Goal: Task Accomplishment & Management: Manage account settings

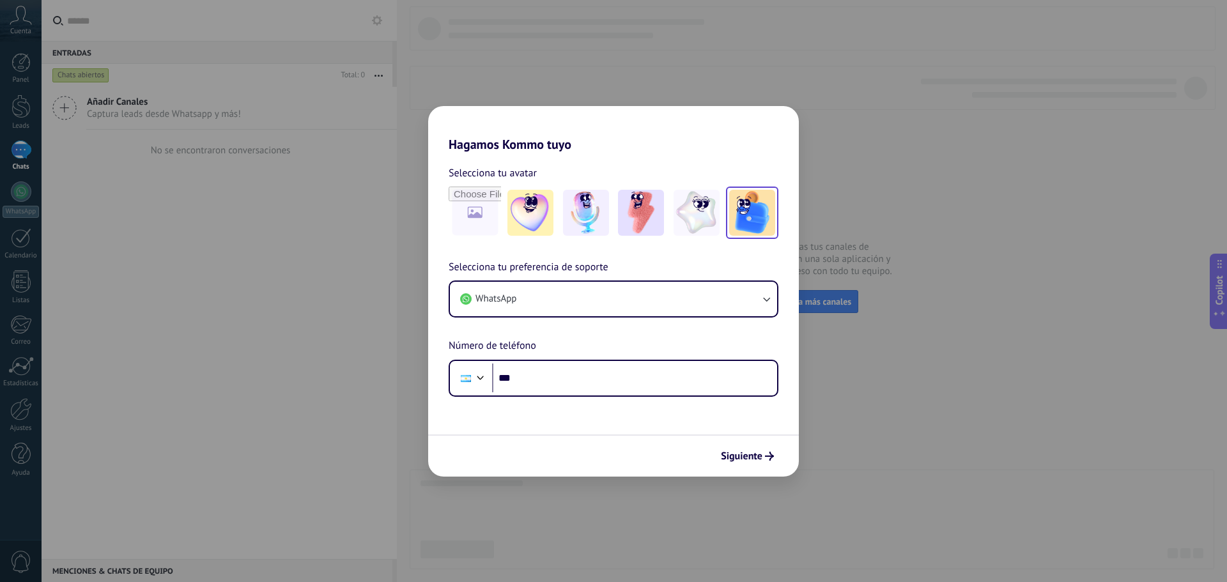
click at [752, 205] on img at bounding box center [752, 213] width 46 height 46
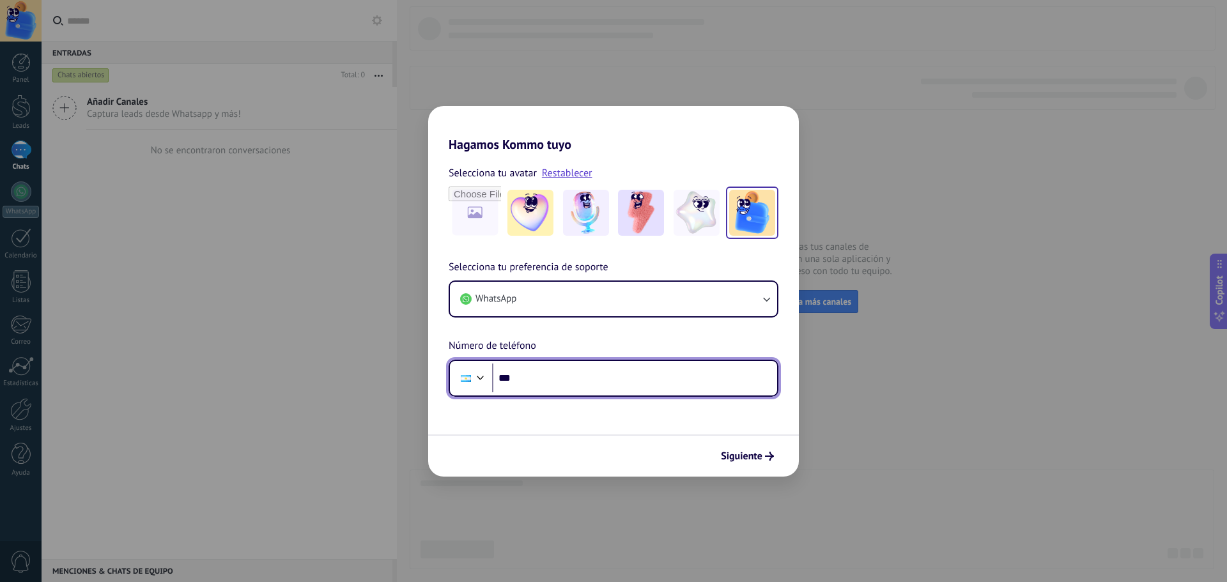
click at [576, 389] on input "***" at bounding box center [634, 378] width 285 height 29
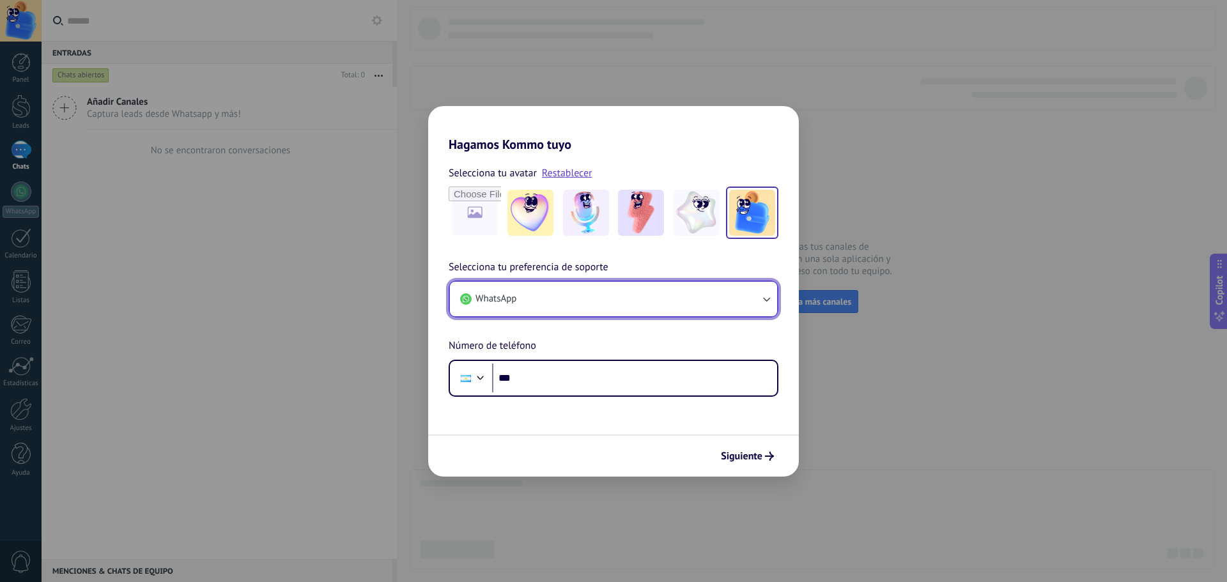
click at [525, 295] on button "WhatsApp" at bounding box center [613, 299] width 327 height 35
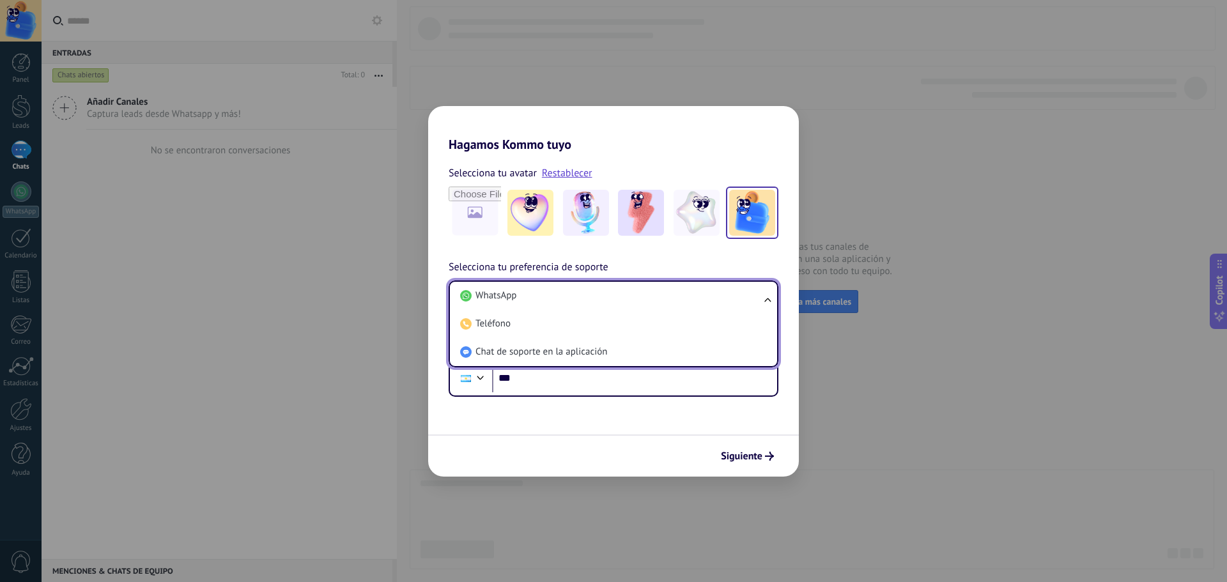
click at [525, 295] on li "WhatsApp" at bounding box center [611, 296] width 312 height 28
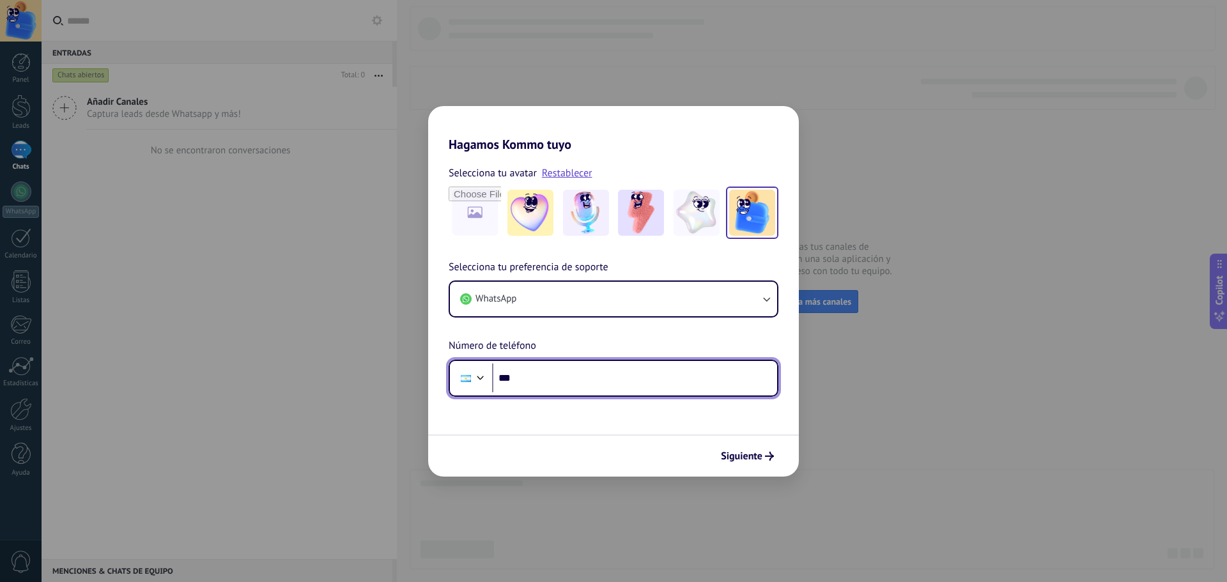
click at [567, 379] on input "***" at bounding box center [634, 378] width 285 height 29
paste input "**********"
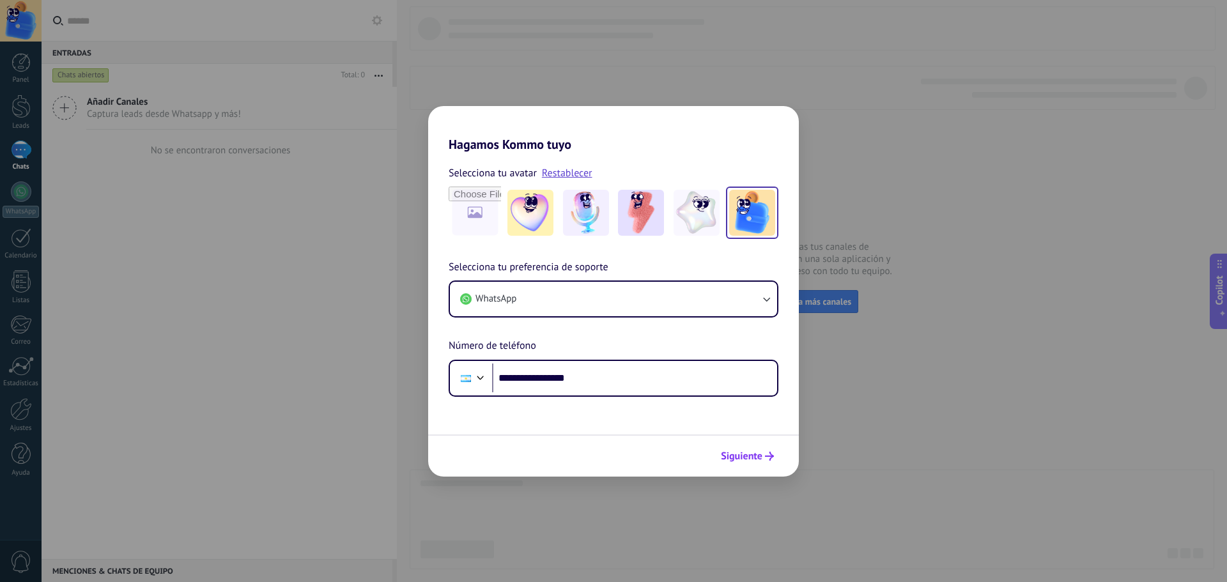
click at [742, 452] on span "Siguiente" at bounding box center [742, 456] width 42 height 9
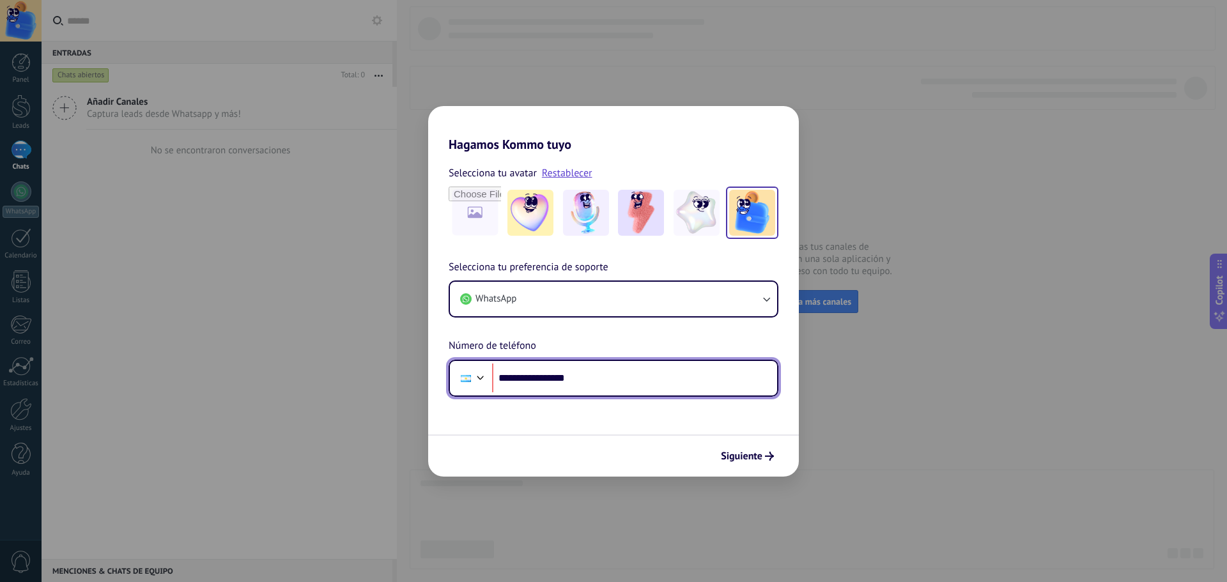
click at [528, 378] on input "**********" at bounding box center [634, 378] width 285 height 29
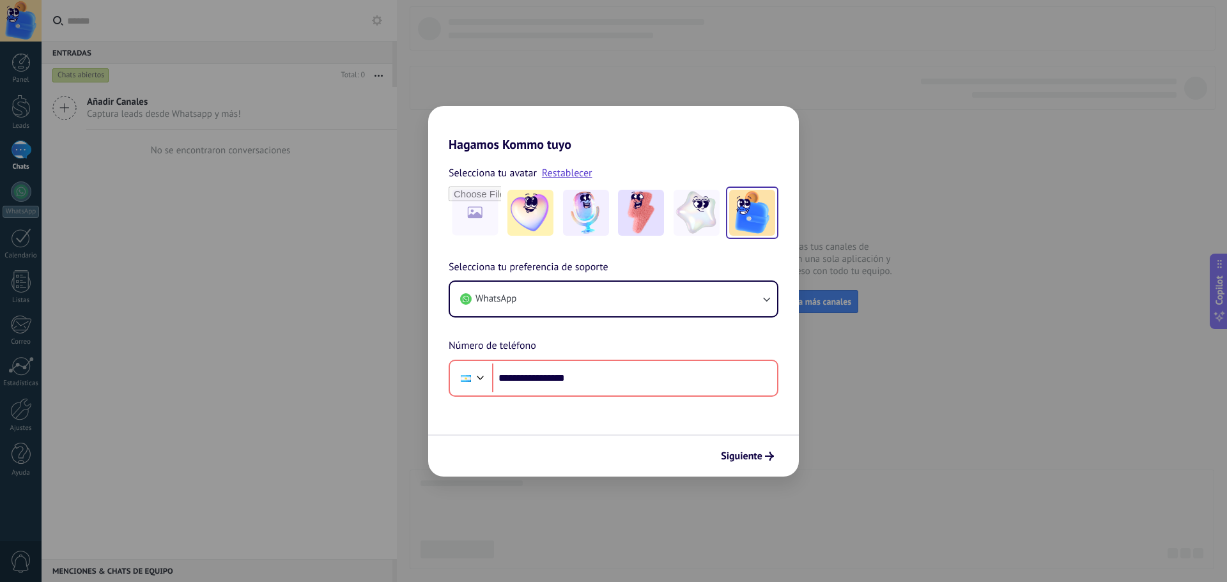
click at [689, 428] on form "**********" at bounding box center [613, 314] width 371 height 325
click at [735, 459] on span "Siguiente" at bounding box center [742, 456] width 42 height 9
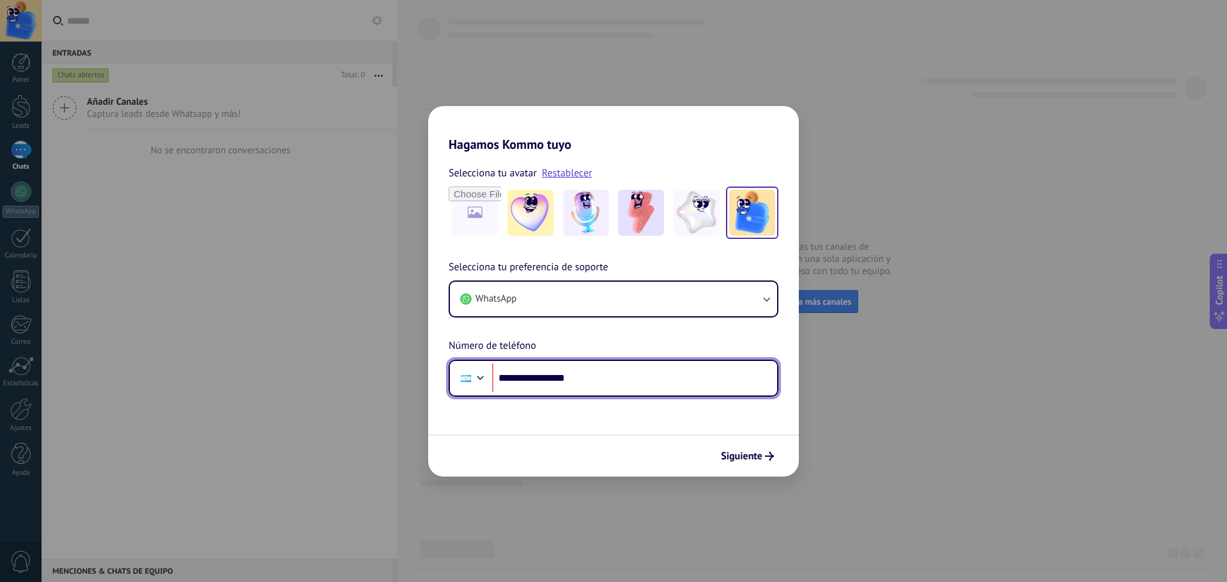
click at [528, 378] on input "**********" at bounding box center [634, 378] width 285 height 29
type input "**********"
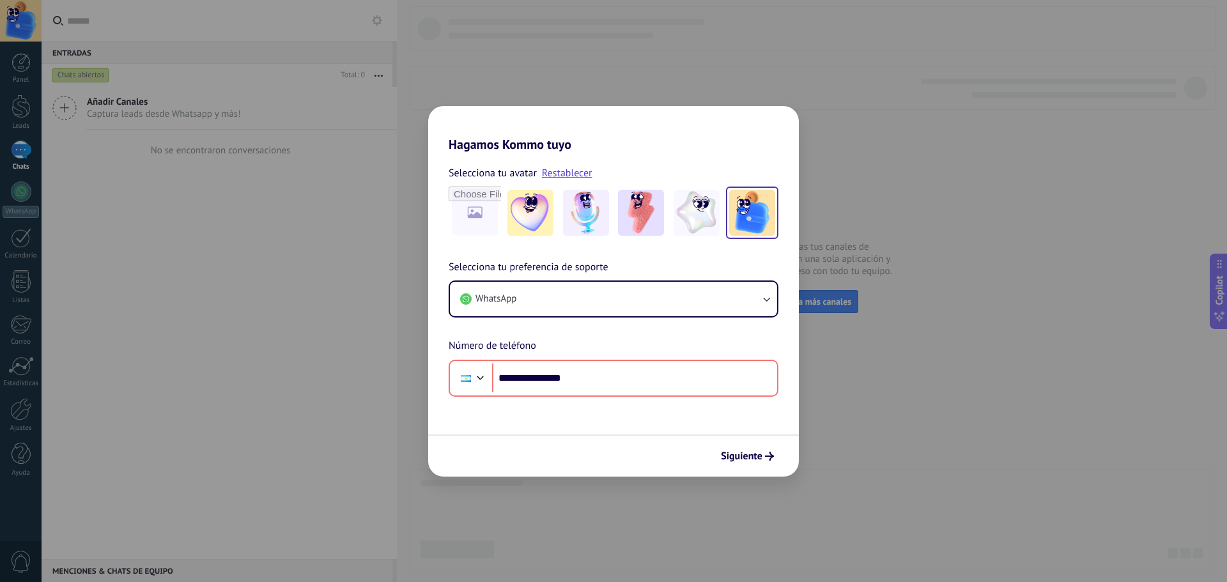
click at [724, 435] on div "Siguiente" at bounding box center [613, 456] width 371 height 42
click at [742, 454] on span "Siguiente" at bounding box center [742, 456] width 42 height 9
click at [750, 453] on span "Siguiente" at bounding box center [742, 456] width 42 height 9
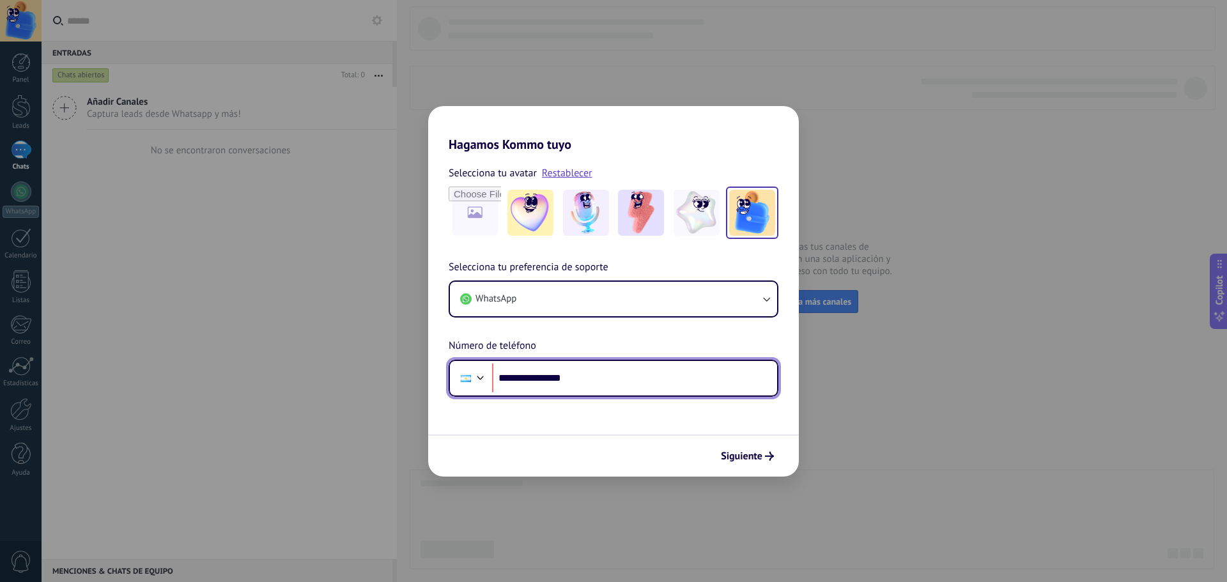
drag, startPoint x: 587, startPoint y: 373, endPoint x: 495, endPoint y: 372, distance: 91.4
click at [495, 372] on input "**********" at bounding box center [634, 378] width 285 height 29
type input "**********"
click at [645, 430] on form "**********" at bounding box center [613, 314] width 371 height 325
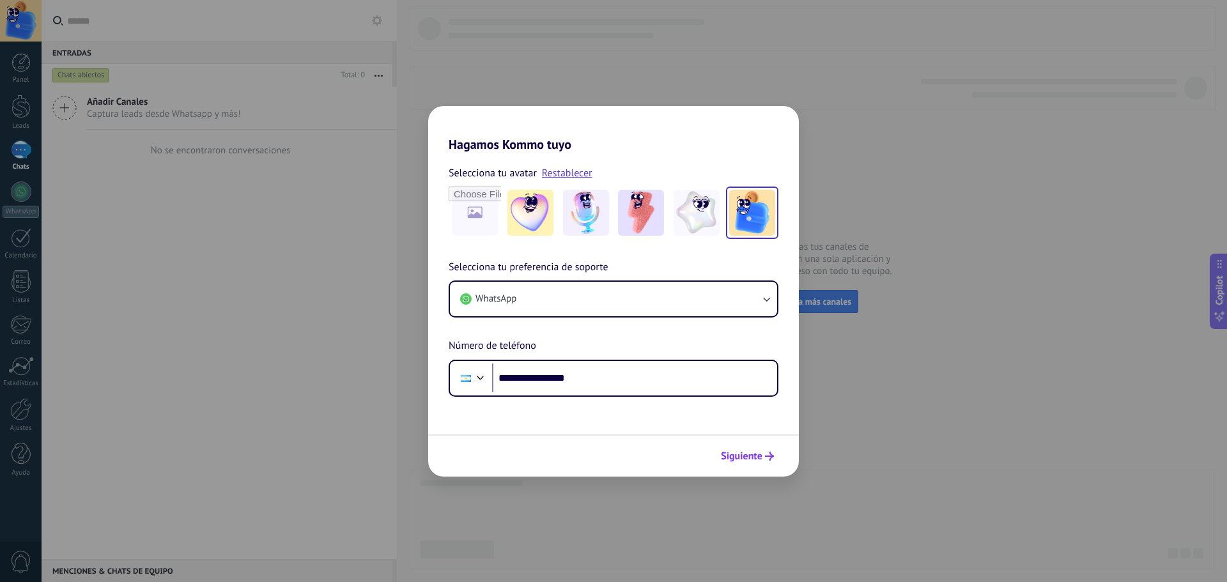
click at [737, 452] on span "Siguiente" at bounding box center [742, 456] width 42 height 9
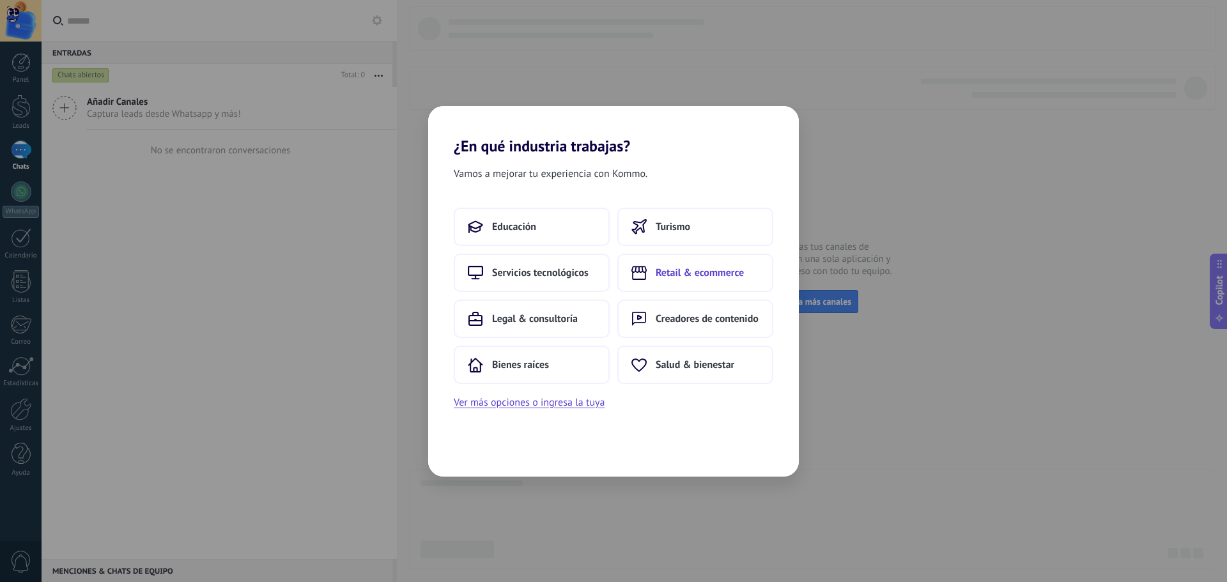
click at [735, 279] on button "Retail & ecommerce" at bounding box center [695, 273] width 156 height 38
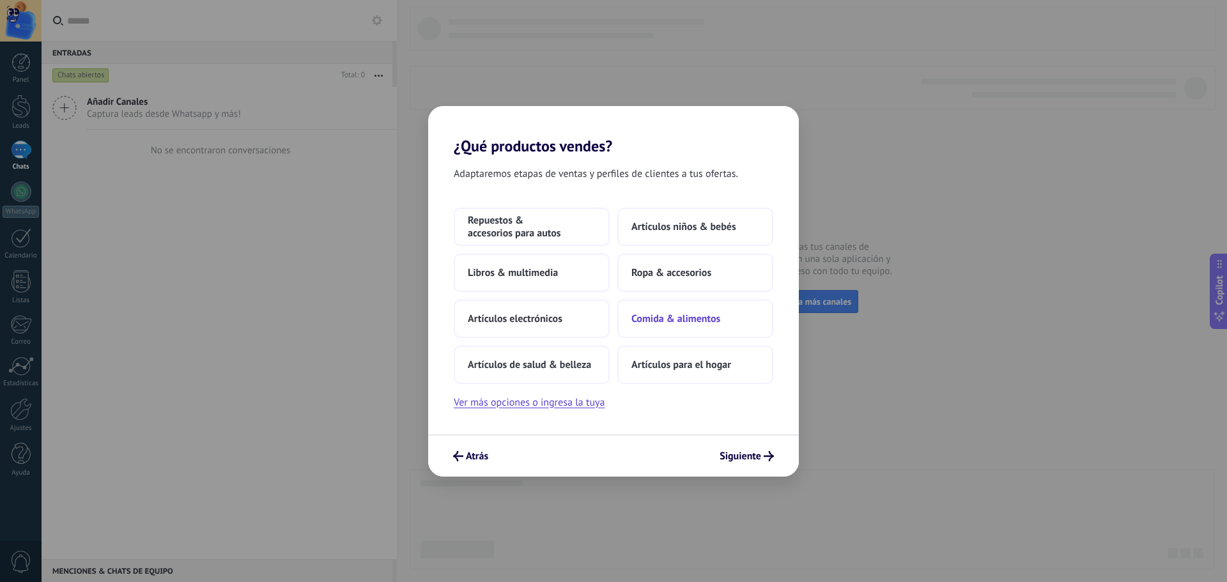
click at [670, 324] on span "Comida & alimentos" at bounding box center [675, 319] width 89 height 13
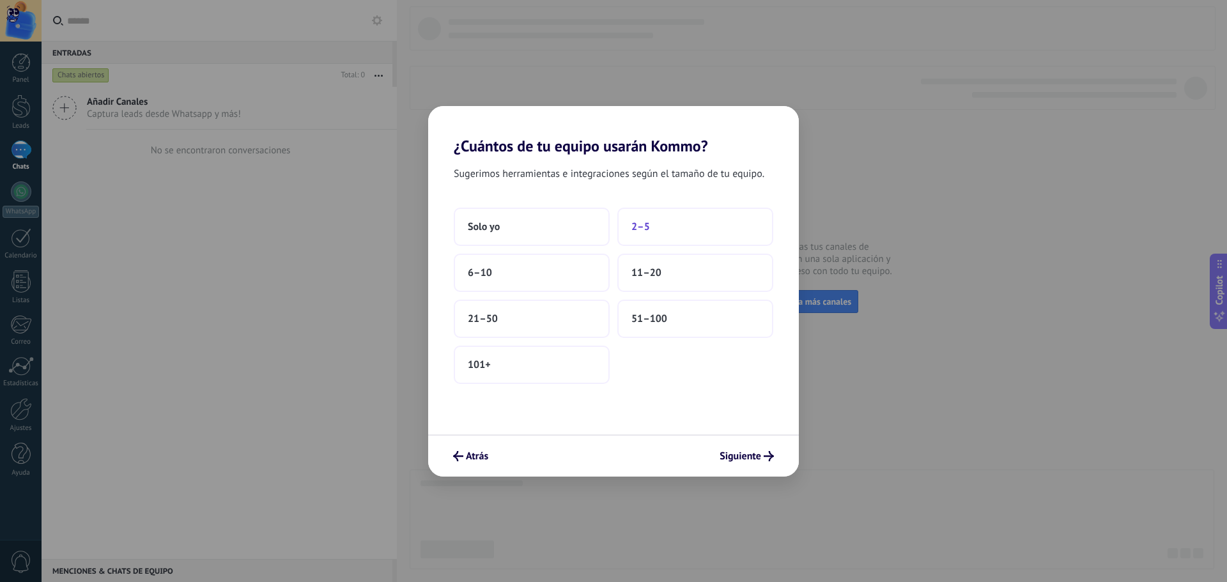
click at [678, 216] on button "2–5" at bounding box center [695, 227] width 156 height 38
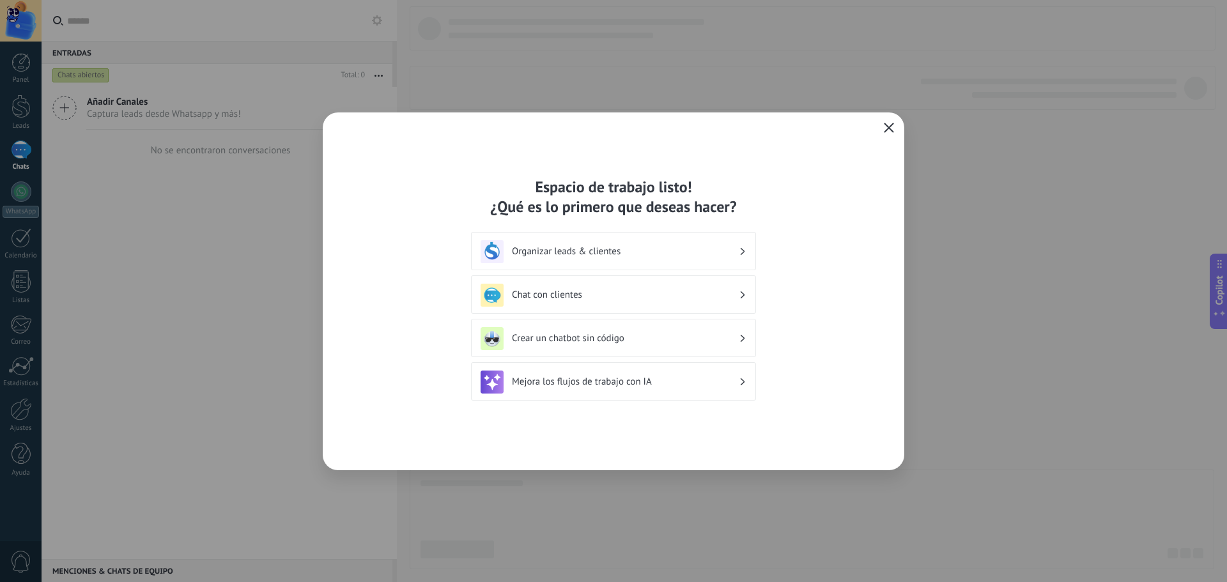
click at [886, 132] on icon "button" at bounding box center [889, 128] width 10 height 10
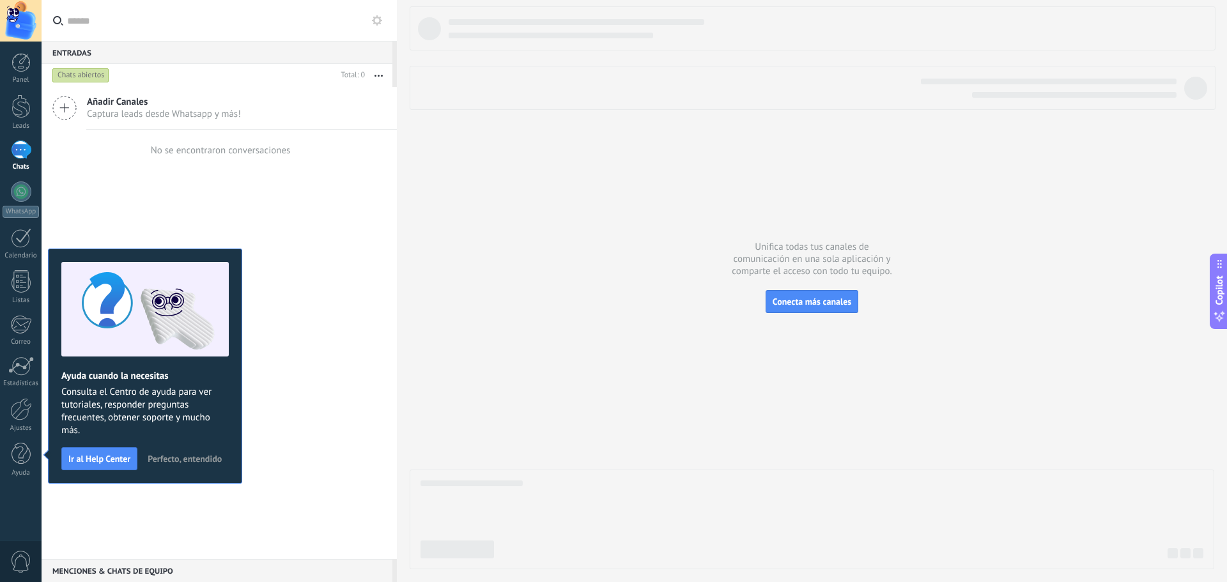
click at [176, 452] on button "Perfecto, entendido" at bounding box center [185, 458] width 86 height 19
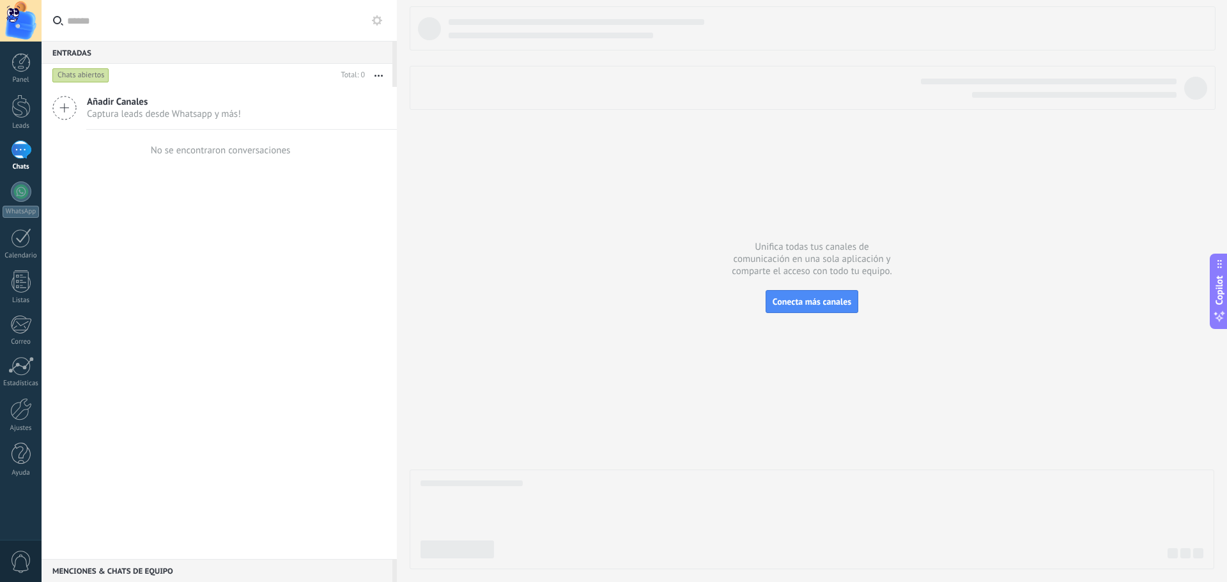
click at [66, 111] on icon at bounding box center [64, 108] width 24 height 24
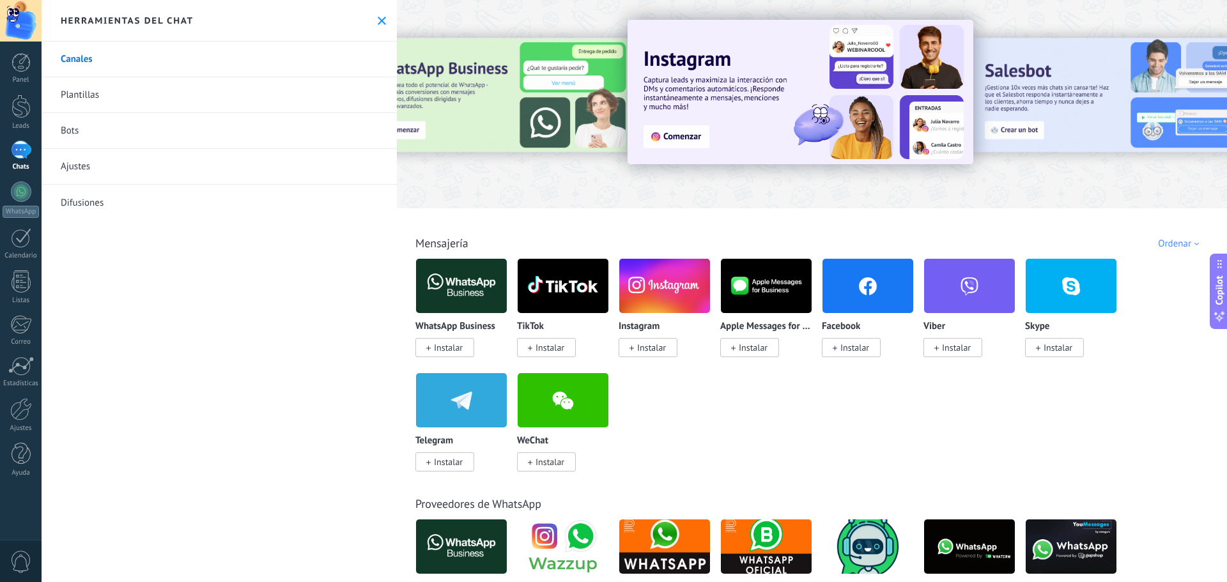
click at [428, 344] on span at bounding box center [428, 348] width 4 height 12
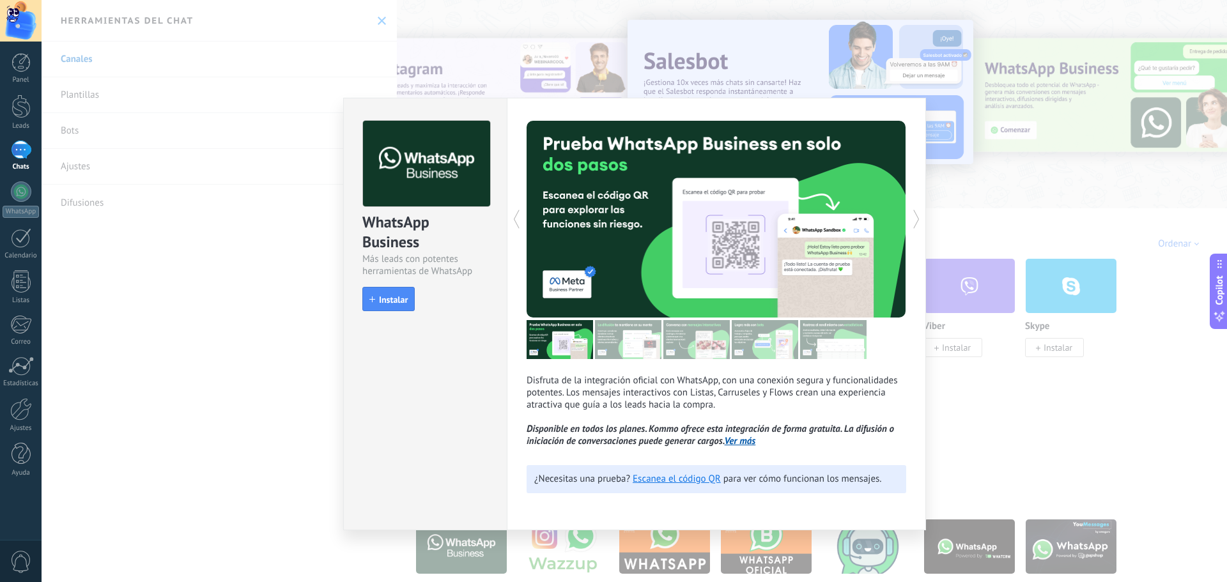
click at [1007, 406] on div "WhatsApp Business Más leads con potentes herramientas de WhatsApp install Insta…" at bounding box center [634, 291] width 1185 height 582
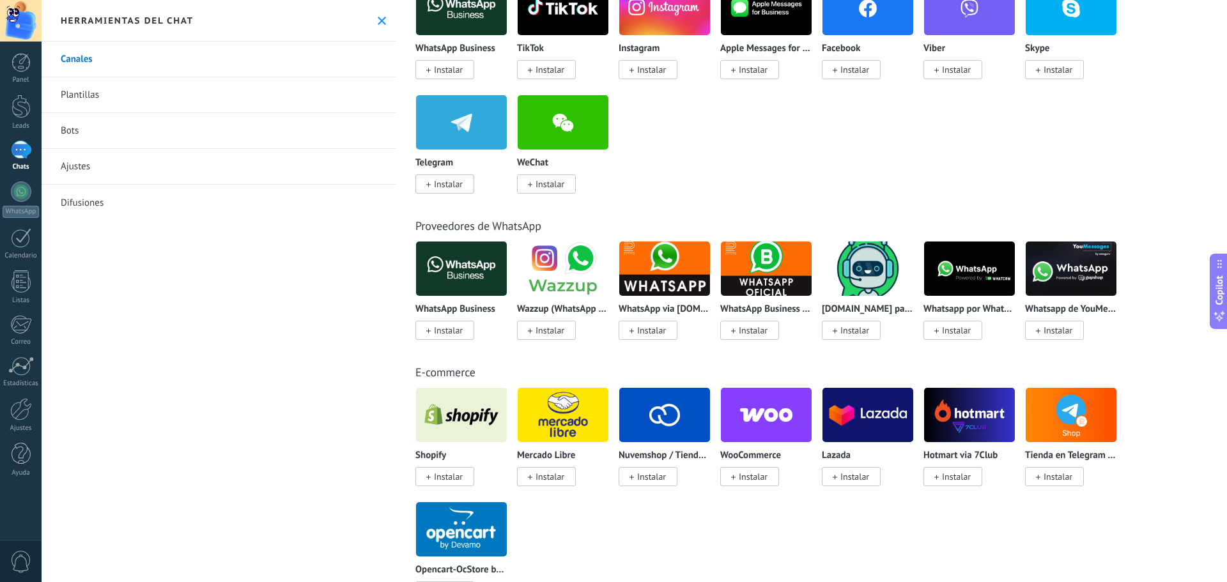
scroll to position [320, 0]
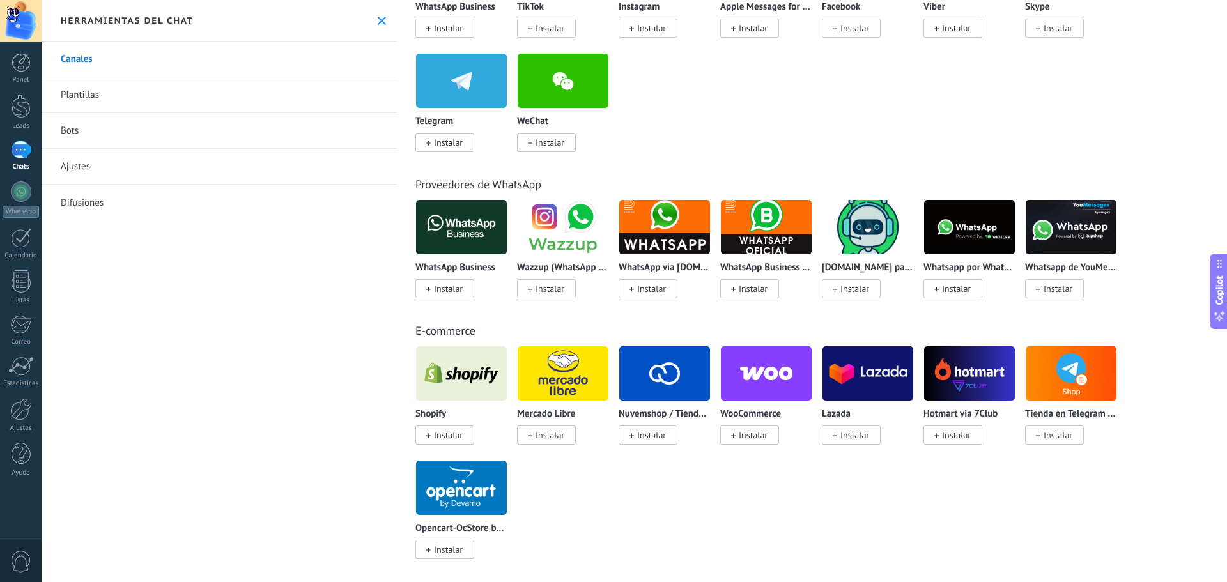
click at [754, 434] on span "Instalar" at bounding box center [753, 435] width 29 height 12
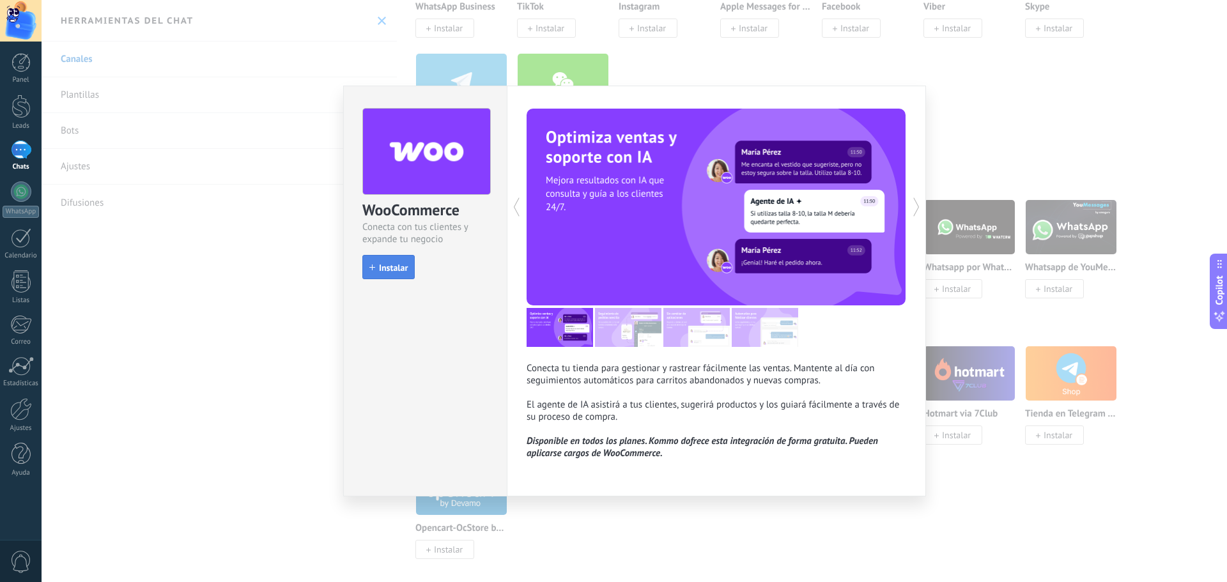
click at [405, 269] on span "Instalar" at bounding box center [393, 267] width 29 height 9
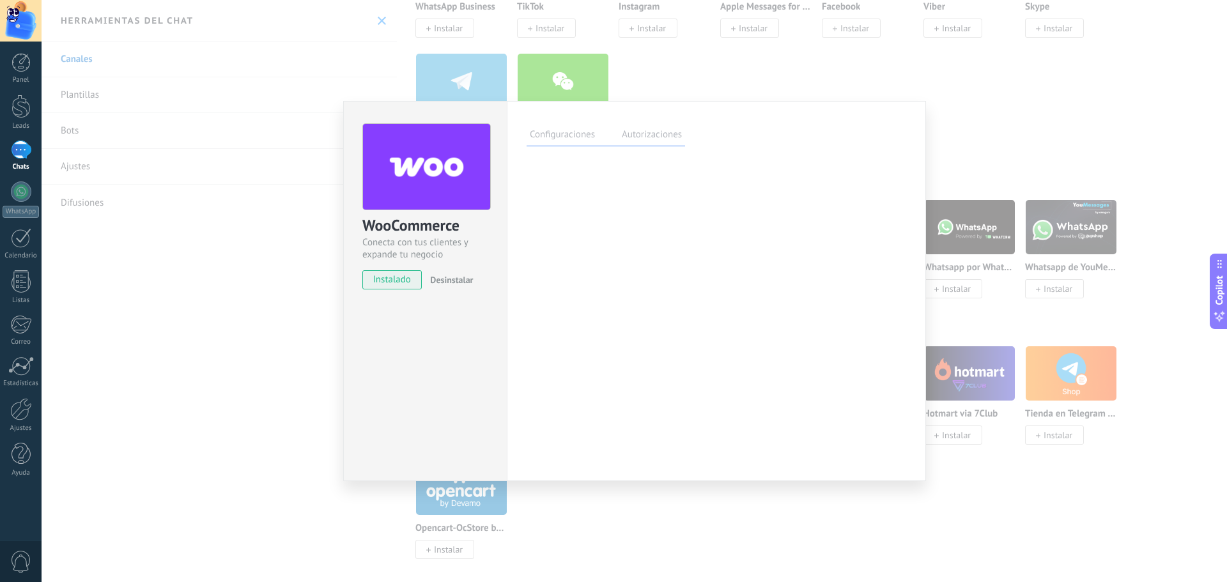
click at [631, 139] on label "Autorizaciones" at bounding box center [652, 136] width 66 height 19
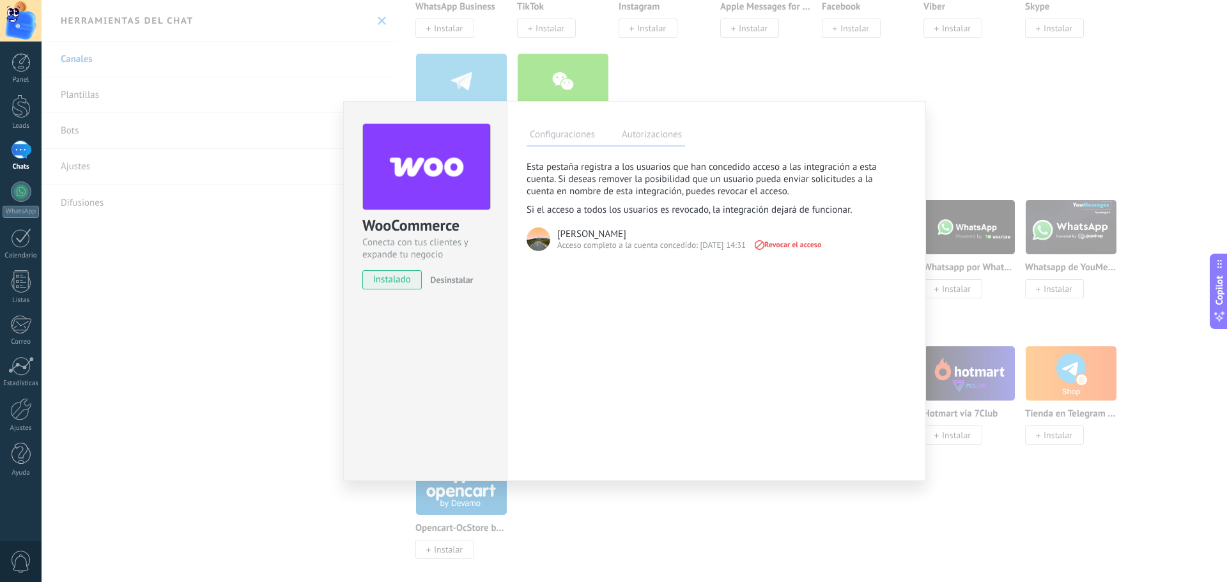
click at [566, 135] on label "Configuraciones" at bounding box center [563, 136] width 72 height 19
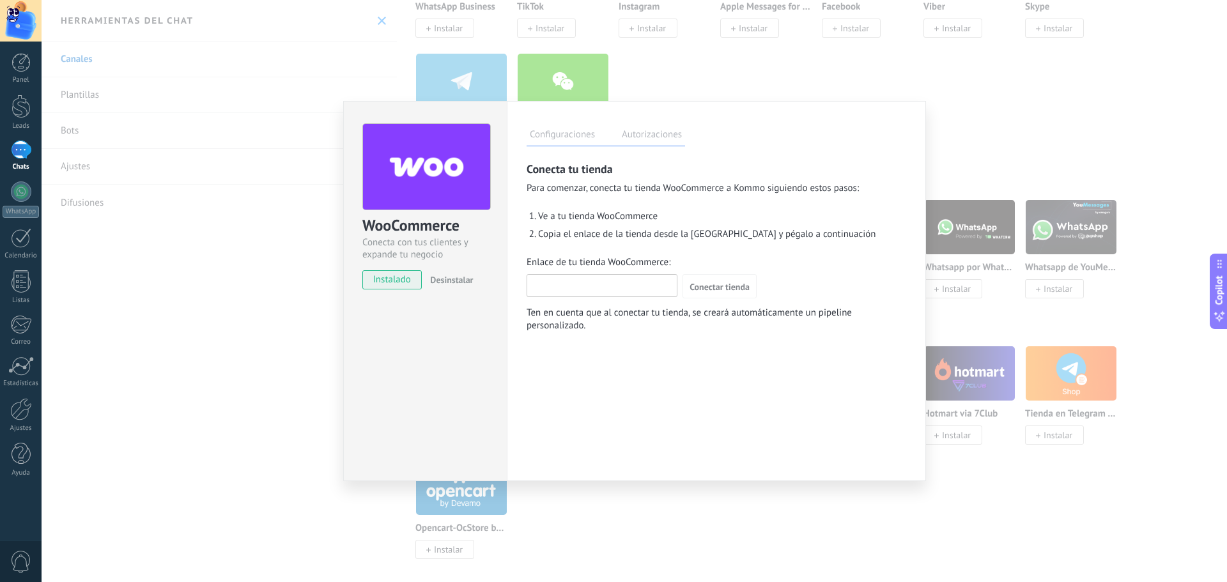
click at [581, 286] on input "Enlace de tu tienda WooCommerce:" at bounding box center [602, 285] width 150 height 20
type input "*"
type input "**********"
click at [730, 277] on button "Conectar tienda" at bounding box center [720, 286] width 74 height 24
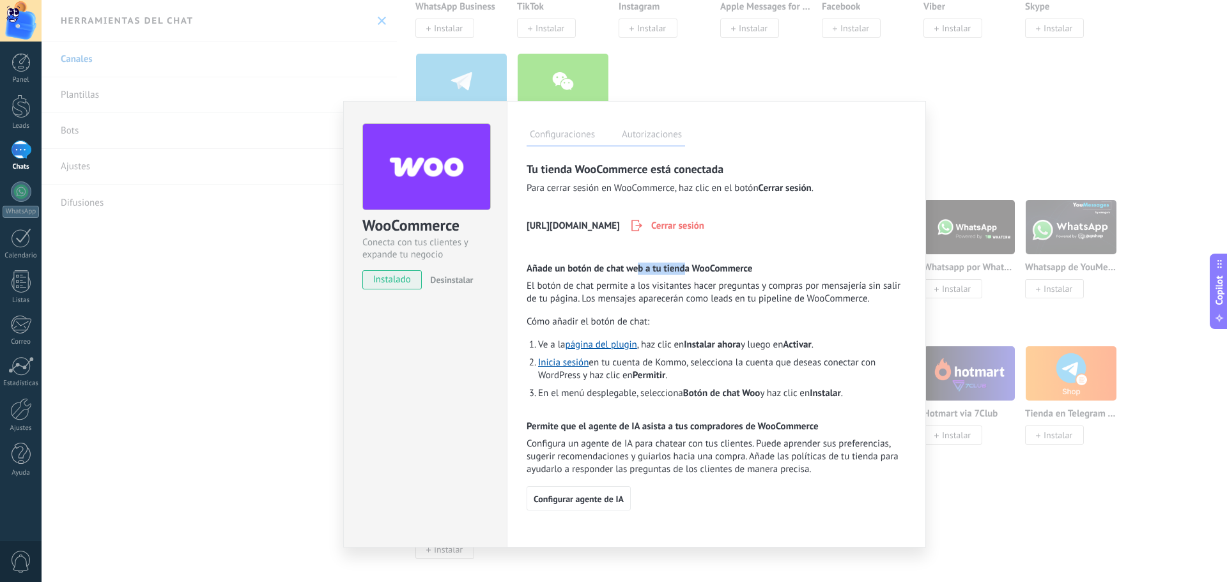
drag, startPoint x: 640, startPoint y: 269, endPoint x: 684, endPoint y: 269, distance: 44.1
click at [684, 269] on h2 "Añade un botón de chat web a tu tienda WooCommerce" at bounding box center [717, 269] width 380 height 12
click at [809, 249] on div "Tu tienda WooCommerce está conectada Para cerrar sesión en WooCommerce, haz cli…" at bounding box center [717, 336] width 380 height 350
drag, startPoint x: 615, startPoint y: 424, endPoint x: 673, endPoint y: 428, distance: 57.7
click at [673, 428] on h2 "Permite que el agente de IA asista a tus compradores de WooCommerce" at bounding box center [717, 427] width 380 height 12
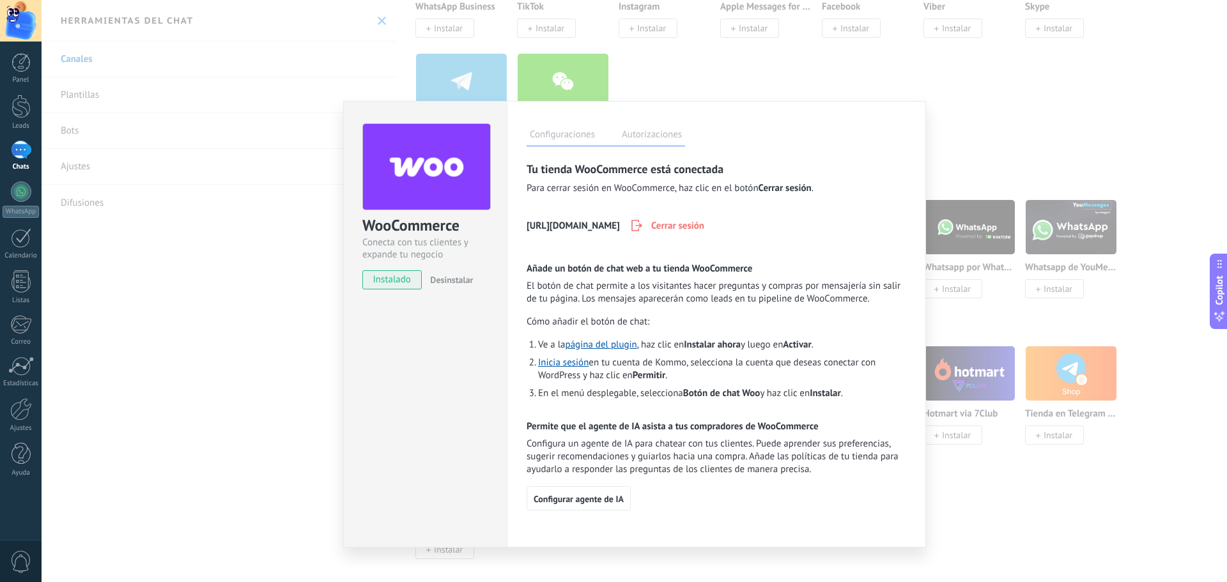
click at [840, 291] on span "El botón de chat permite a los visitantes hacer preguntas y compras por mensaje…" at bounding box center [717, 293] width 380 height 26
click at [640, 135] on label "Autorizaciones" at bounding box center [652, 136] width 66 height 19
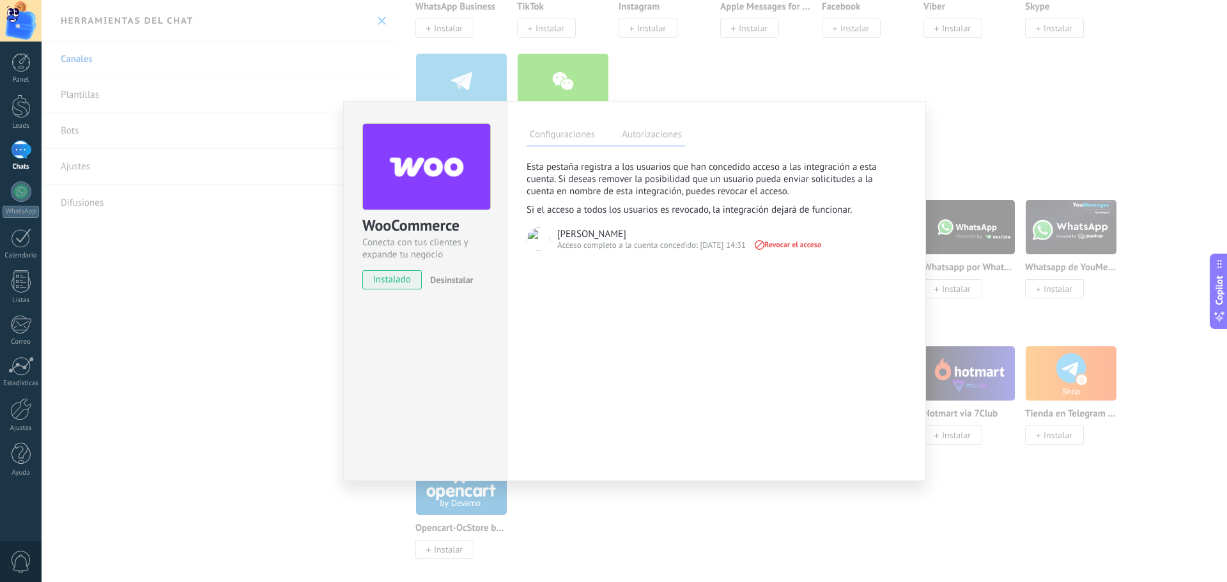
click at [569, 137] on label "Configuraciones" at bounding box center [563, 136] width 72 height 19
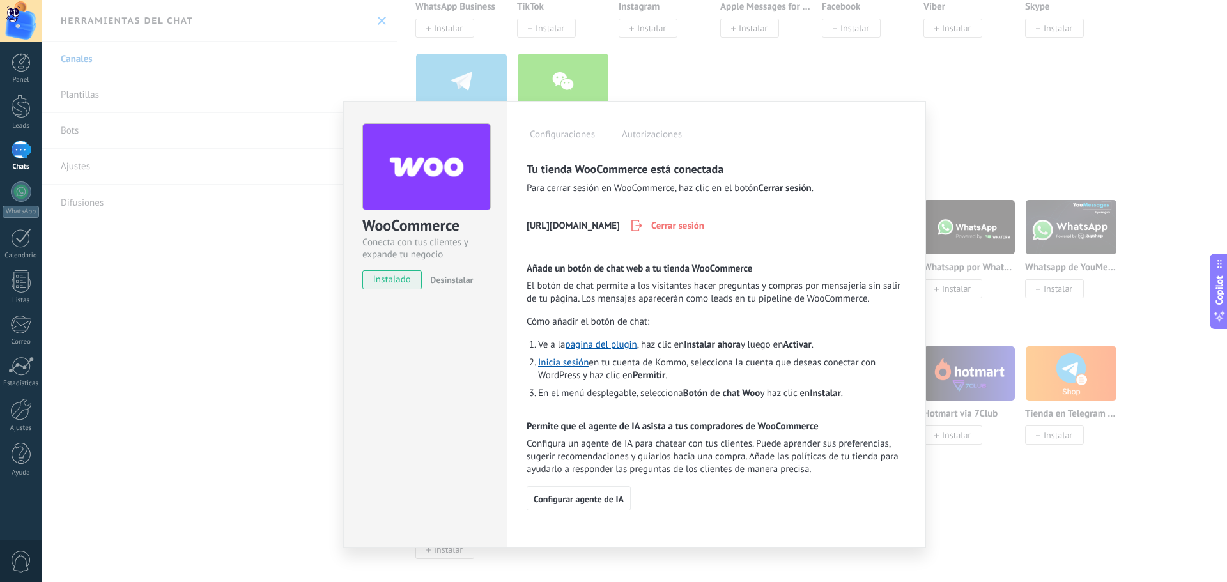
click at [630, 148] on div "Configuraciones Autorizaciones Esta pestaña registra a los usuarios que han con…" at bounding box center [716, 324] width 419 height 447
click at [632, 131] on label "Autorizaciones" at bounding box center [652, 136] width 66 height 19
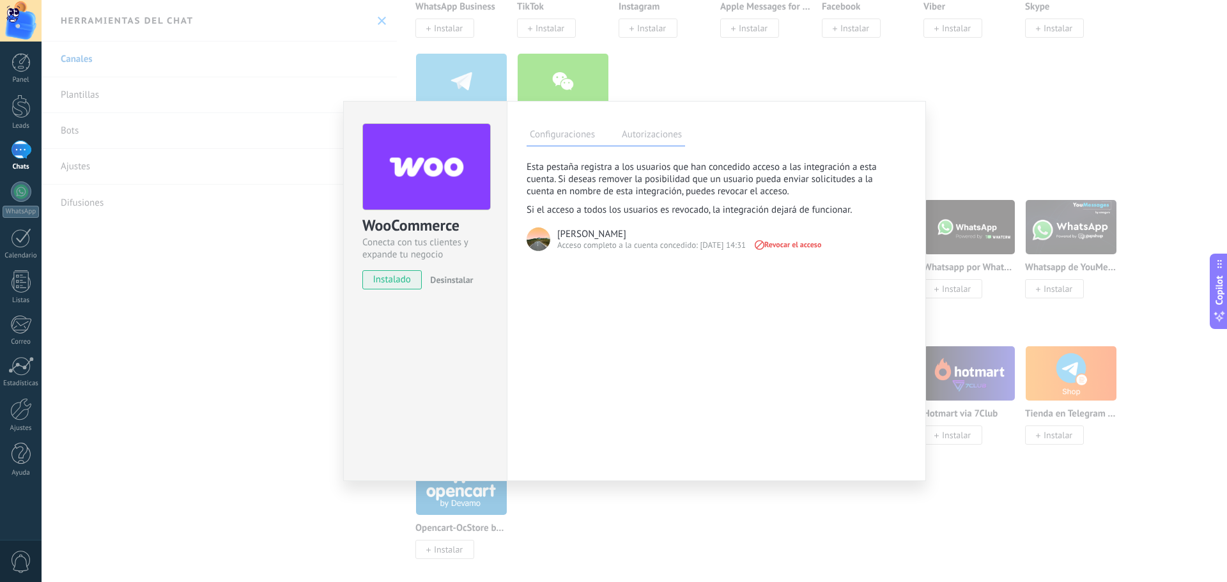
click at [565, 130] on label "Configuraciones" at bounding box center [563, 136] width 72 height 19
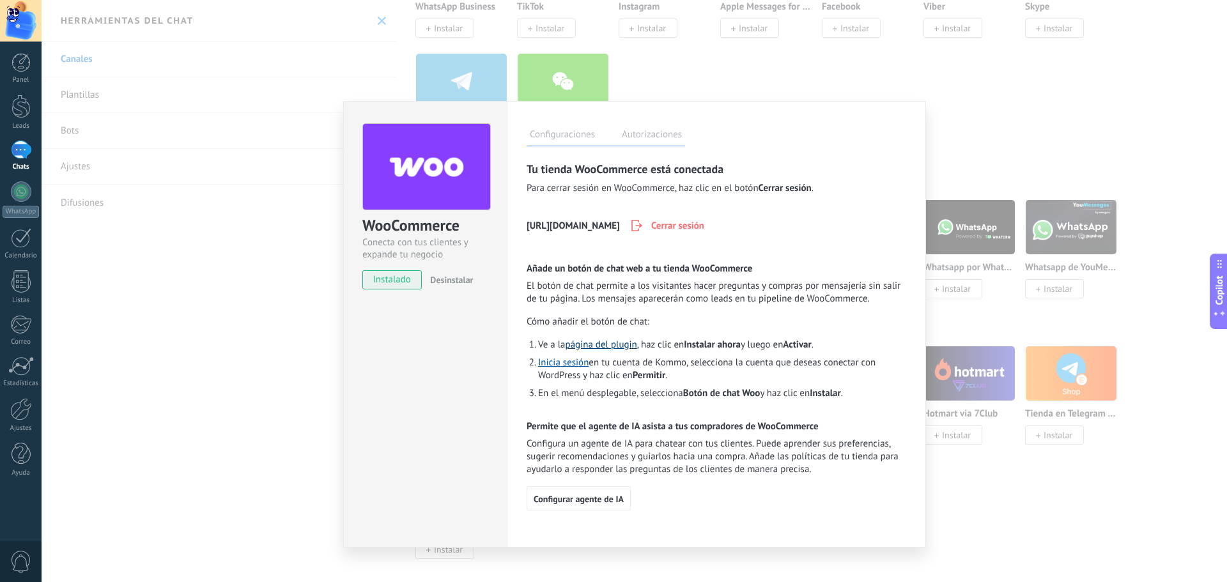
click at [625, 349] on link "página del plugin" at bounding box center [602, 345] width 72 height 12
click at [281, 325] on div "WooCommerce Conecta con tus clientes y expande tu negocio instalado Desinstalar…" at bounding box center [634, 291] width 1185 height 582
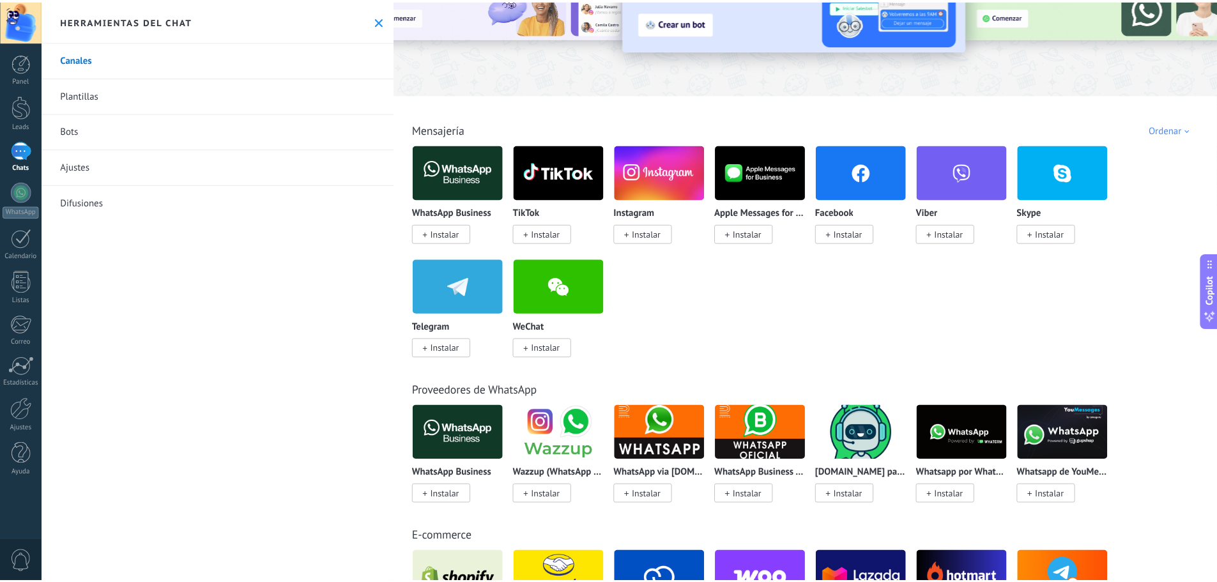
scroll to position [0, 0]
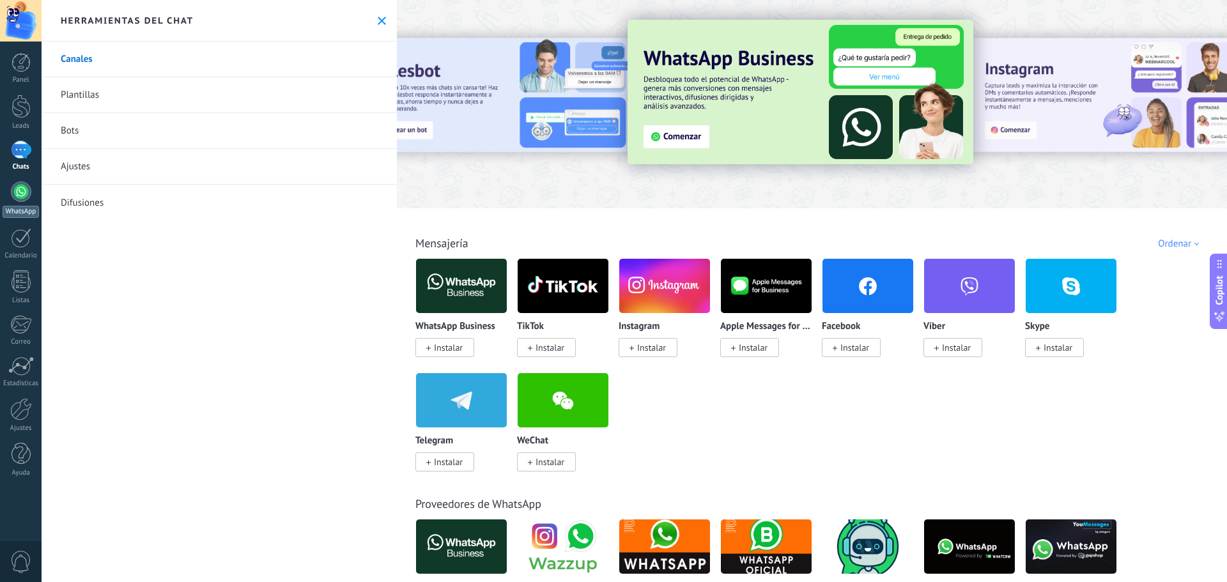
click at [28, 204] on link "WhatsApp" at bounding box center [21, 199] width 42 height 36
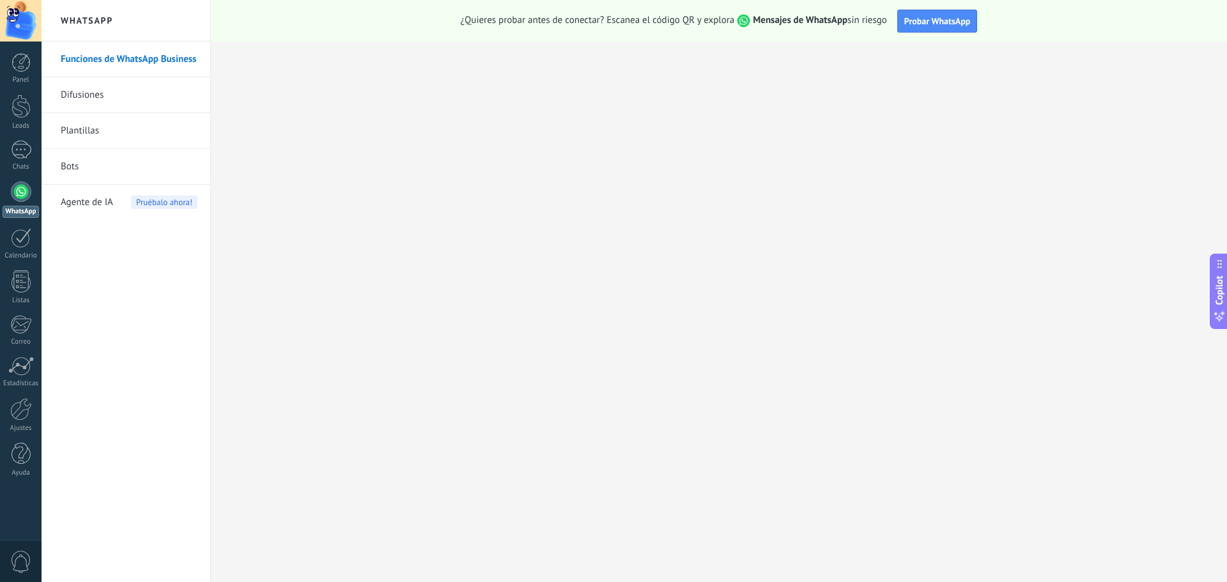
click at [109, 82] on link "Difusiones" at bounding box center [129, 95] width 137 height 36
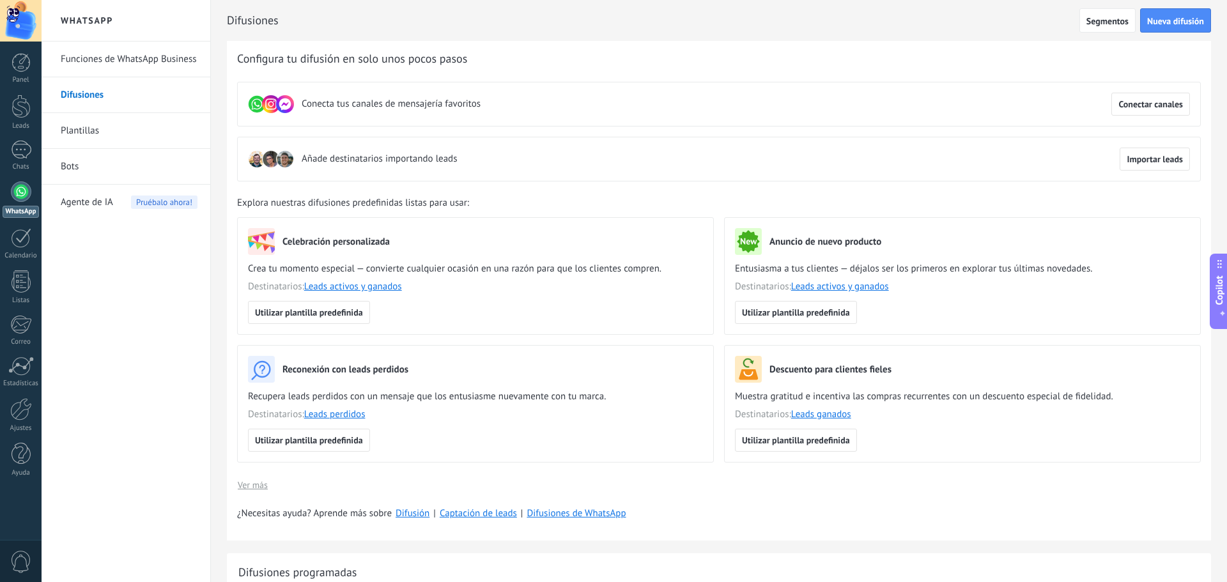
click at [100, 122] on link "Plantillas" at bounding box center [129, 131] width 137 height 36
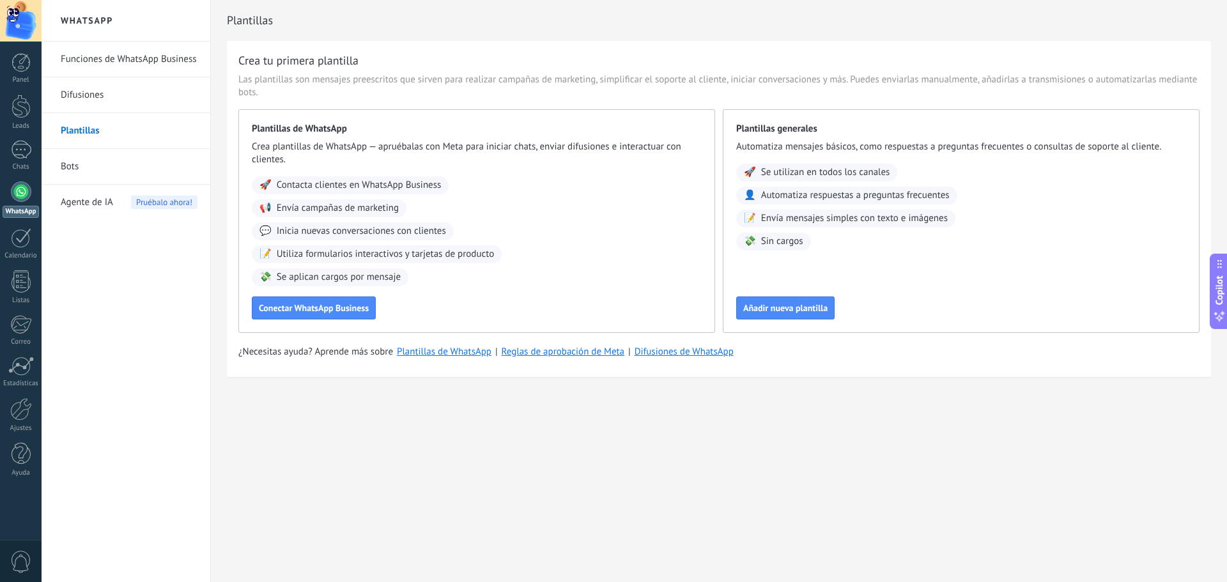
click at [111, 171] on link "Bots" at bounding box center [129, 167] width 137 height 36
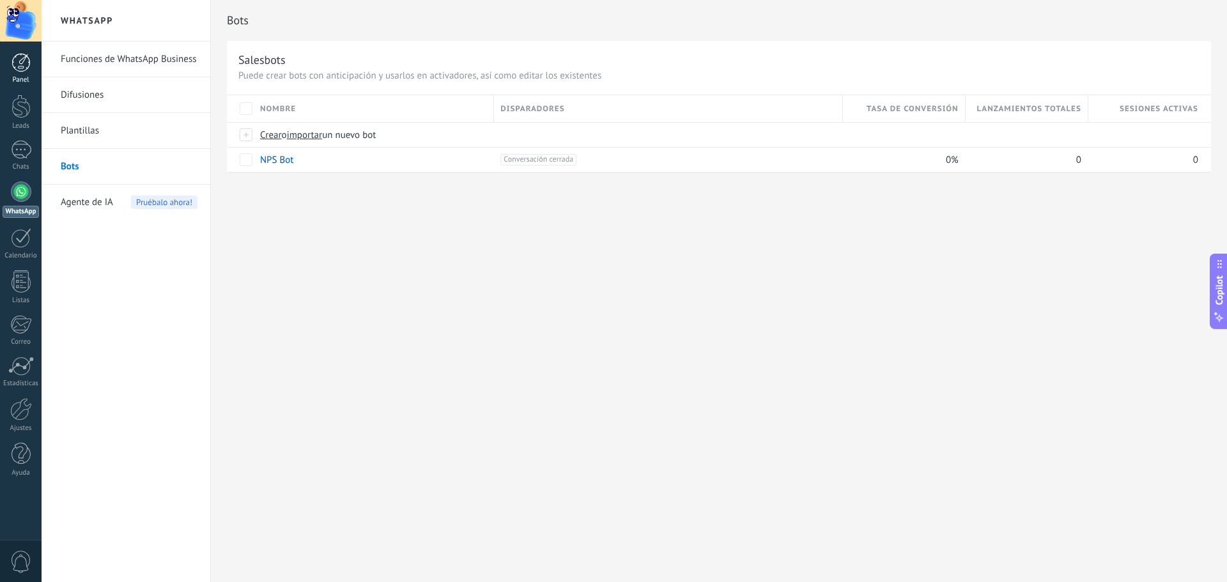
click at [20, 72] on link "Panel" at bounding box center [21, 68] width 42 height 31
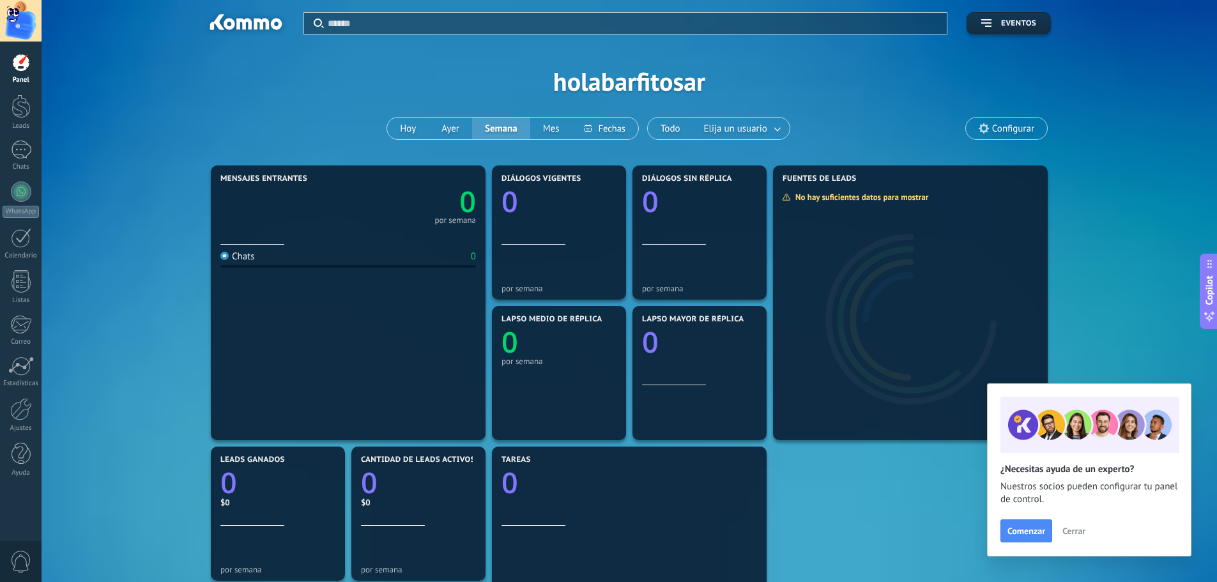
click at [507, 15] on div at bounding box center [634, 23] width 612 height 21
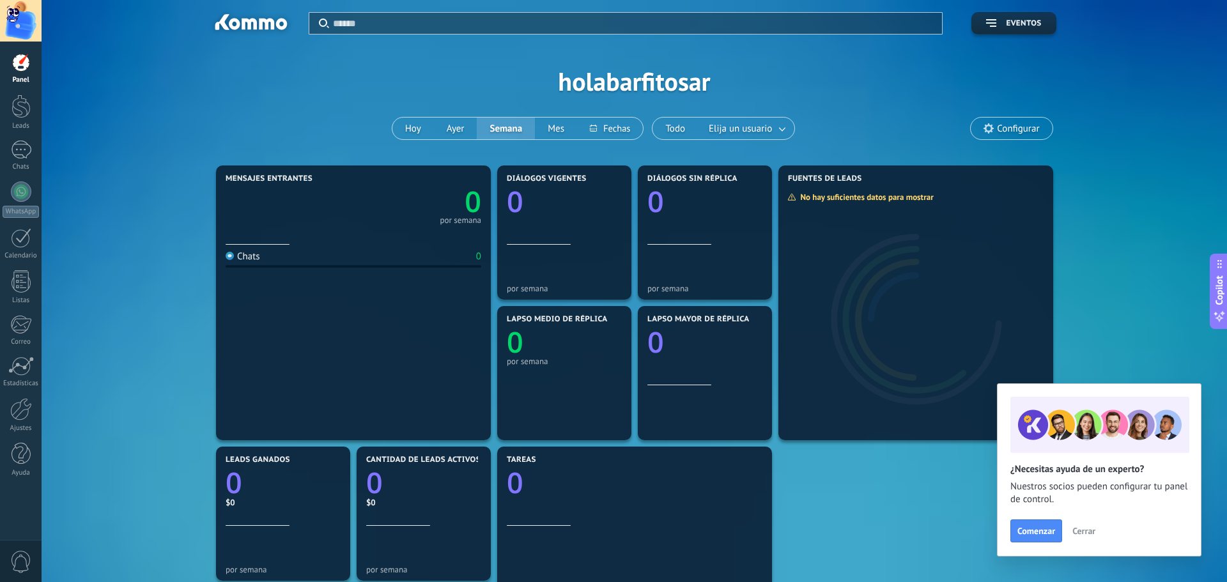
click at [507, 22] on input "text" at bounding box center [634, 23] width 602 height 13
click at [22, 407] on div at bounding box center [21, 409] width 22 height 22
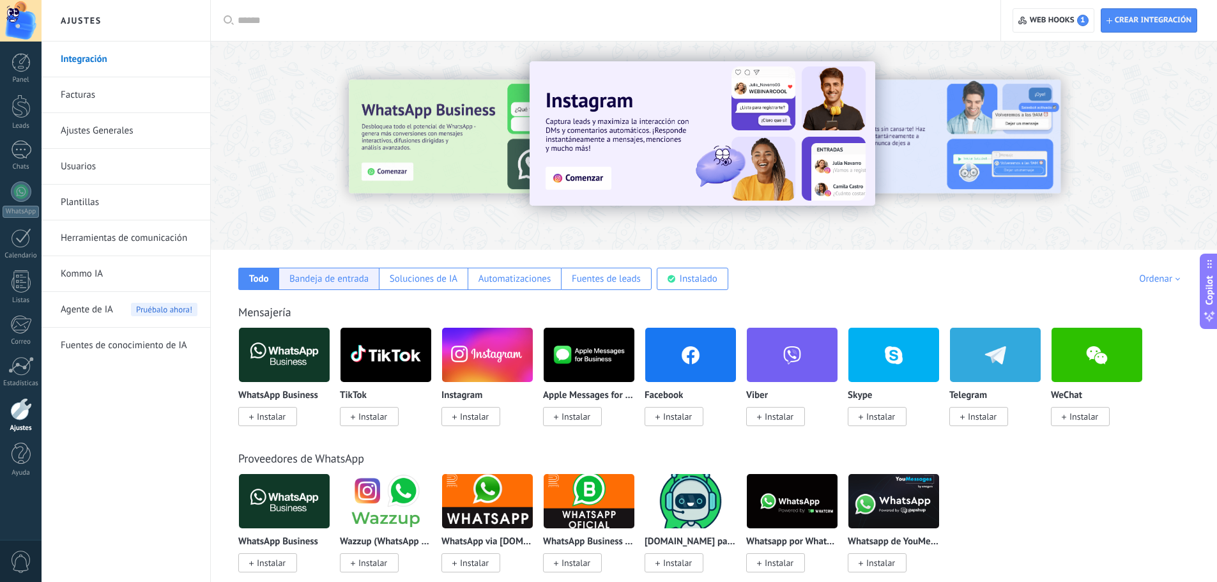
click at [322, 281] on div "Bandeja de entrada" at bounding box center [328, 279] width 79 height 12
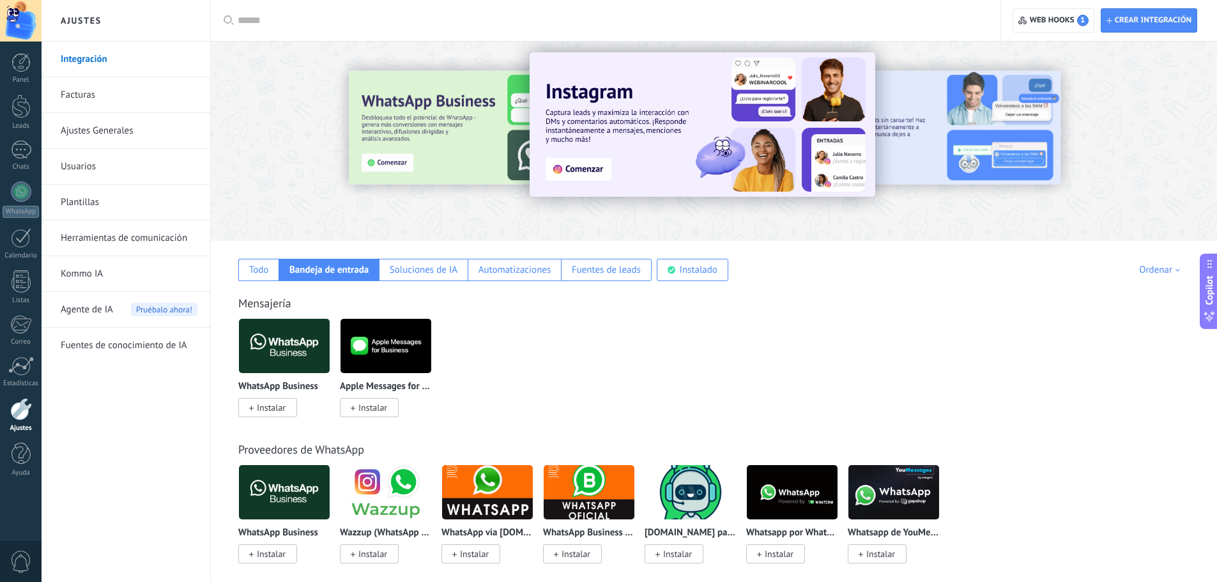
scroll to position [256, 0]
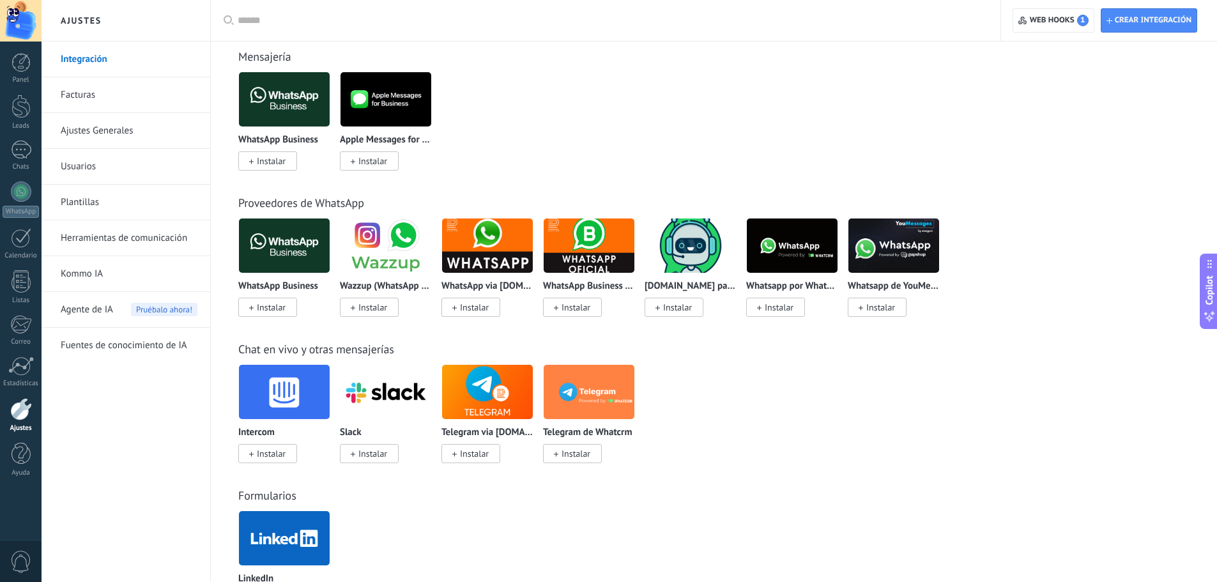
click at [569, 274] on div "WhatsApp Business API ([GEOGRAPHIC_DATA]) via [DOMAIN_NAME] Instalar" at bounding box center [589, 266] width 92 height 96
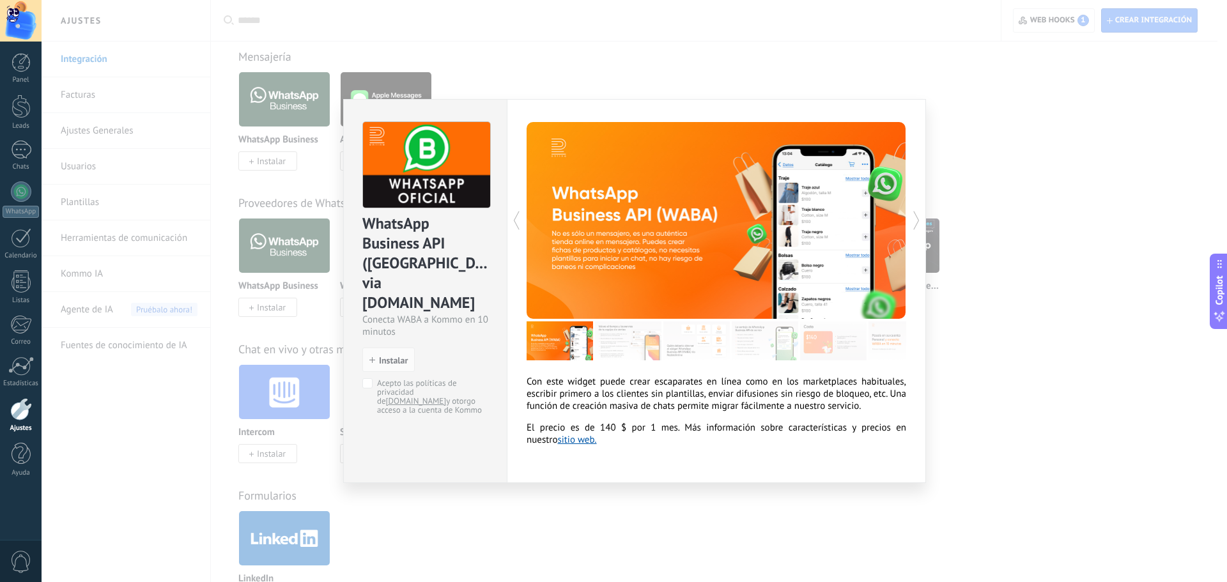
click at [920, 216] on icon at bounding box center [916, 221] width 13 height 26
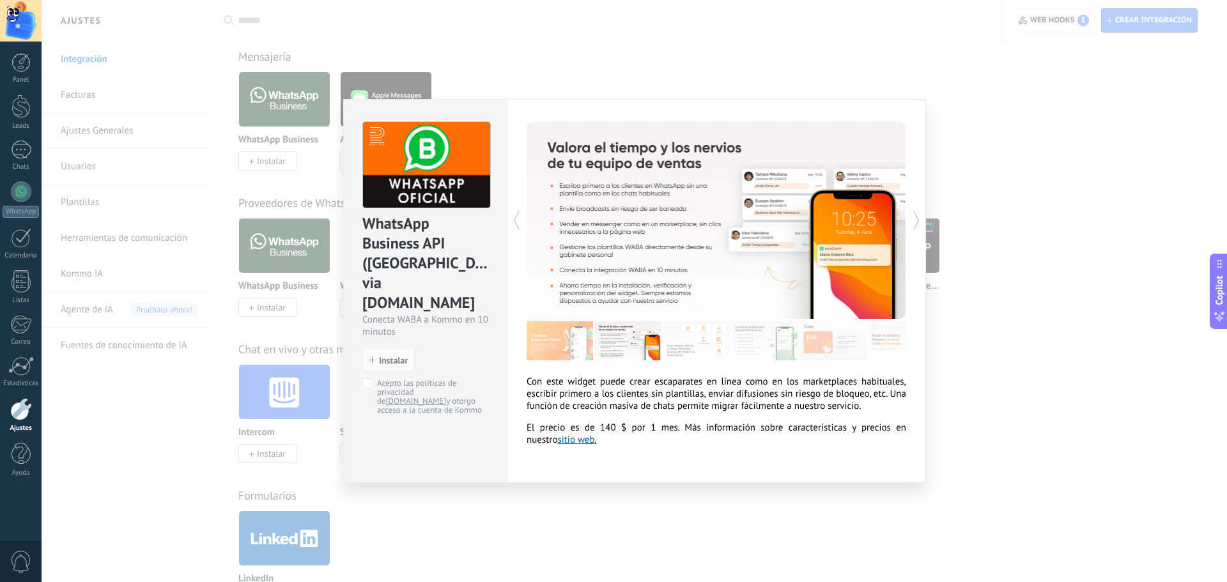
click at [920, 216] on icon at bounding box center [916, 221] width 13 height 26
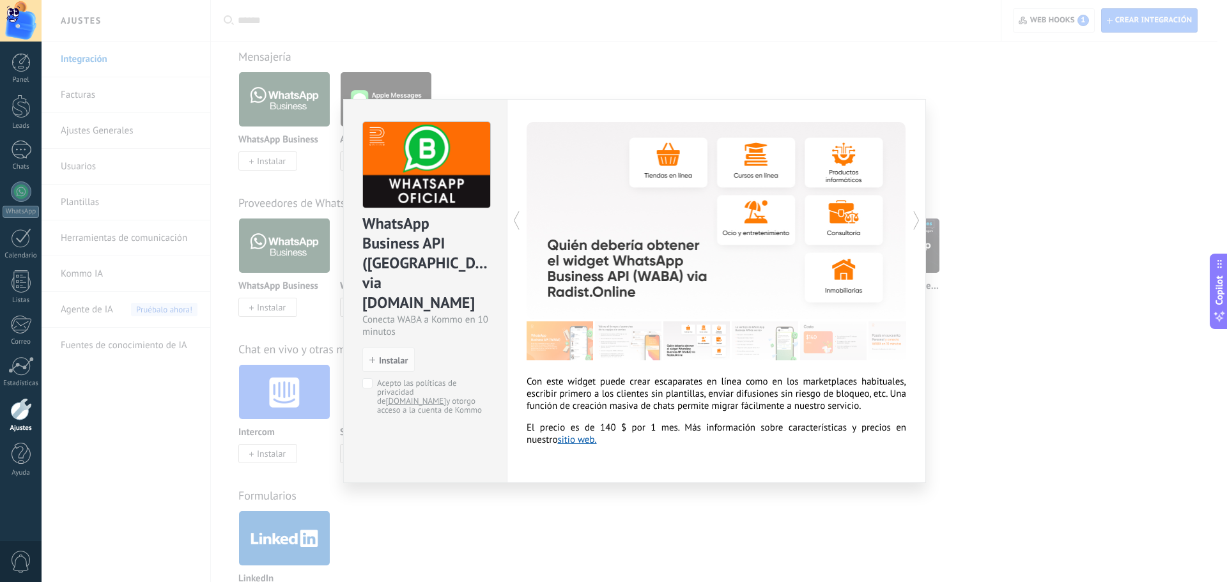
click at [920, 216] on icon at bounding box center [916, 221] width 13 height 26
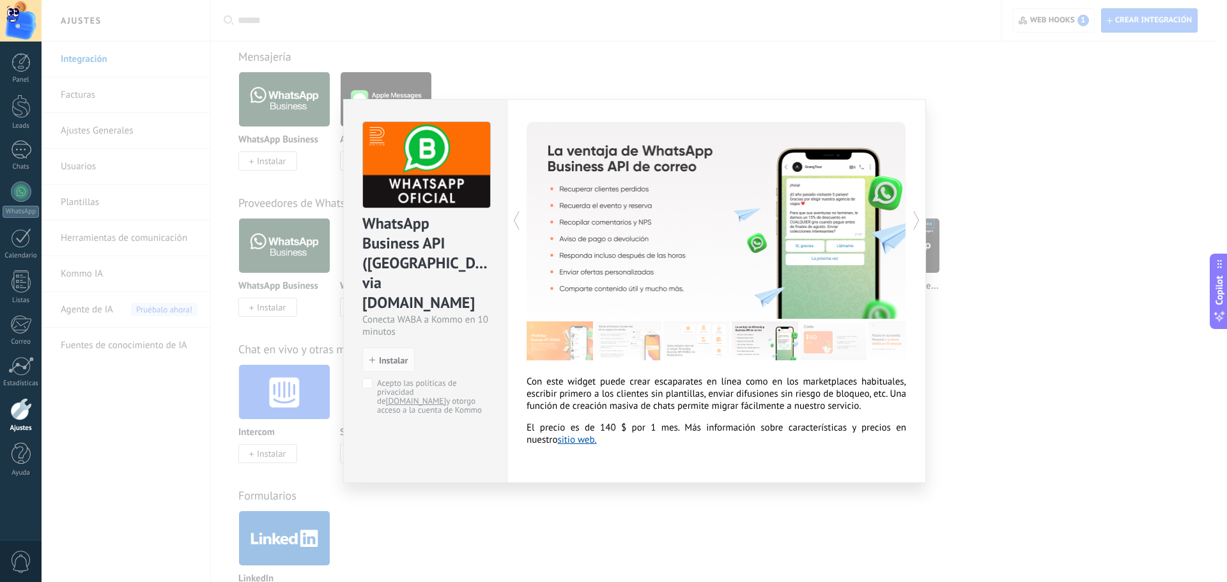
click at [920, 216] on icon at bounding box center [916, 221] width 13 height 26
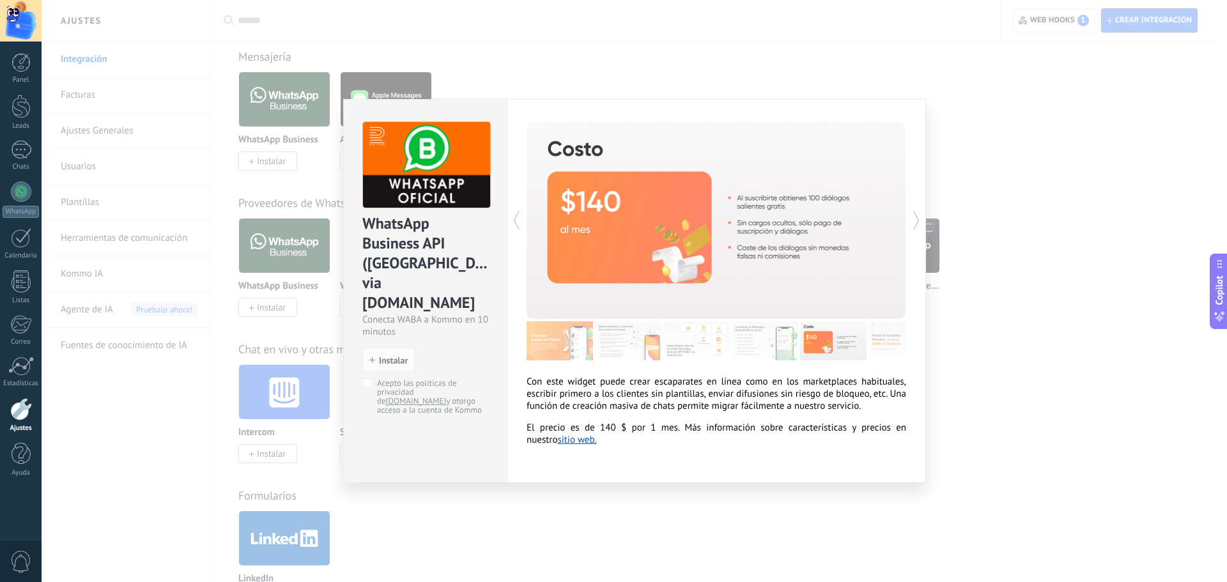
click at [920, 216] on icon at bounding box center [916, 221] width 13 height 26
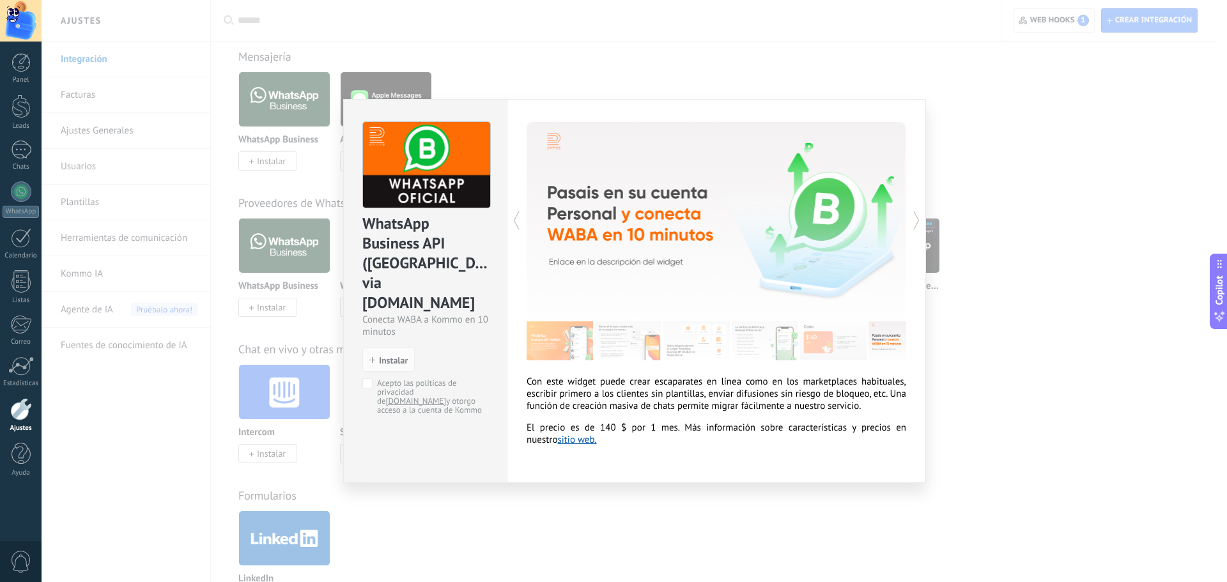
click at [921, 219] on icon at bounding box center [916, 221] width 13 height 26
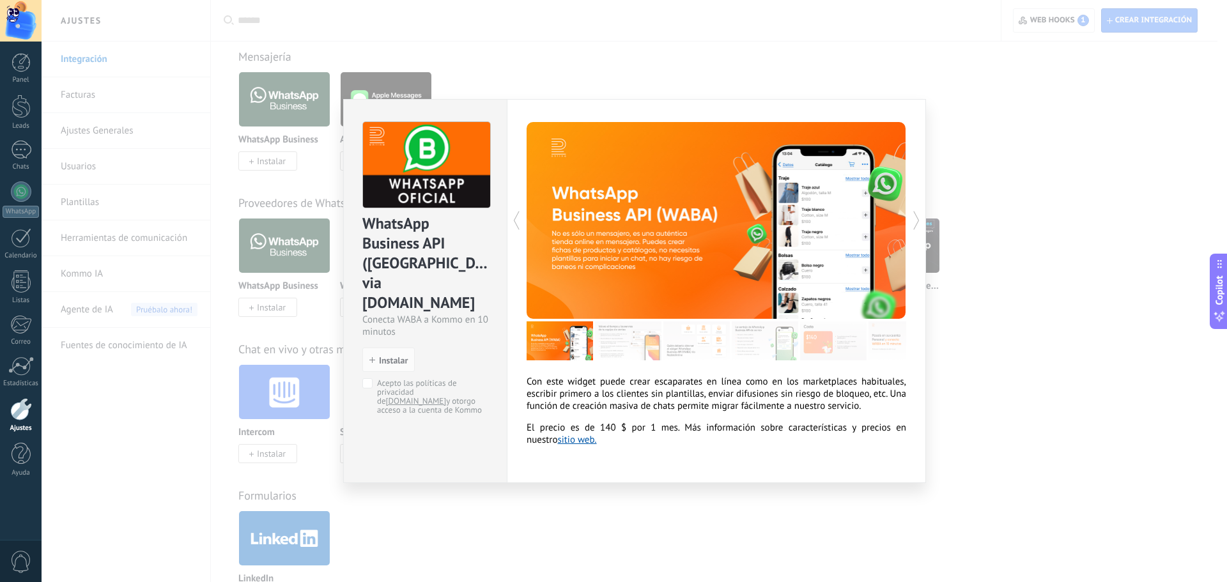
click at [921, 219] on icon at bounding box center [916, 221] width 13 height 26
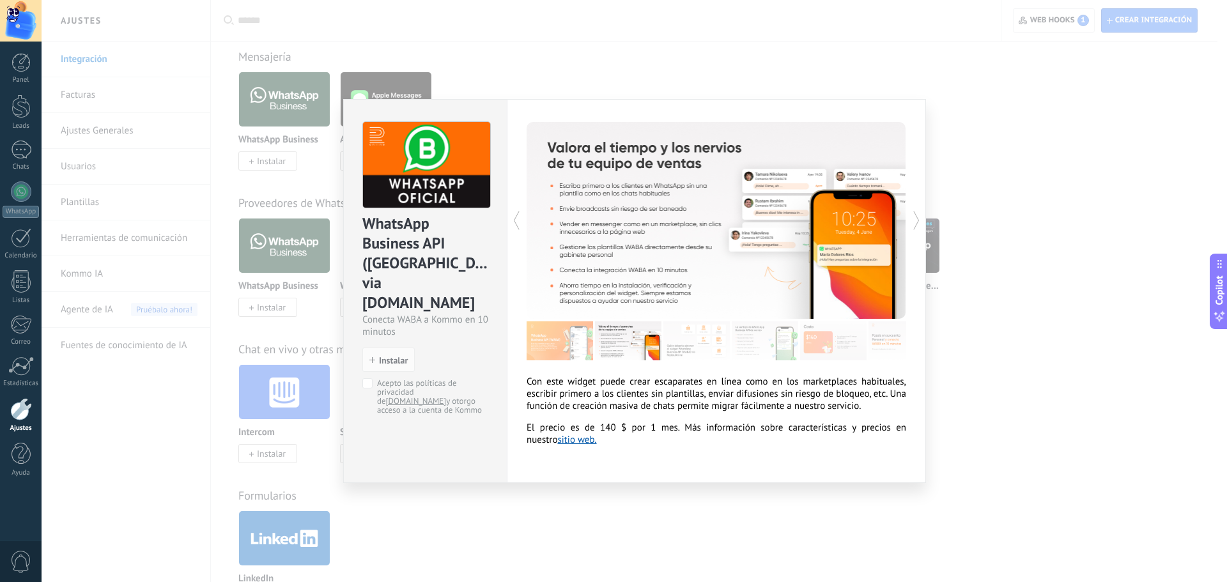
click at [979, 382] on div "WhatsApp Business API ([GEOGRAPHIC_DATA]) via [DOMAIN_NAME] Conecta WABA a Komm…" at bounding box center [634, 291] width 1185 height 582
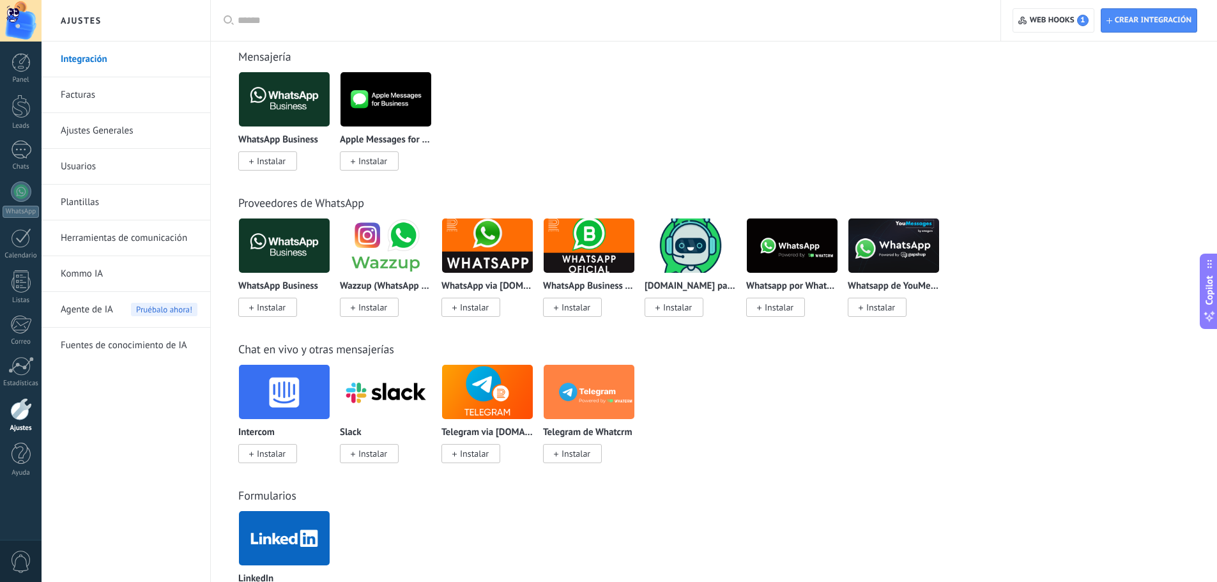
click at [480, 272] on img at bounding box center [487, 246] width 91 height 62
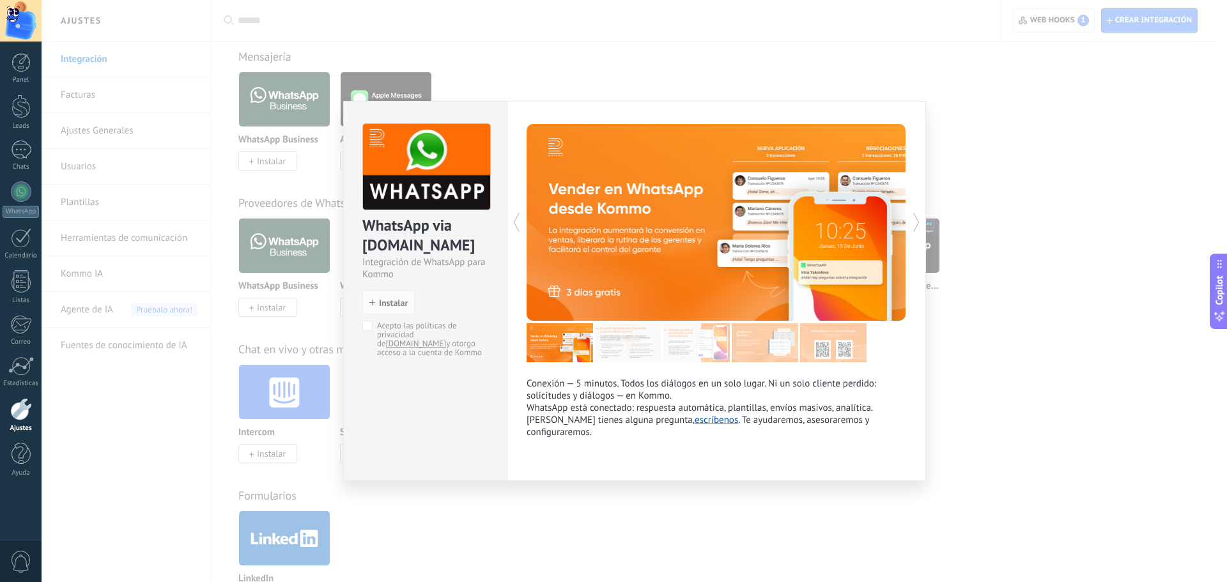
click at [900, 219] on div at bounding box center [811, 222] width 190 height 197
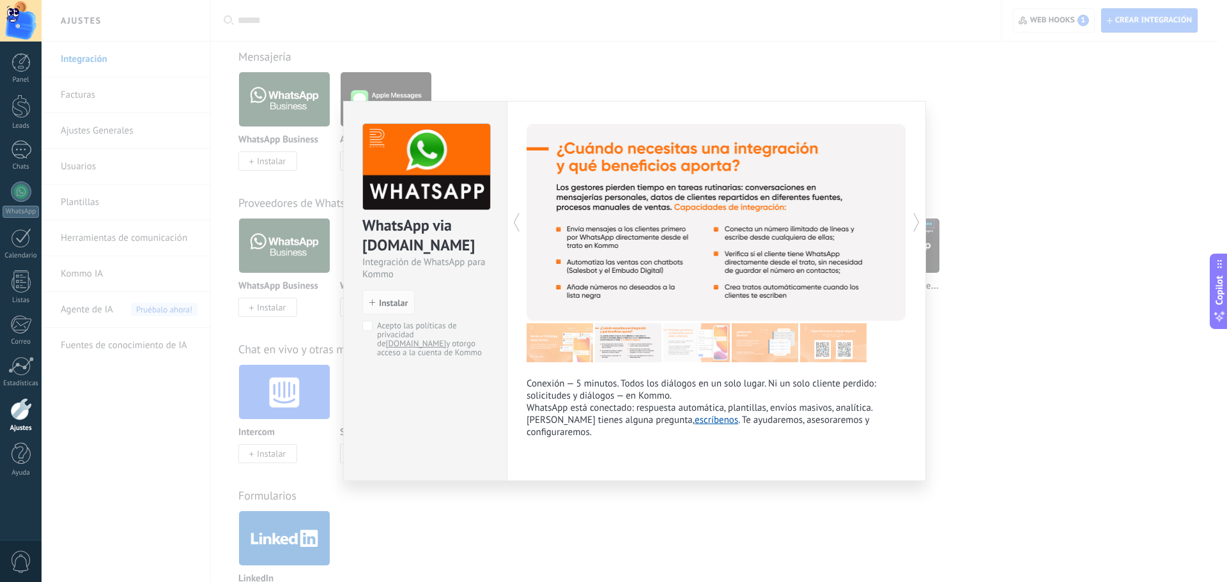
click at [918, 226] on icon at bounding box center [916, 223] width 13 height 26
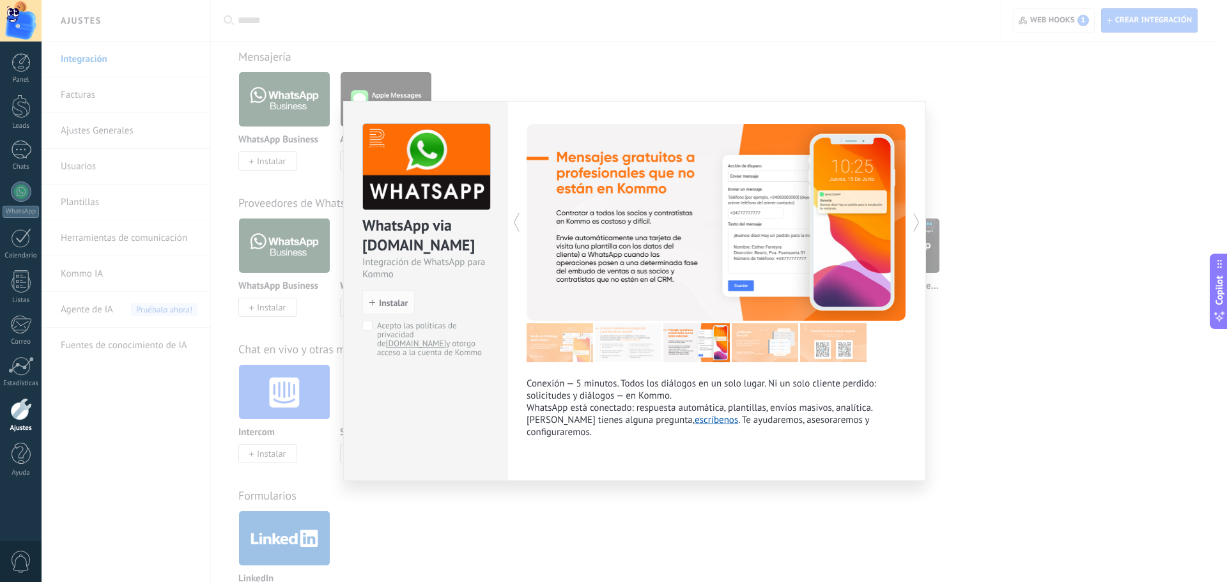
click at [918, 226] on icon at bounding box center [916, 223] width 13 height 26
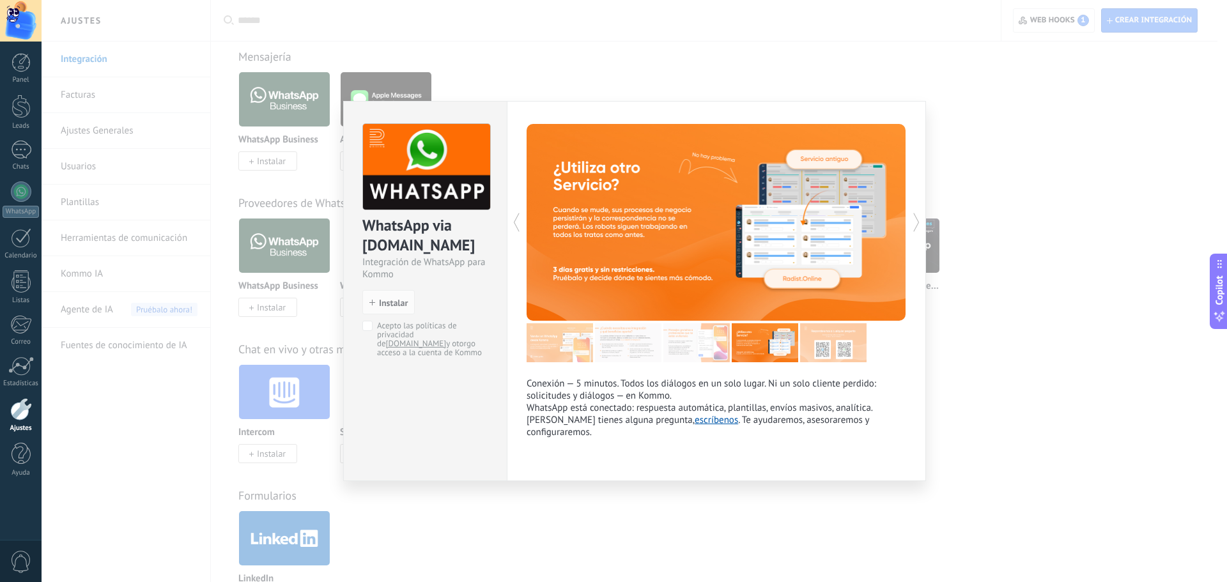
click at [918, 226] on icon at bounding box center [916, 223] width 13 height 26
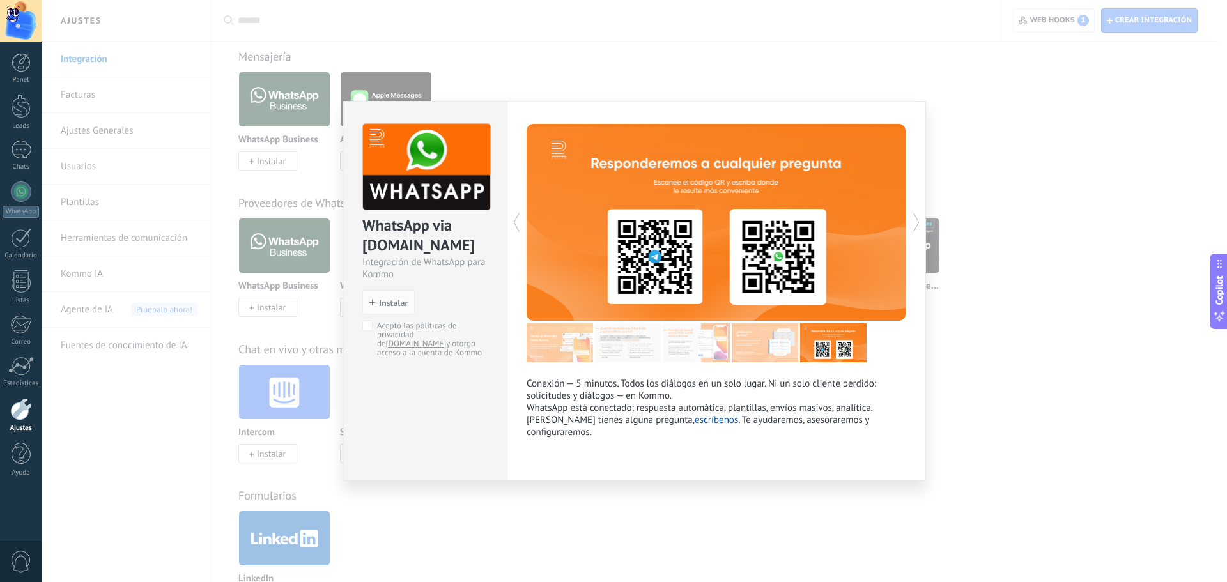
click at [918, 226] on icon at bounding box center [916, 223] width 13 height 26
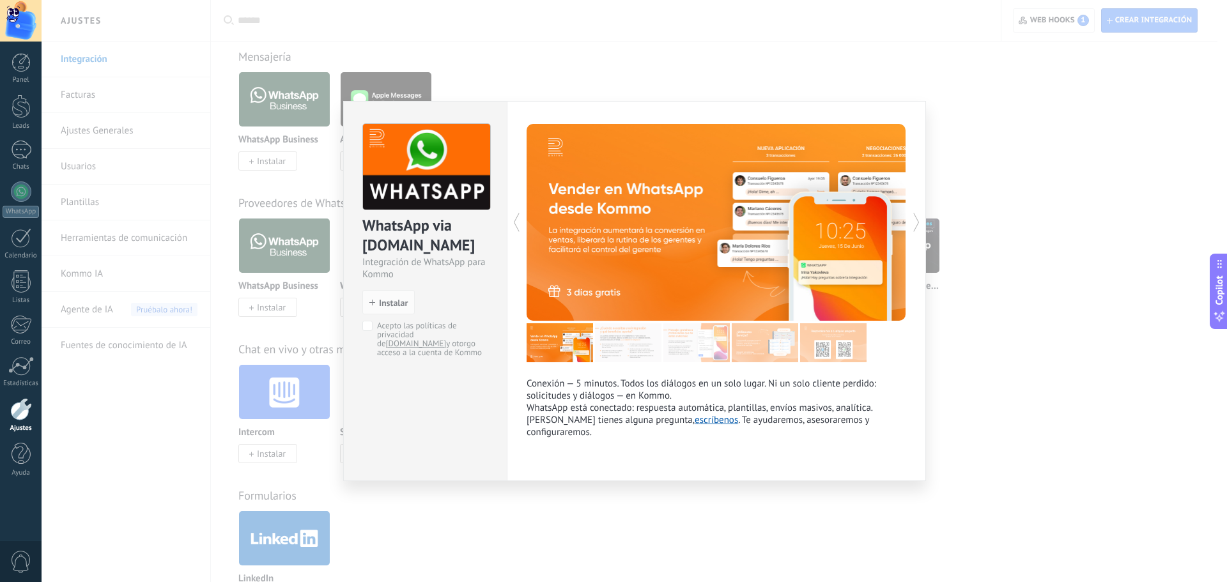
click at [918, 226] on icon at bounding box center [916, 223] width 13 height 26
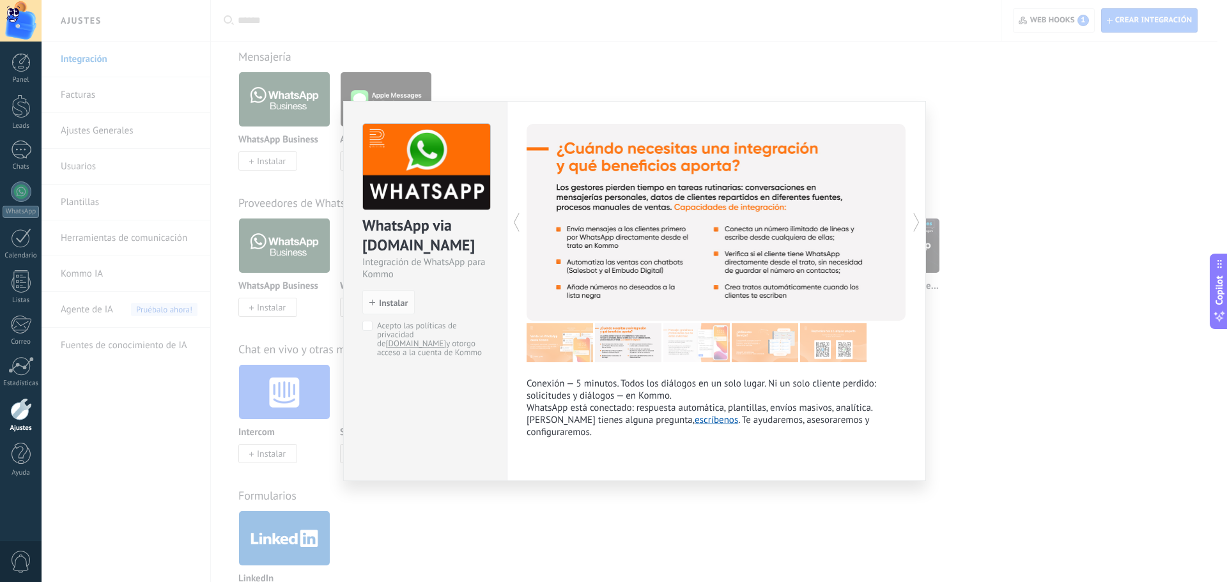
click at [918, 226] on icon at bounding box center [916, 223] width 13 height 26
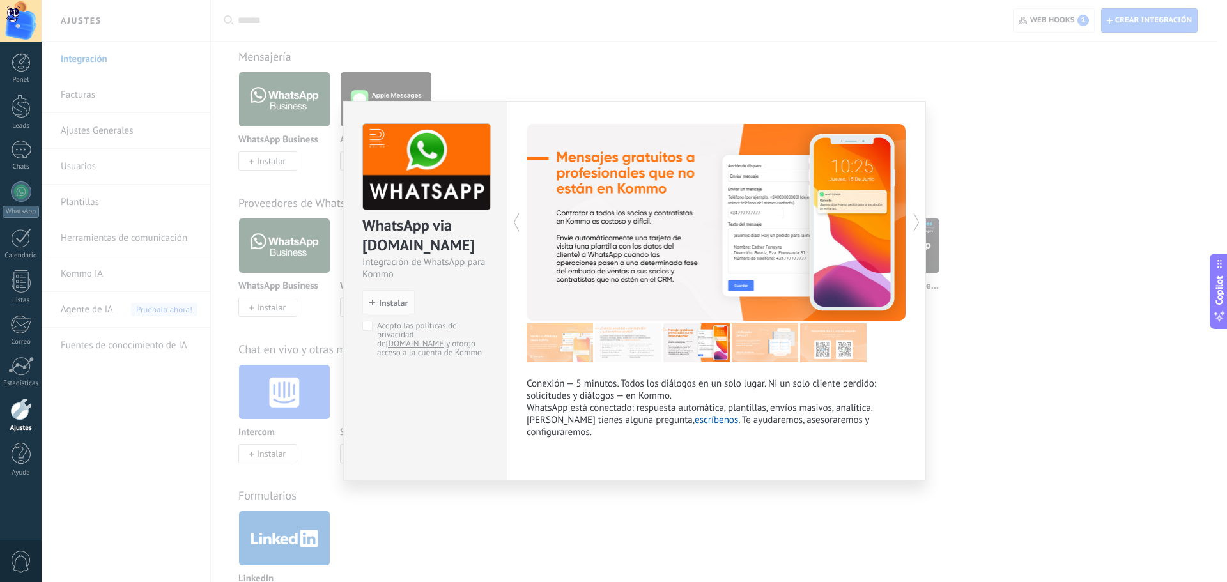
click at [918, 226] on icon at bounding box center [916, 223] width 13 height 26
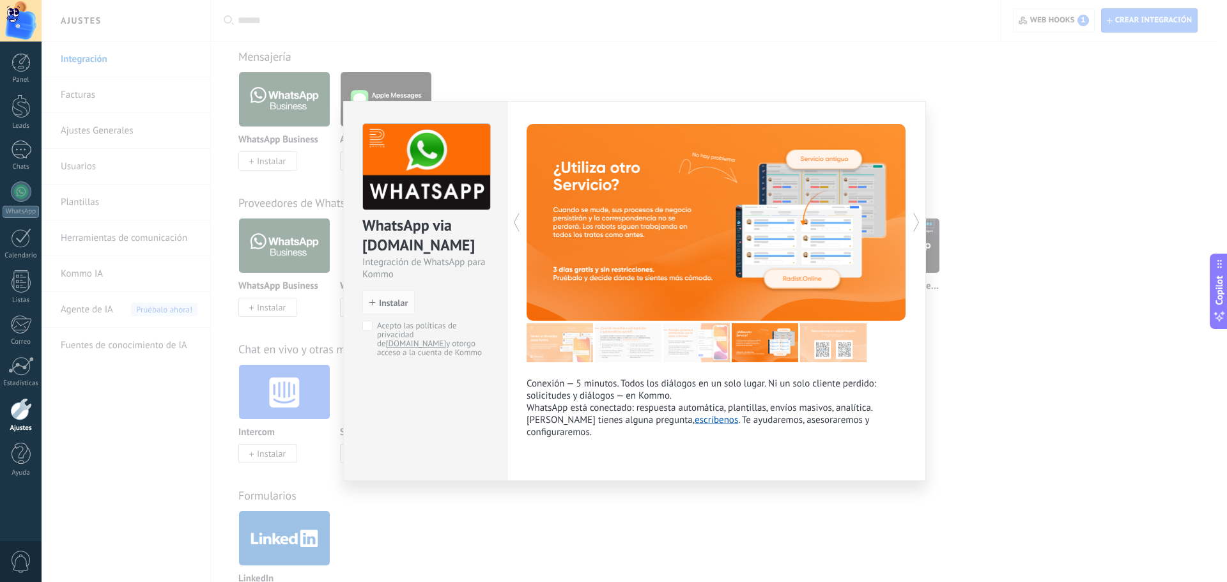
click at [918, 226] on icon at bounding box center [916, 223] width 13 height 26
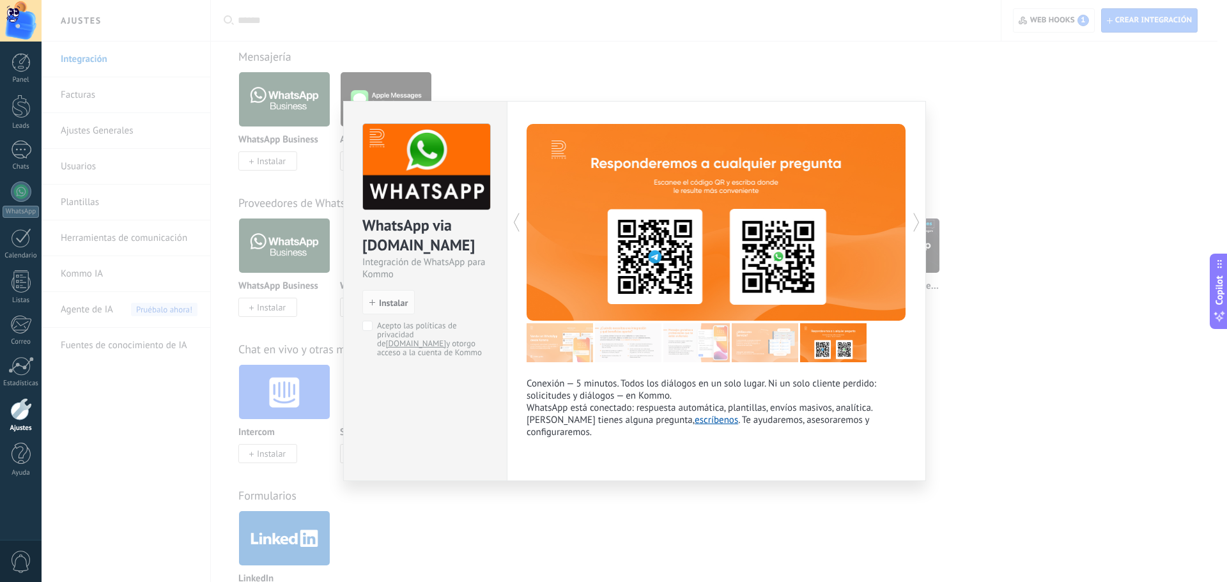
click at [918, 226] on icon at bounding box center [916, 223] width 13 height 26
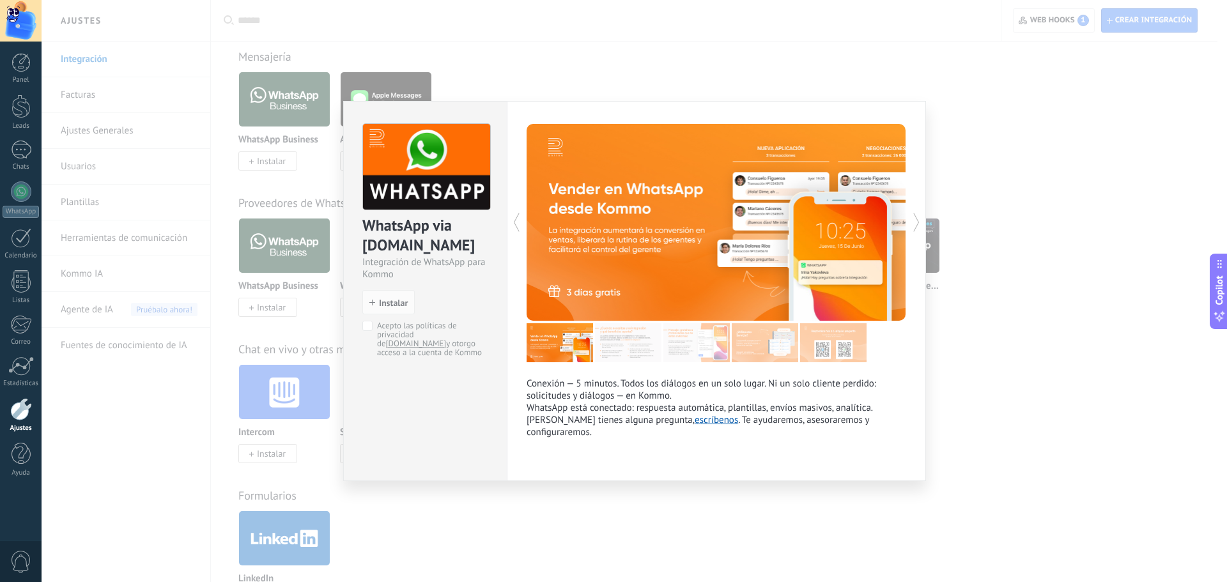
click at [918, 226] on icon at bounding box center [916, 223] width 13 height 26
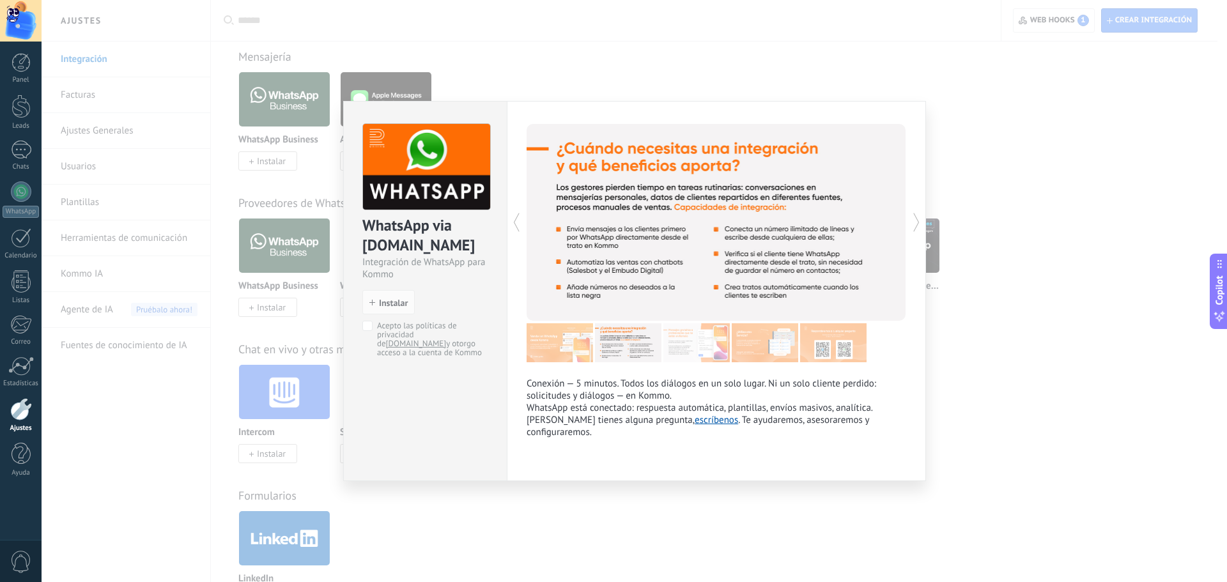
click at [992, 398] on div "WhatsApp via [DOMAIN_NAME] Integración de WhatsApp para Kommo install Instalar …" at bounding box center [634, 291] width 1185 height 582
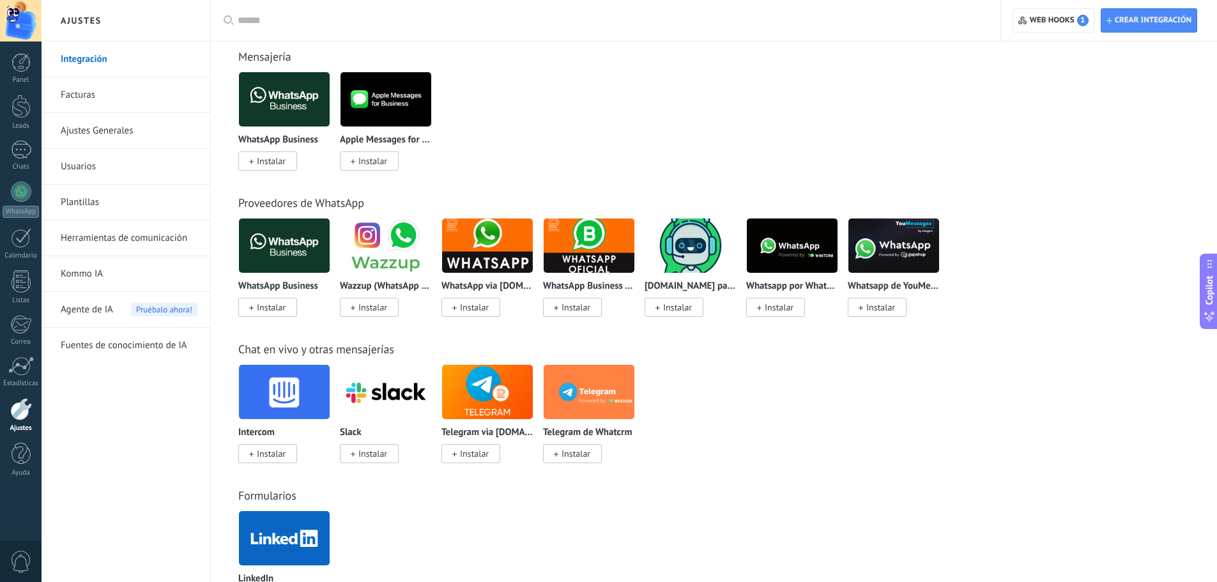
click at [288, 155] on span "Instalar" at bounding box center [267, 160] width 59 height 19
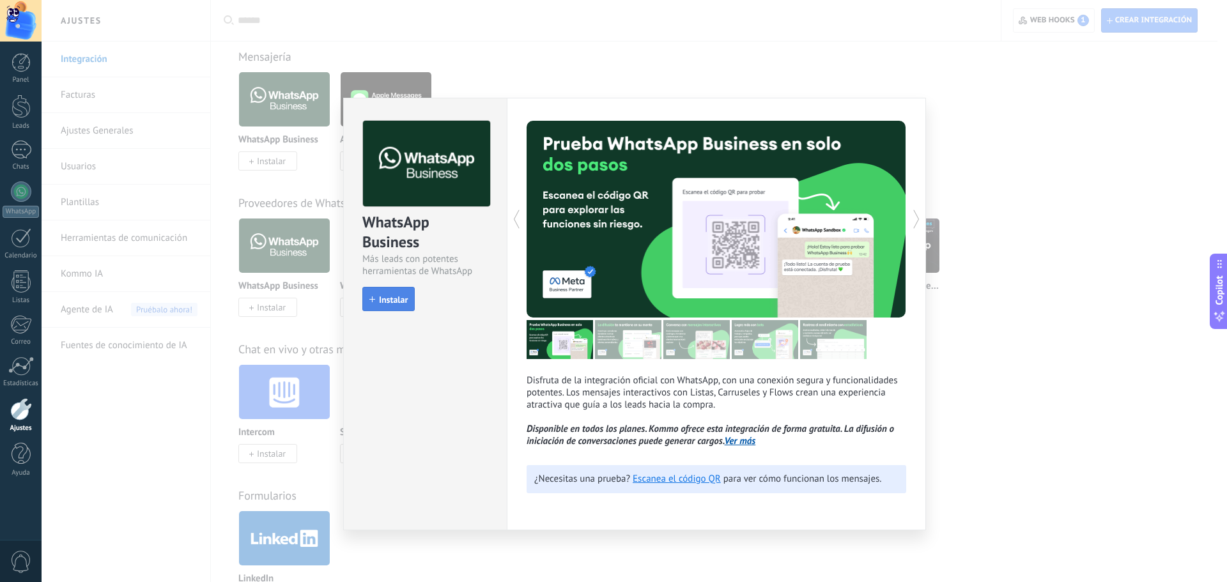
click at [381, 300] on span "Instalar" at bounding box center [393, 299] width 29 height 9
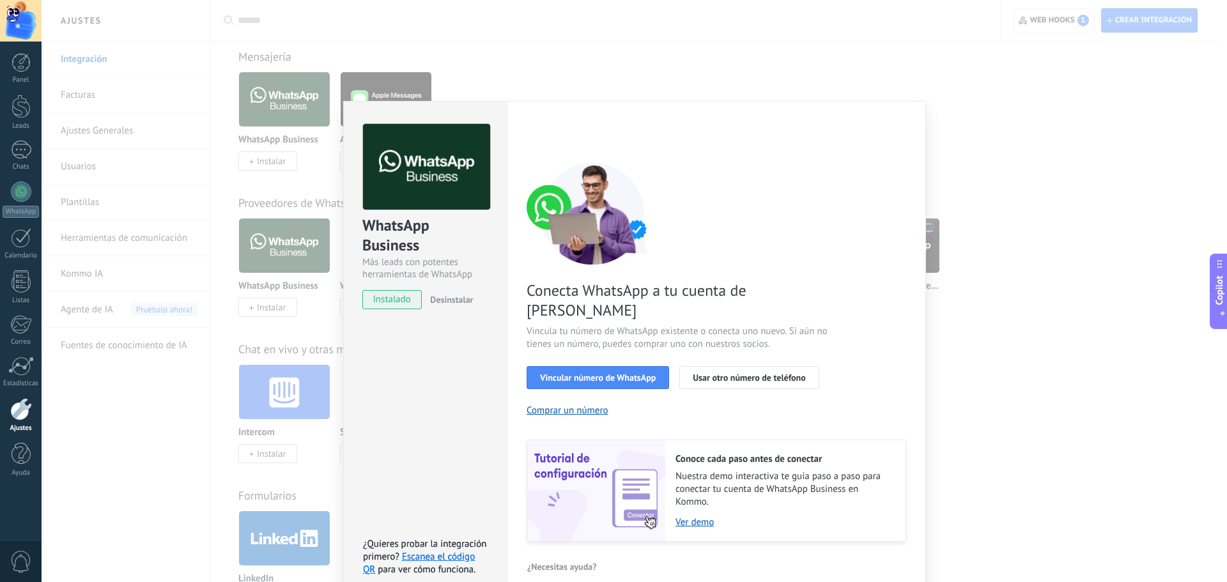
click at [571, 396] on div "Conecta WhatsApp a tu cuenta de Kommo Vincula tu número de WhatsApp existente o…" at bounding box center [717, 352] width 380 height 380
click at [573, 405] on button "Comprar un número" at bounding box center [568, 411] width 82 height 12
click at [619, 373] on span "Vincular número de WhatsApp" at bounding box center [598, 377] width 116 height 9
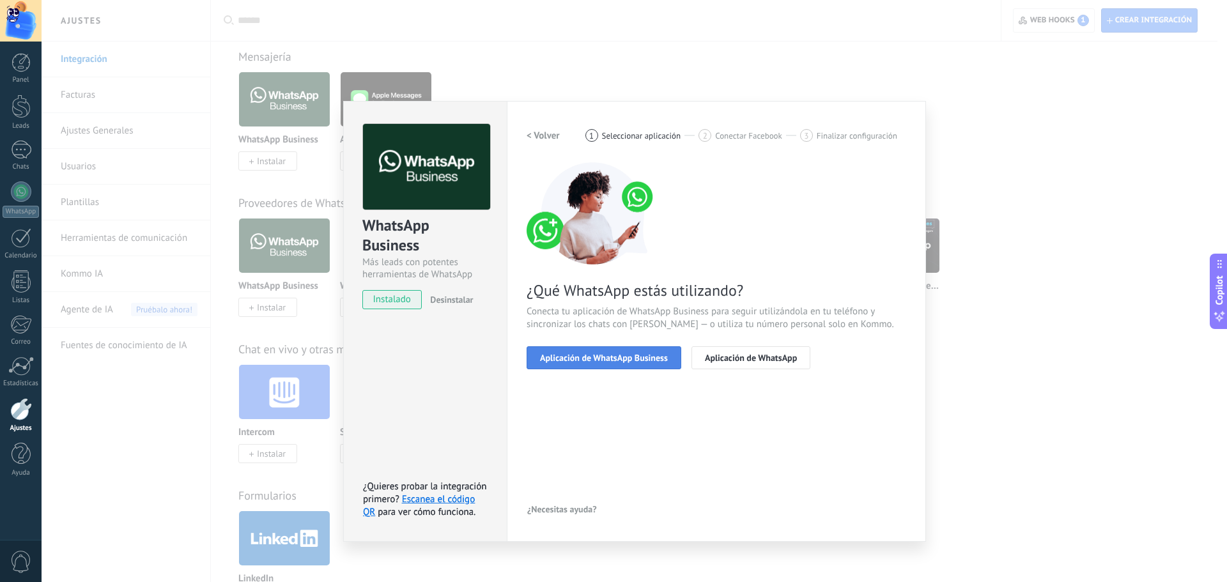
click at [644, 361] on span "Aplicación de WhatsApp Business" at bounding box center [604, 357] width 128 height 9
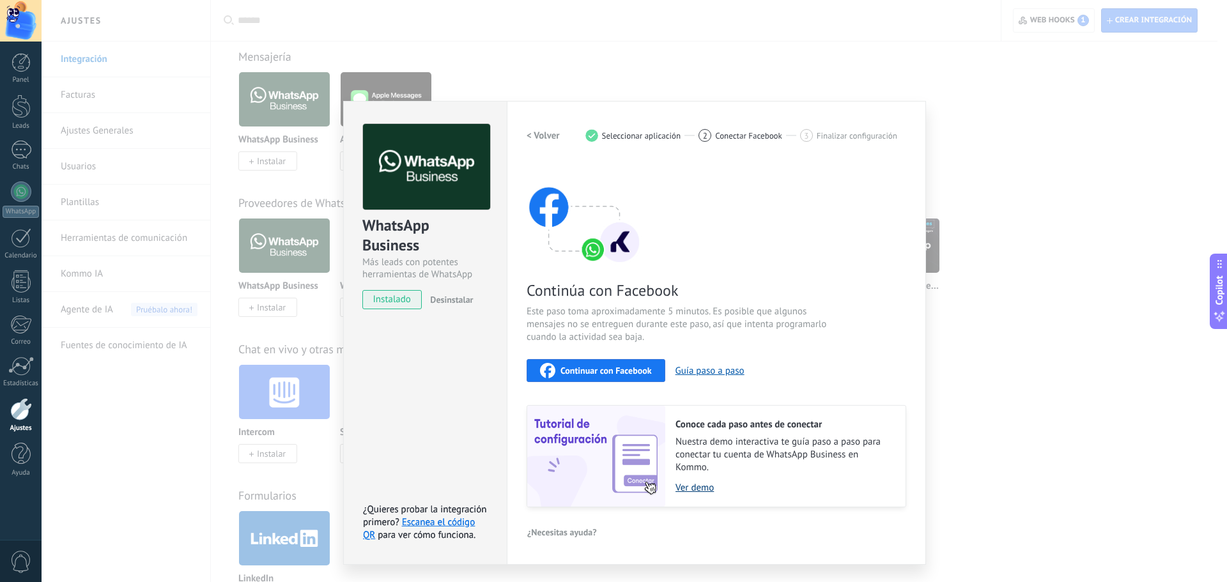
click at [684, 490] on link "Ver demo" at bounding box center [783, 488] width 217 height 12
click at [628, 367] on span "Continuar con Facebook" at bounding box center [605, 370] width 91 height 9
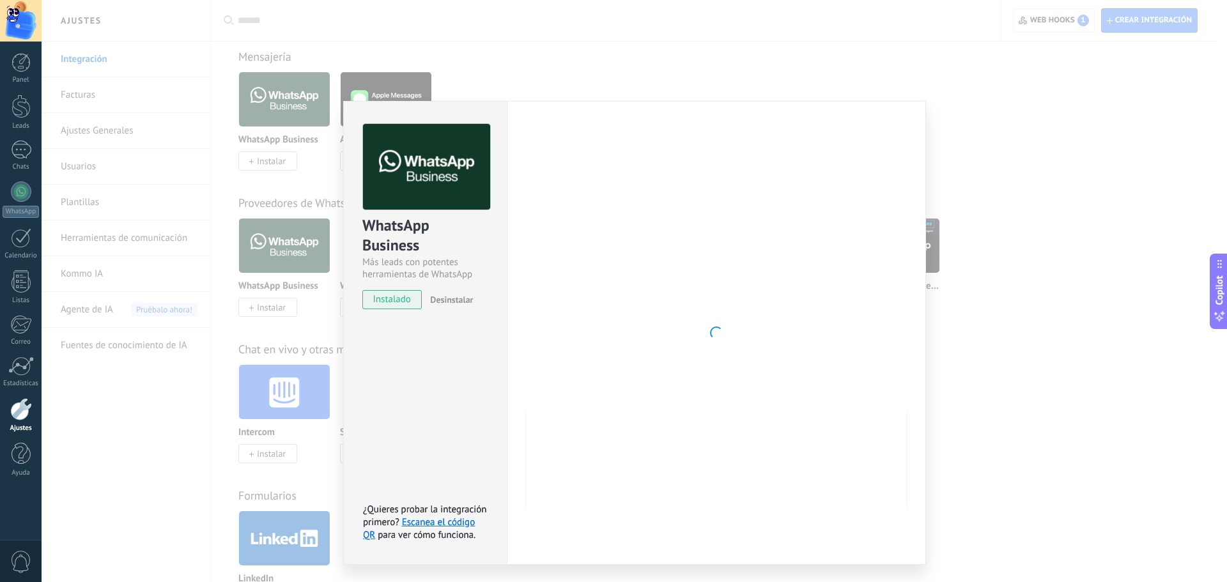
click at [245, 580] on div "WhatsApp Business Más leads con potentes herramientas de WhatsApp instalado Des…" at bounding box center [634, 291] width 1185 height 582
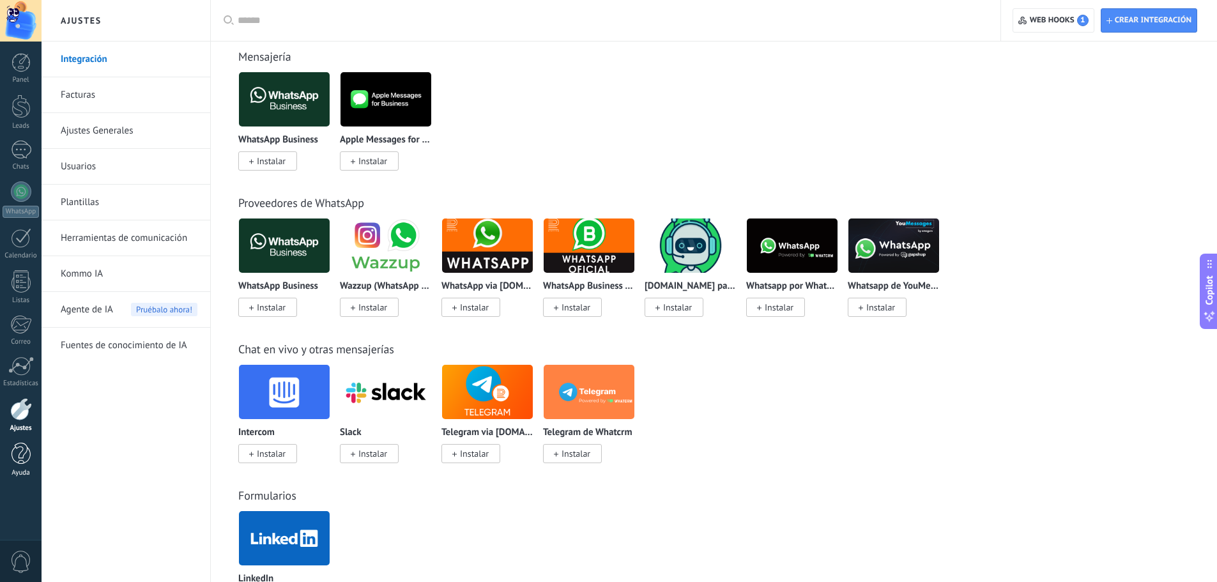
click at [33, 465] on link "Ayuda" at bounding box center [21, 460] width 42 height 35
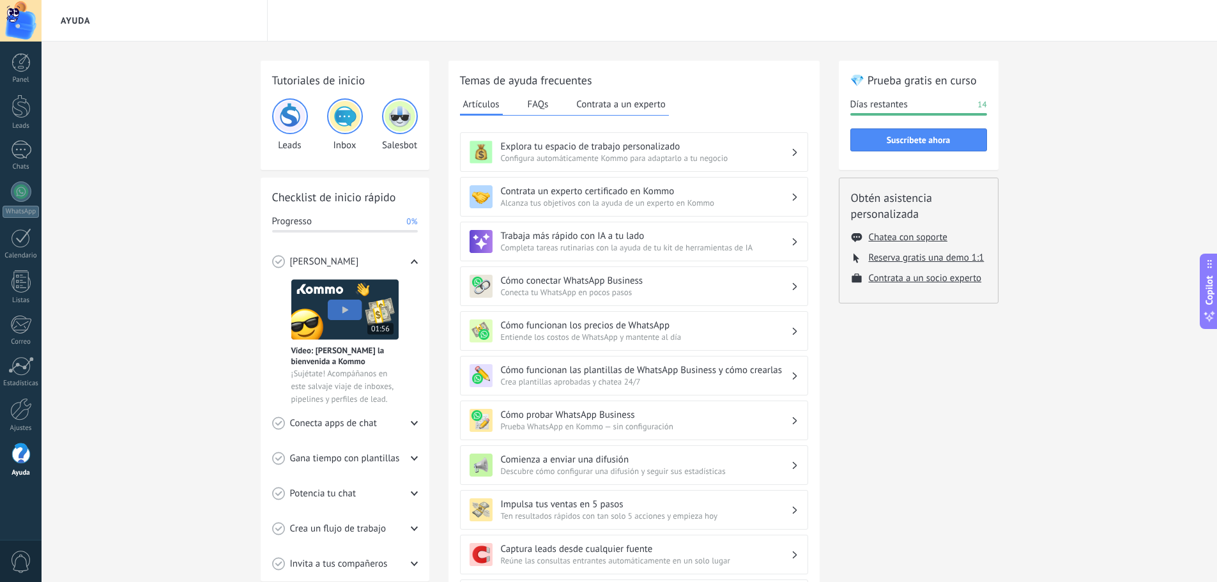
click at [592, 285] on h3 "Cómo conectar WhatsApp Business" at bounding box center [646, 281] width 290 height 12
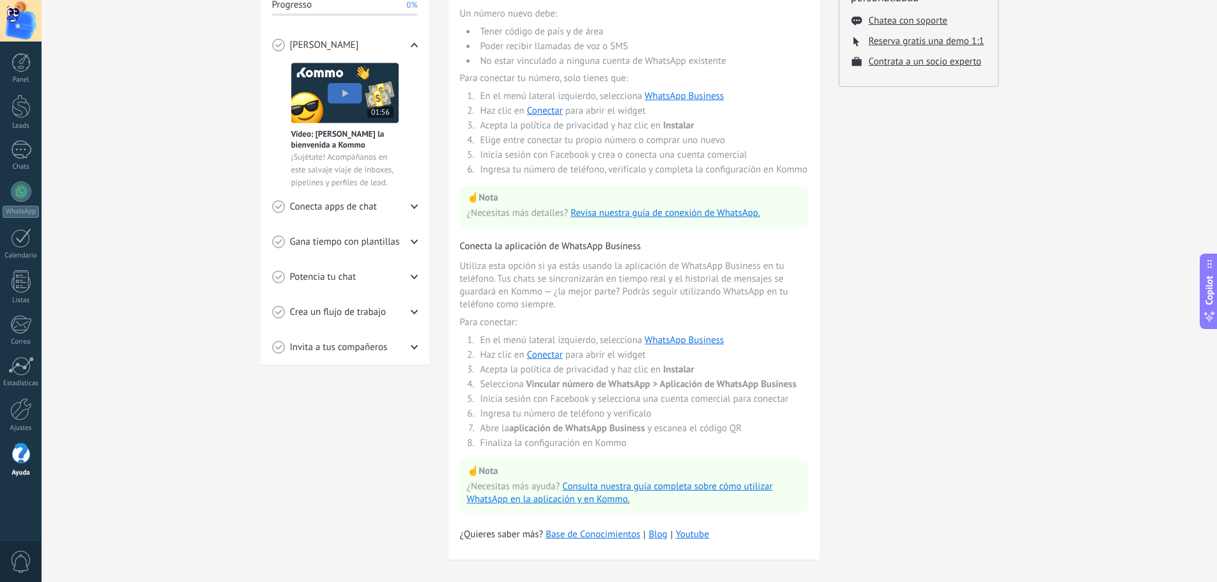
scroll to position [231, 0]
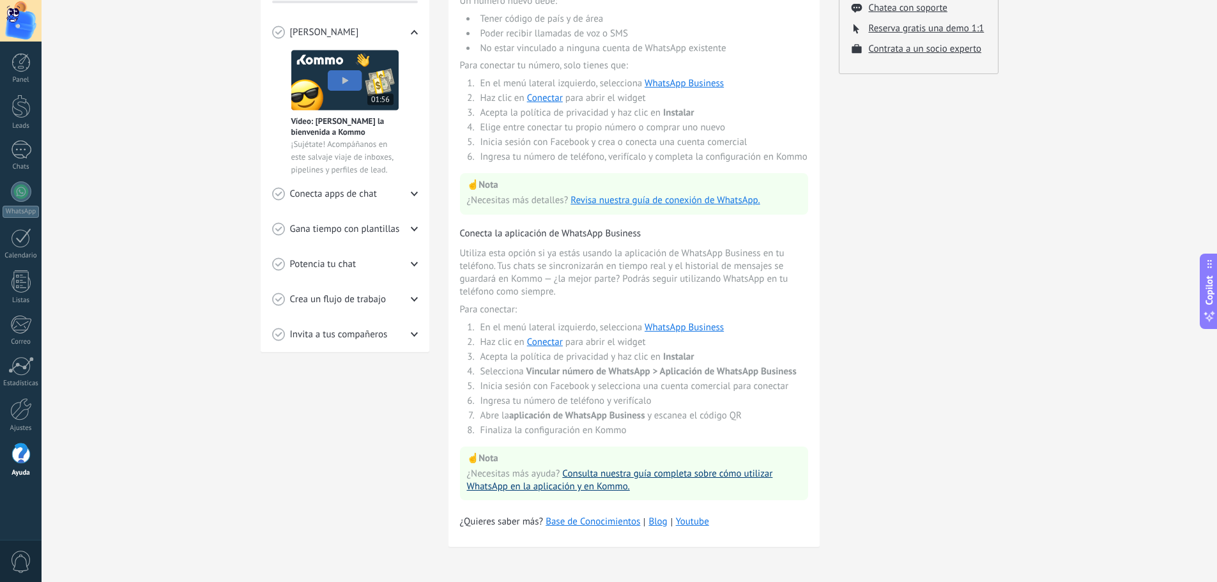
click at [604, 485] on link "Consulta nuestra guía completa sobre cómo utilizar WhatsApp en la aplicación y …" at bounding box center [620, 480] width 306 height 25
click at [401, 189] on div "Conecta apps de chat" at bounding box center [345, 193] width 146 height 35
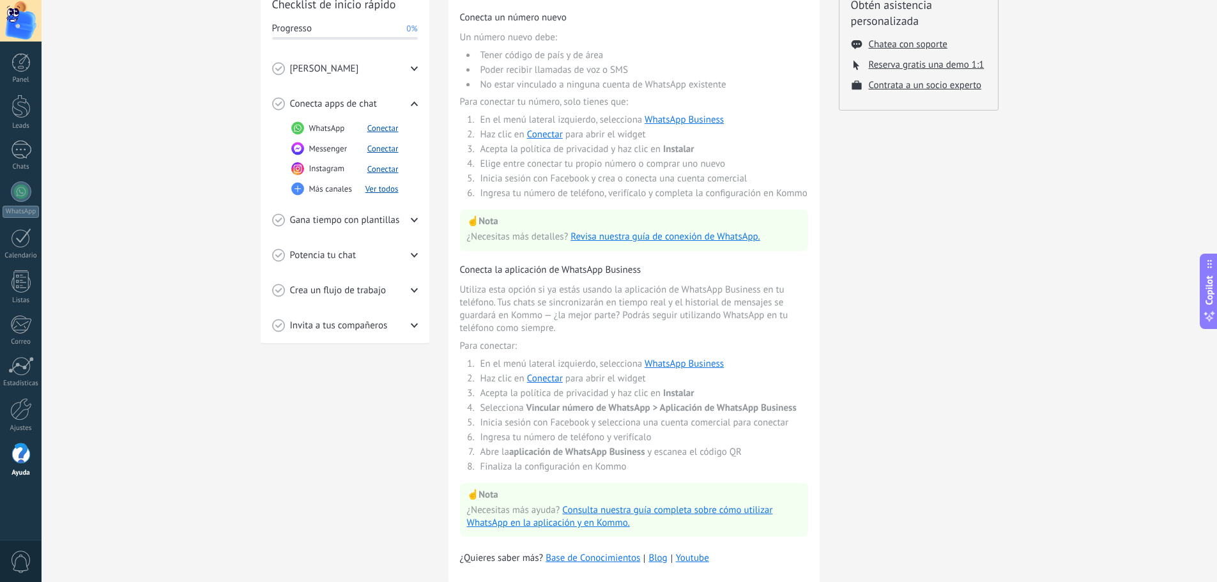
scroll to position [39, 0]
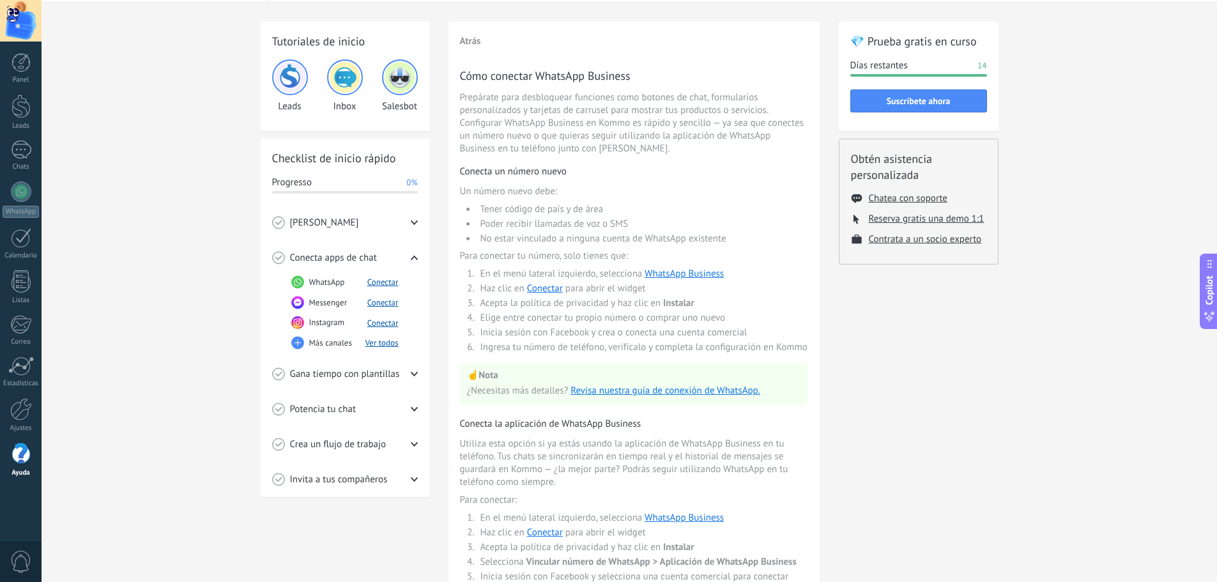
click at [376, 220] on div "[PERSON_NAME]" at bounding box center [345, 222] width 146 height 35
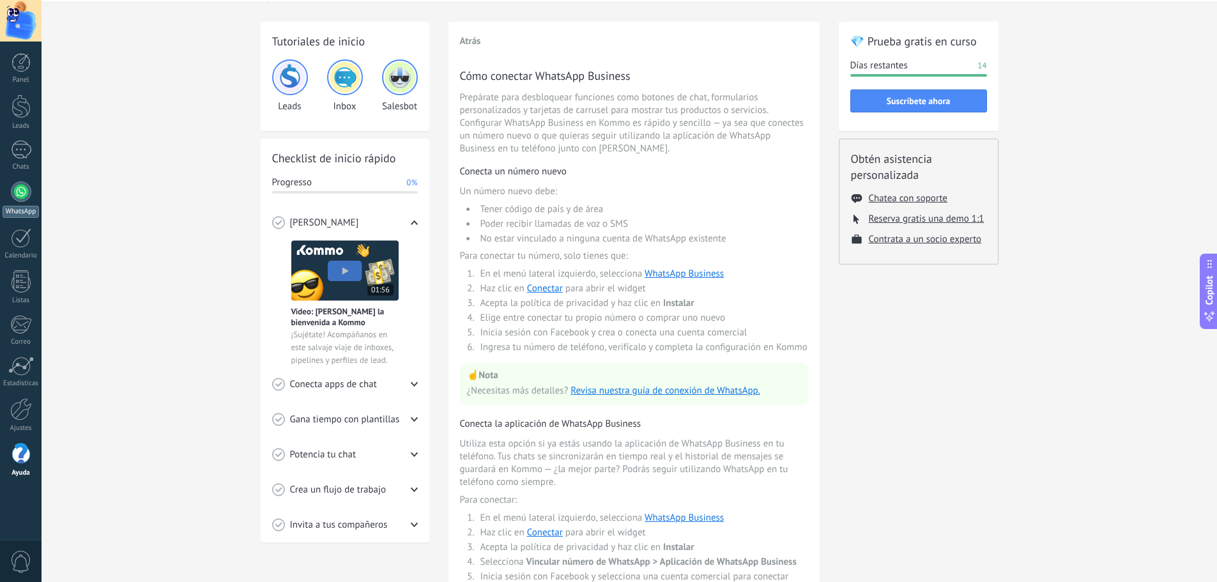
click at [21, 190] on div at bounding box center [21, 191] width 20 height 20
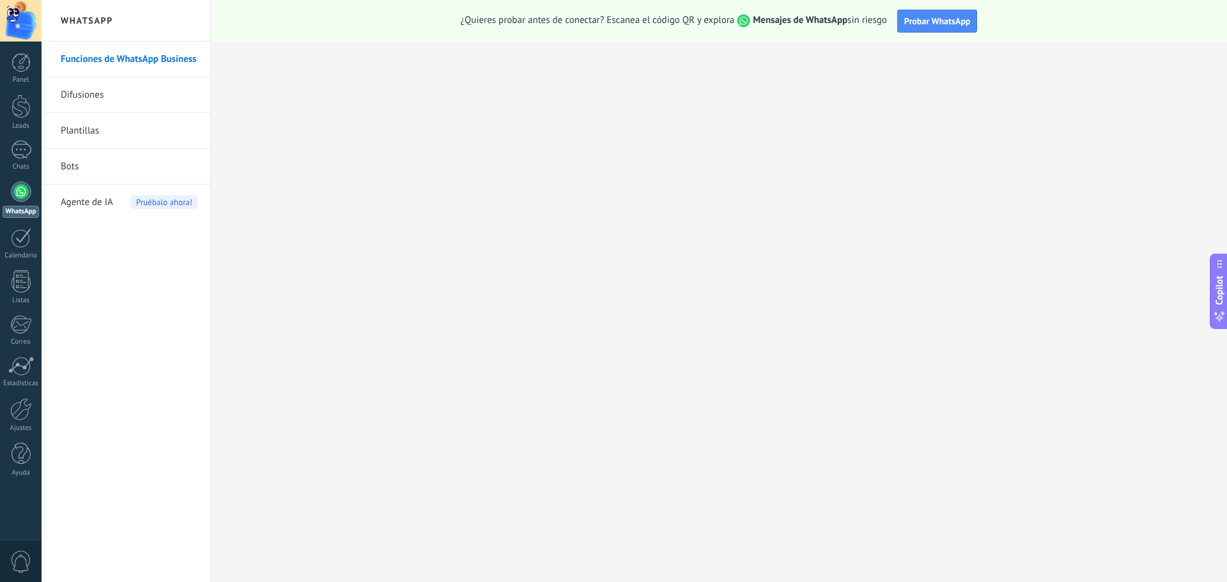
click at [158, 58] on link "Funciones de WhatsApp Business" at bounding box center [129, 60] width 137 height 36
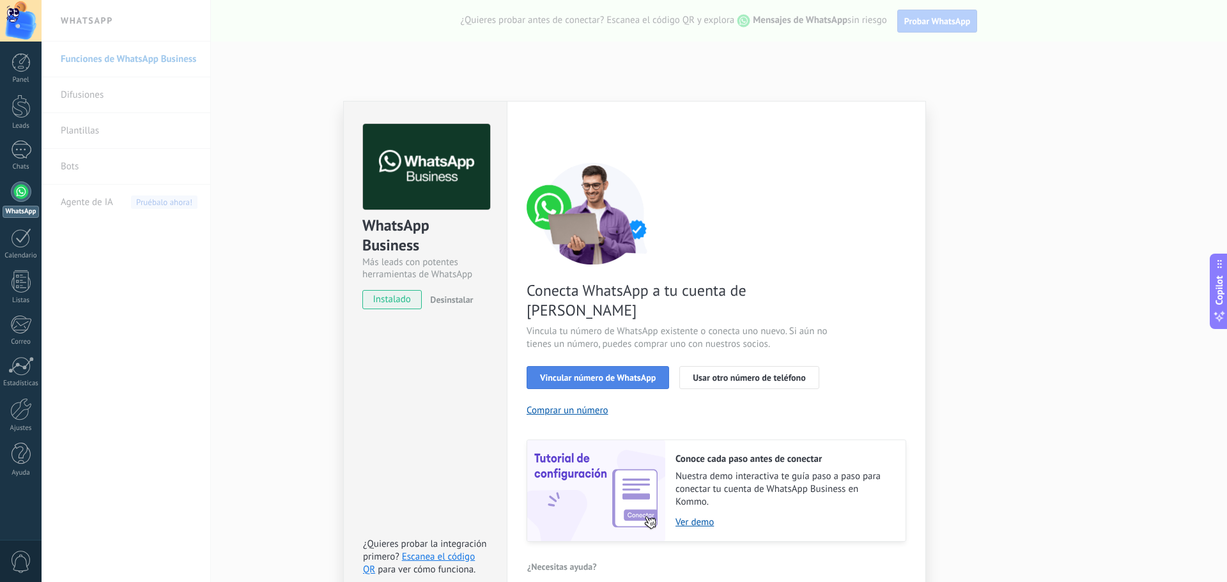
click at [626, 373] on span "Vincular número de WhatsApp" at bounding box center [598, 377] width 116 height 9
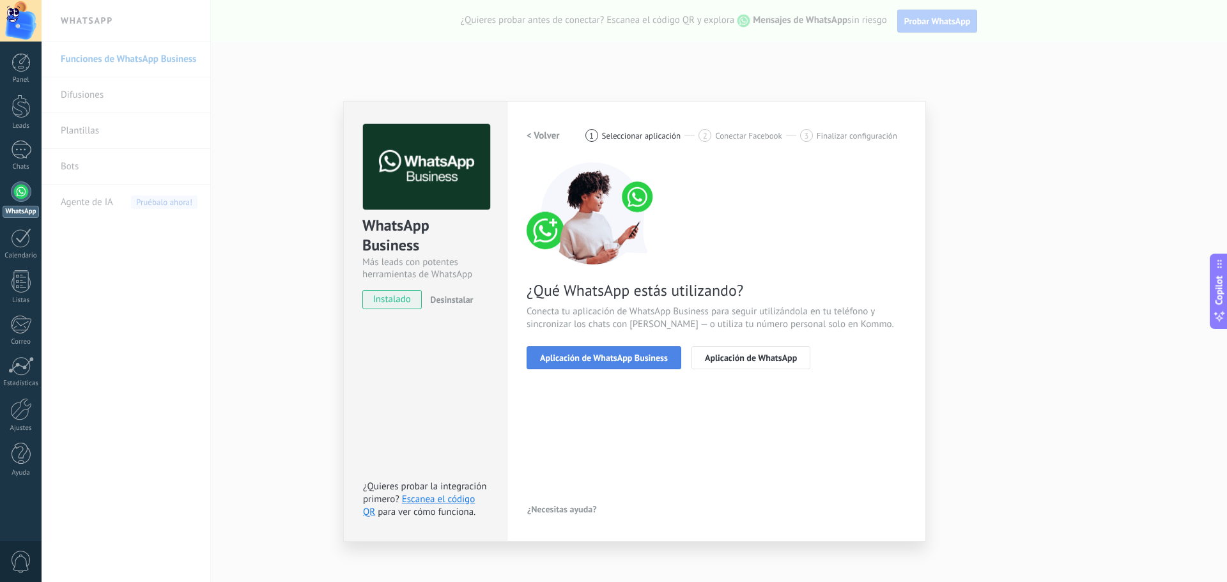
click at [651, 366] on button "Aplicación de WhatsApp Business" at bounding box center [604, 357] width 155 height 23
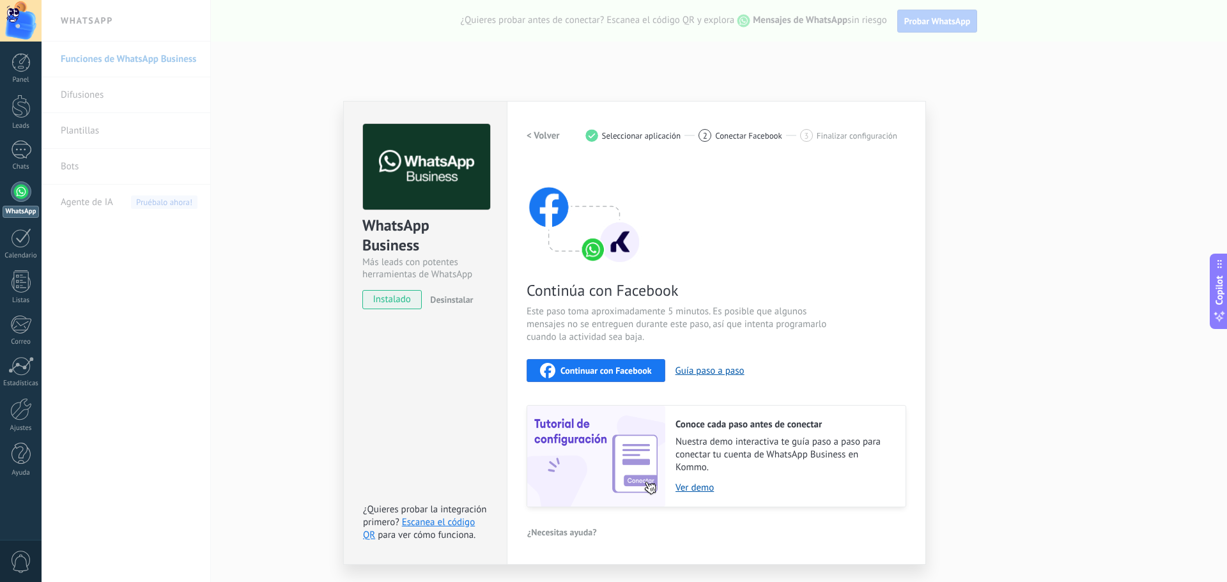
click at [630, 369] on span "Continuar con Facebook" at bounding box center [605, 370] width 91 height 9
click at [743, 137] on span "Conectar Facebook" at bounding box center [748, 136] width 67 height 10
click at [999, 314] on div "WhatsApp Business Más leads con potentes herramientas de WhatsApp instalado Des…" at bounding box center [634, 291] width 1185 height 582
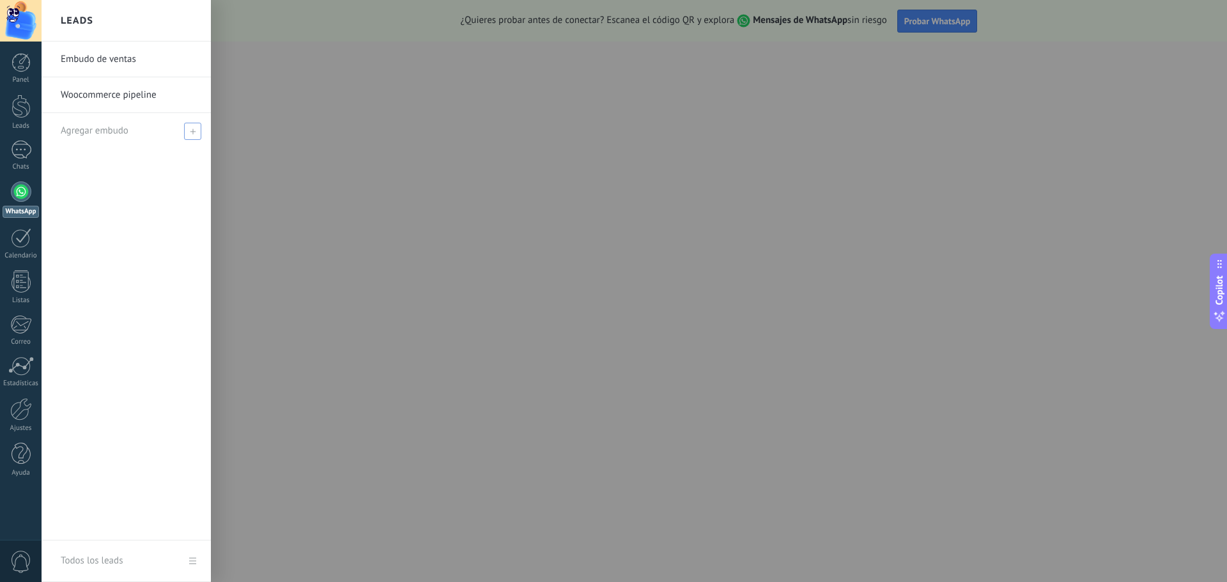
click at [108, 127] on span "Agregar embudo" at bounding box center [95, 131] width 68 height 12
click at [154, 203] on div "Embudo de ventas Woocommerce pipeline" at bounding box center [126, 291] width 169 height 499
click at [20, 73] on link "Panel" at bounding box center [21, 68] width 42 height 31
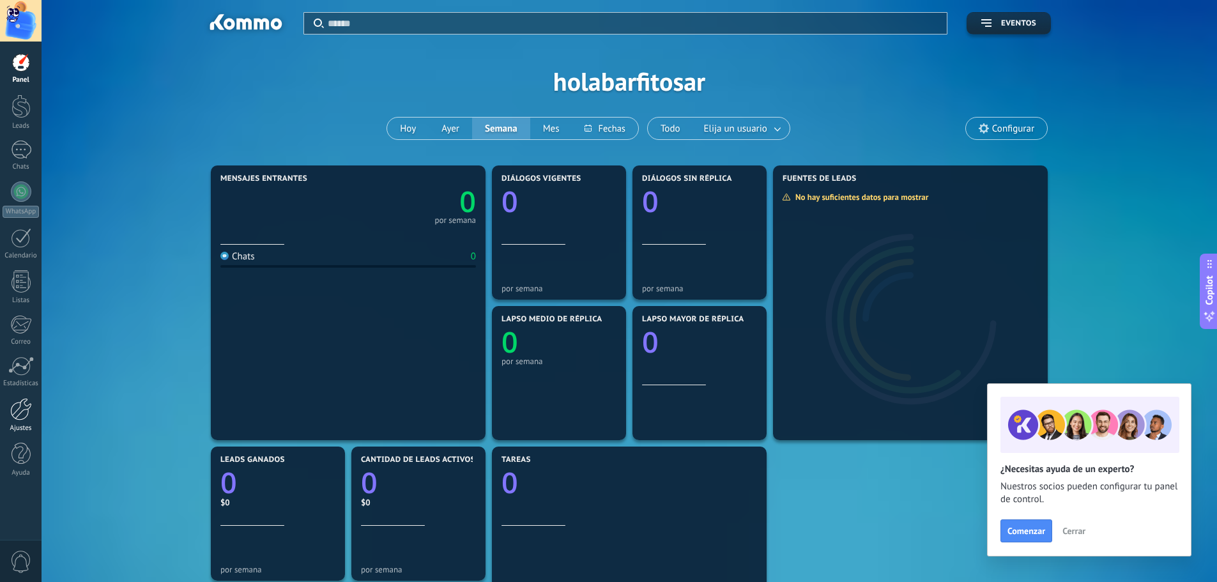
click at [20, 413] on div at bounding box center [21, 409] width 22 height 22
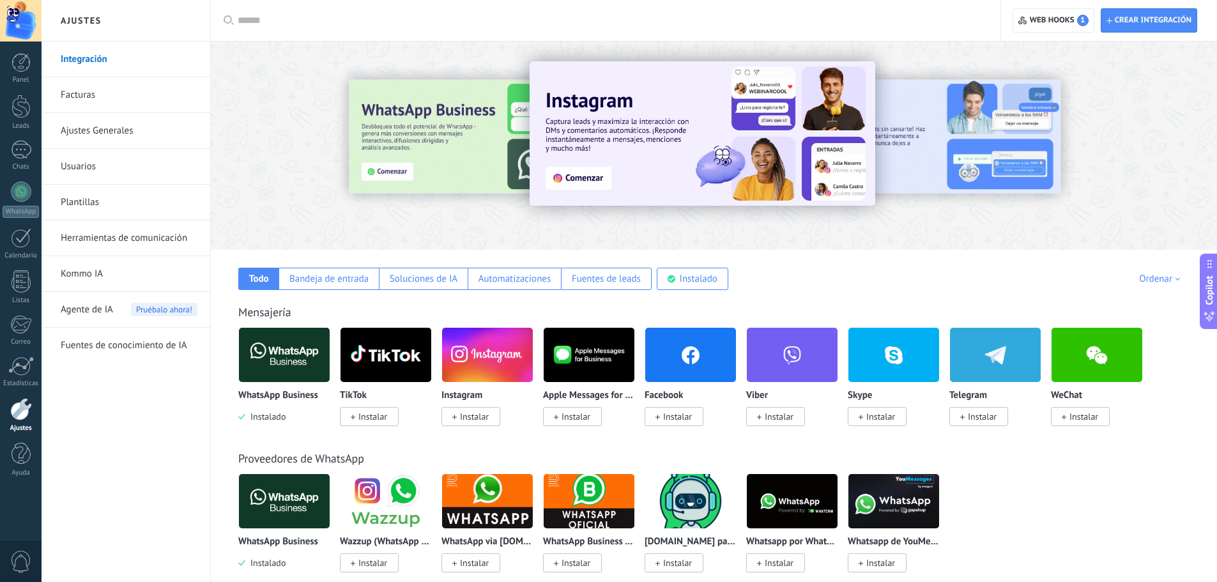
click at [367, 19] on input "text" at bounding box center [610, 20] width 745 height 13
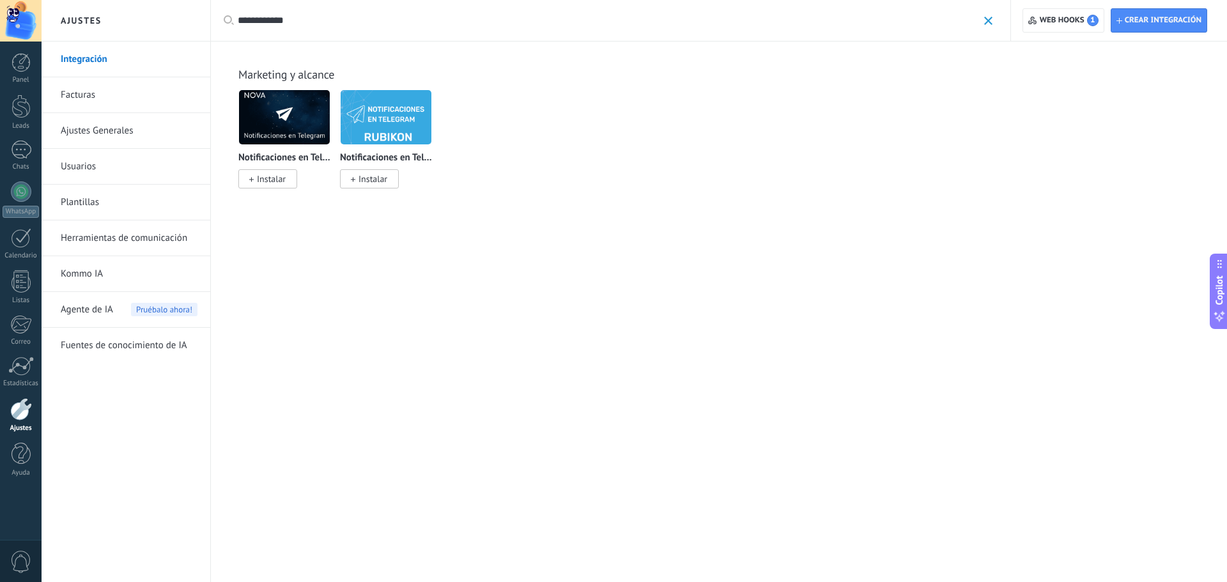
click at [406, 131] on img at bounding box center [386, 117] width 91 height 62
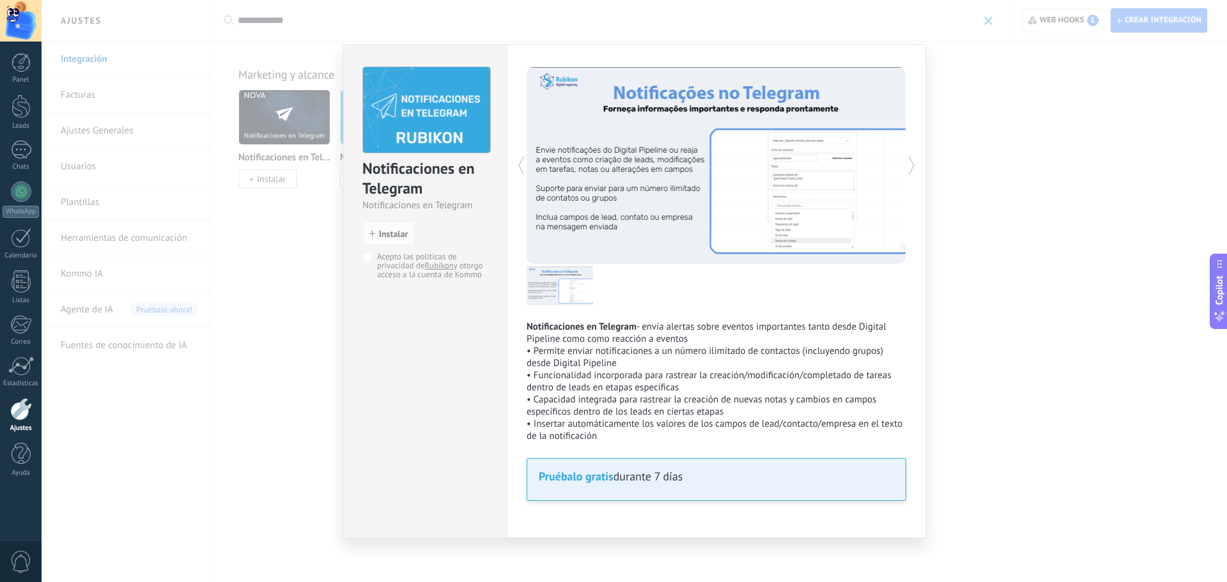
click at [906, 162] on icon at bounding box center [911, 166] width 22 height 26
click at [911, 159] on icon at bounding box center [911, 166] width 22 height 26
drag, startPoint x: 913, startPoint y: 159, endPoint x: 918, endPoint y: 163, distance: 6.9
click at [914, 159] on icon at bounding box center [911, 166] width 22 height 26
drag, startPoint x: 979, startPoint y: 185, endPoint x: 675, endPoint y: 186, distance: 304.2
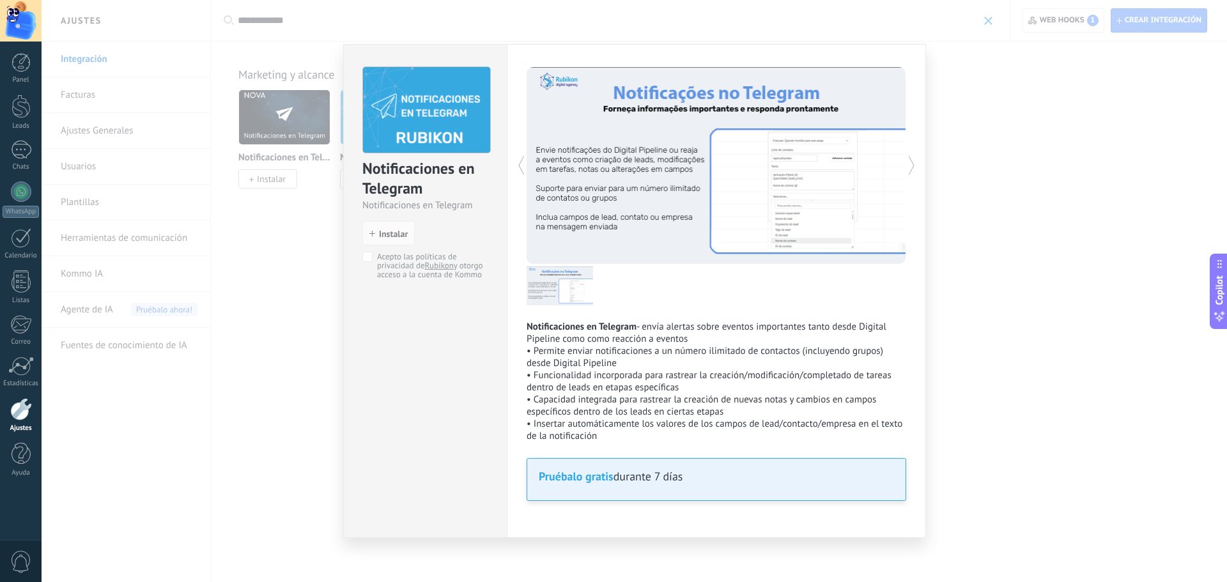
click at [982, 190] on div "Notificaciones en Telegram Notificaciones en Telegram install Instalar Acepto l…" at bounding box center [634, 291] width 1185 height 582
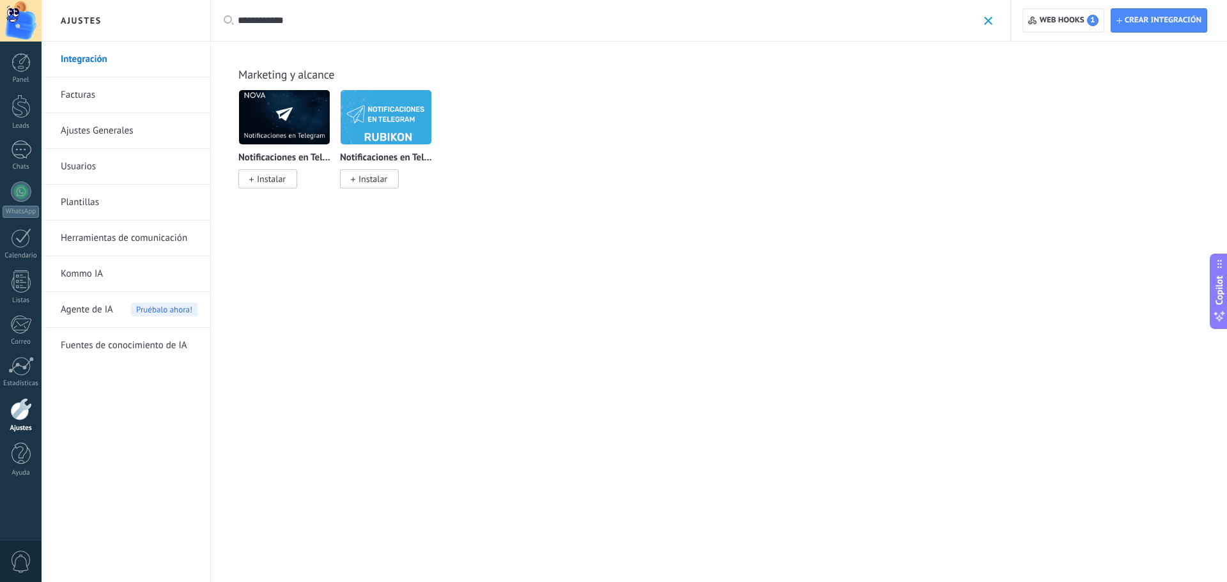
click at [335, 21] on input "**********" at bounding box center [608, 20] width 740 height 13
type input "*"
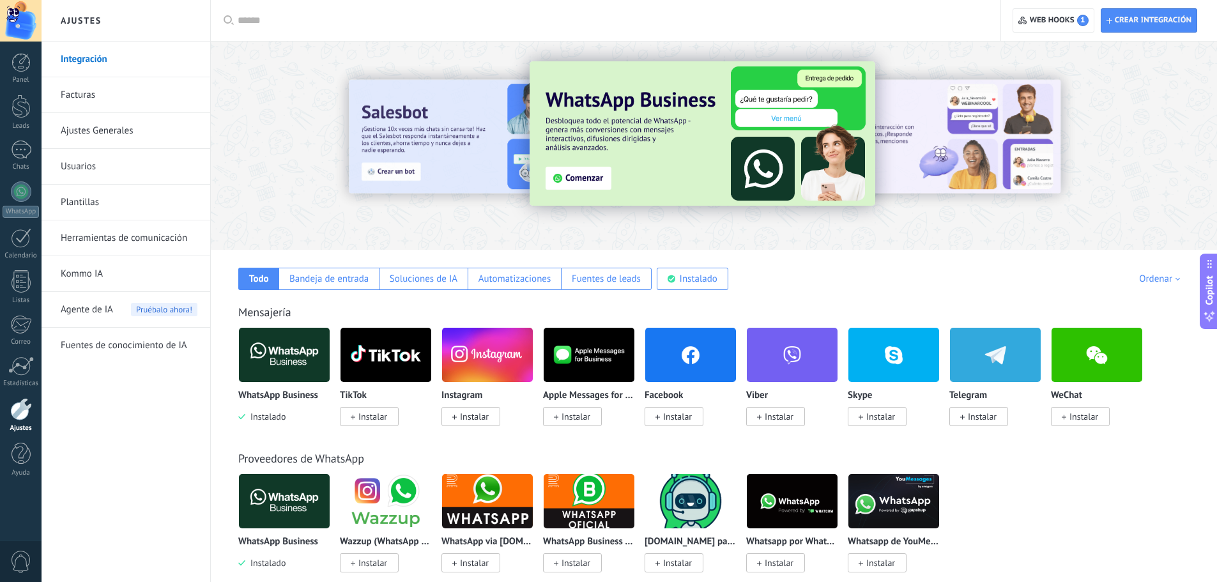
click at [1047, 36] on div "Crear integración Web hooks 1" at bounding box center [1109, 20] width 216 height 41
click at [1049, 16] on span "Web hooks 1" at bounding box center [1059, 21] width 59 height 12
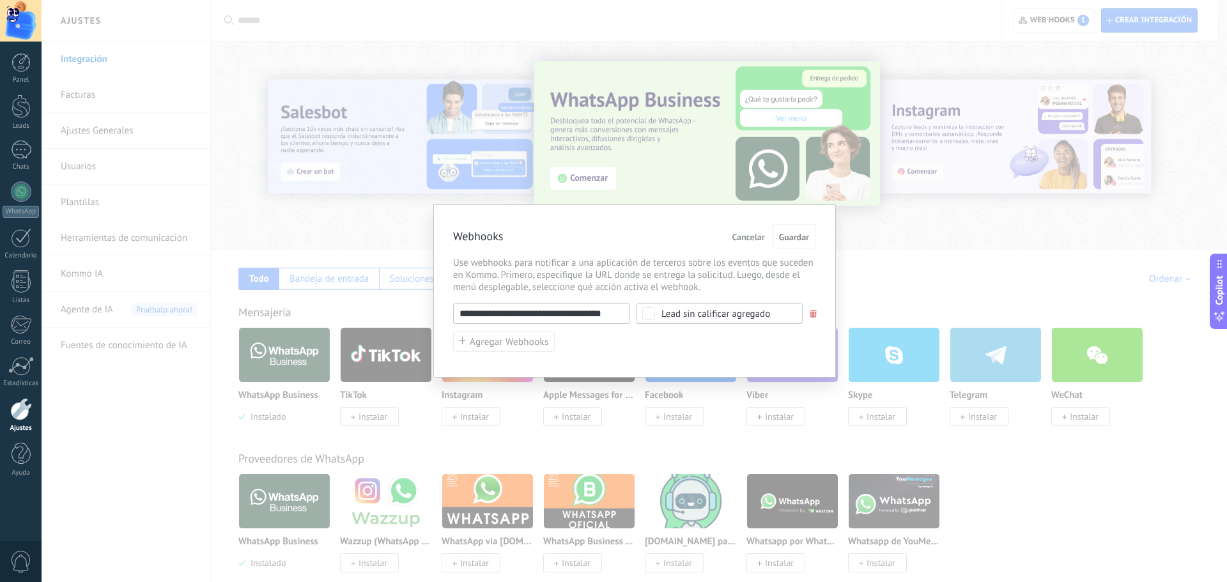
click at [699, 319] on div "Lead sin calificar agregado" at bounding box center [720, 314] width 166 height 20
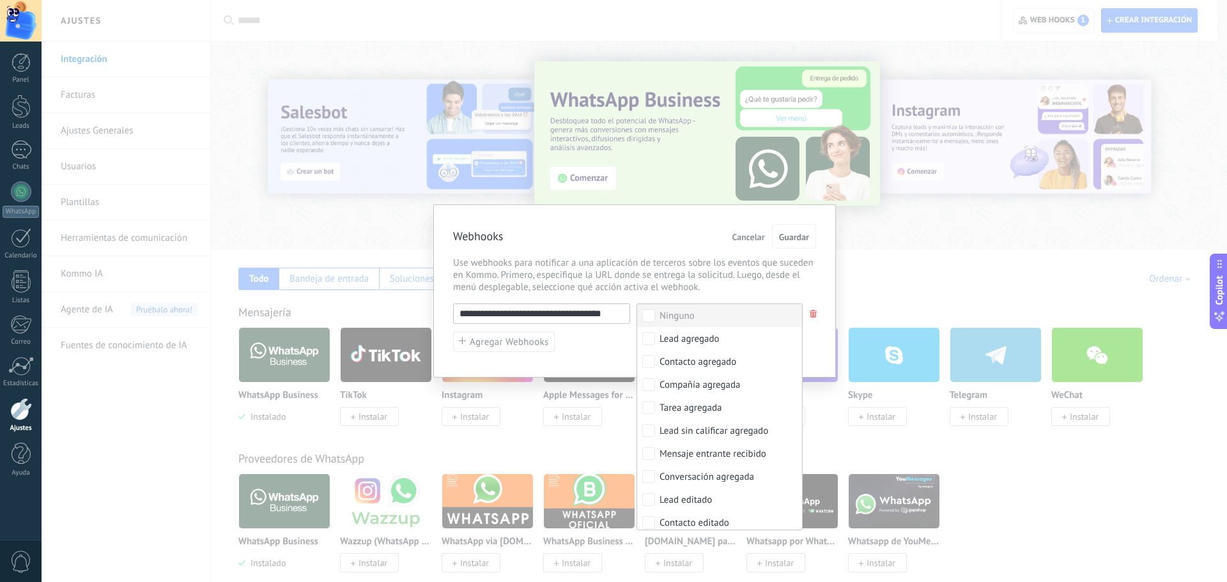
click at [699, 319] on label "Ninguno" at bounding box center [719, 315] width 165 height 23
click at [699, 319] on div "Seleccionar todo" at bounding box center [694, 316] width 68 height 13
click at [702, 318] on label "Ninguno" at bounding box center [719, 315] width 165 height 23
click at [699, 272] on span "Use webhooks para notificar a una aplicación de terceros sobre los eventos que …" at bounding box center [634, 275] width 363 height 36
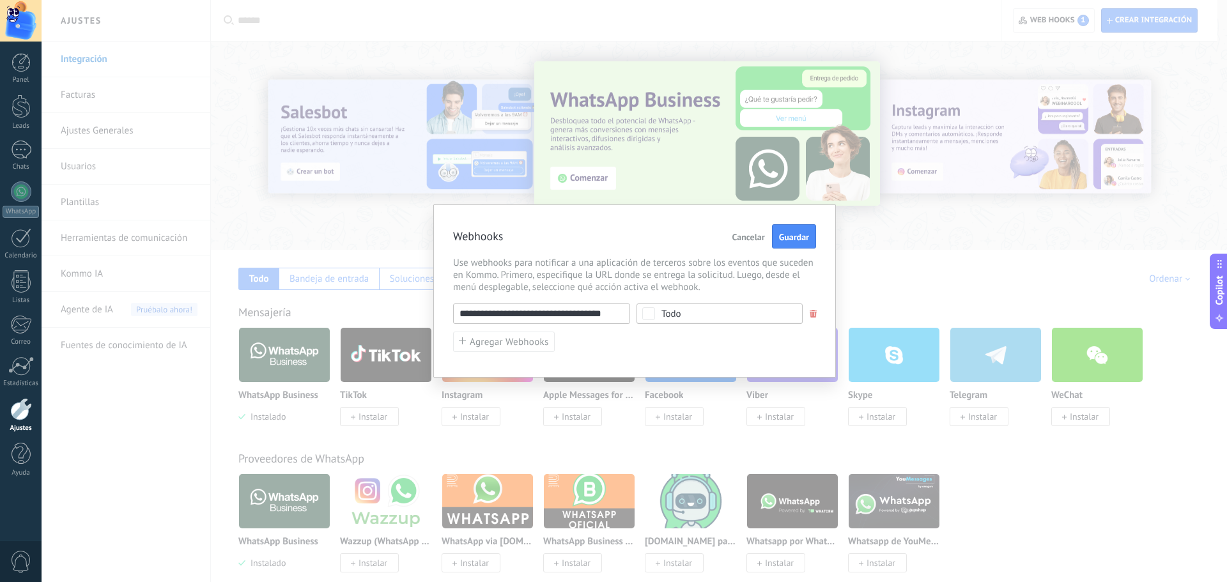
click at [749, 235] on span "Cancelar" at bounding box center [748, 237] width 33 height 9
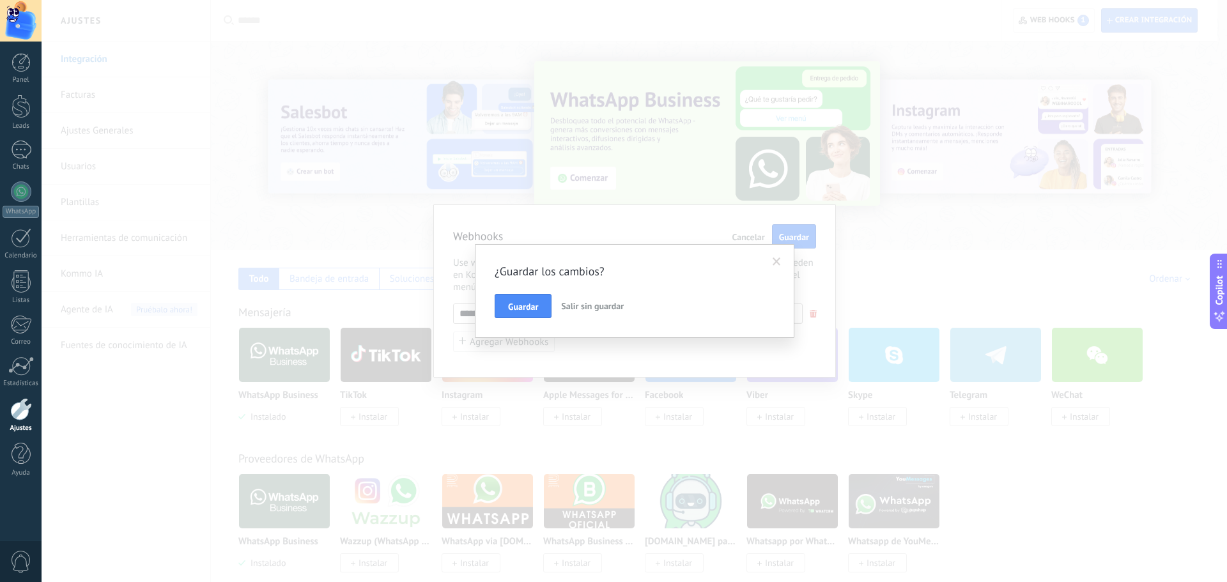
click at [599, 299] on button "Salir sin guardar" at bounding box center [592, 306] width 73 height 24
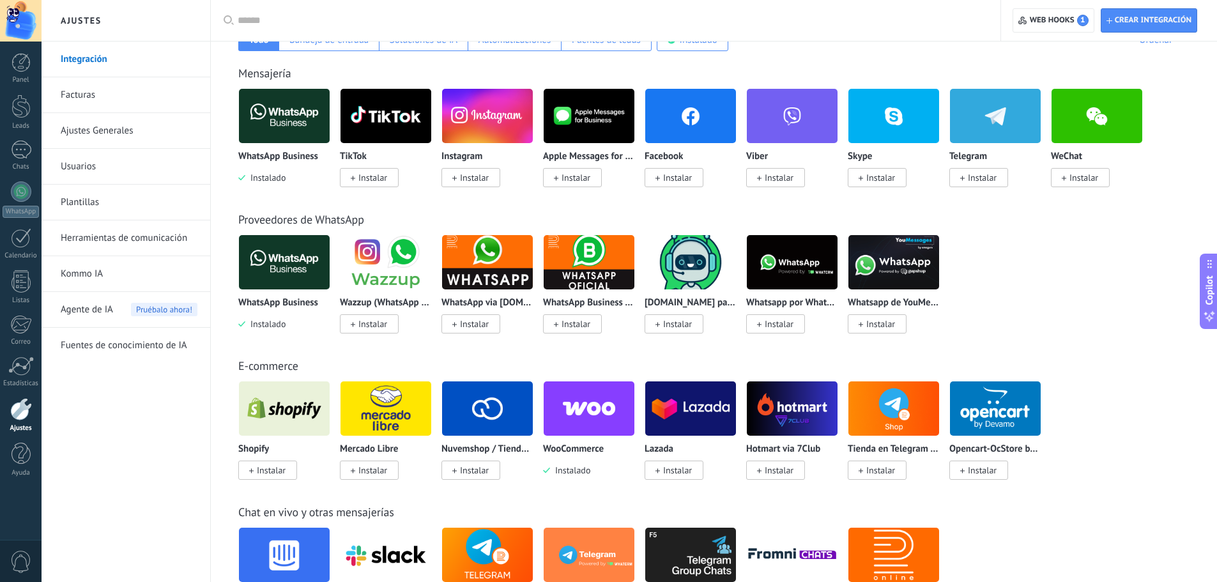
scroll to position [256, 0]
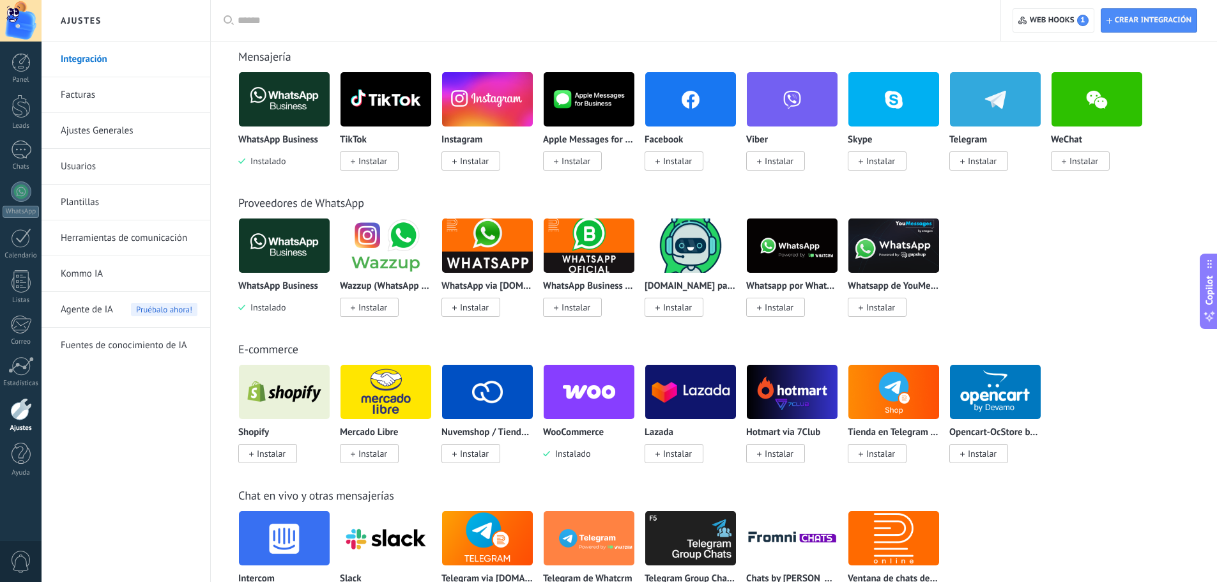
click at [688, 263] on img at bounding box center [690, 246] width 91 height 62
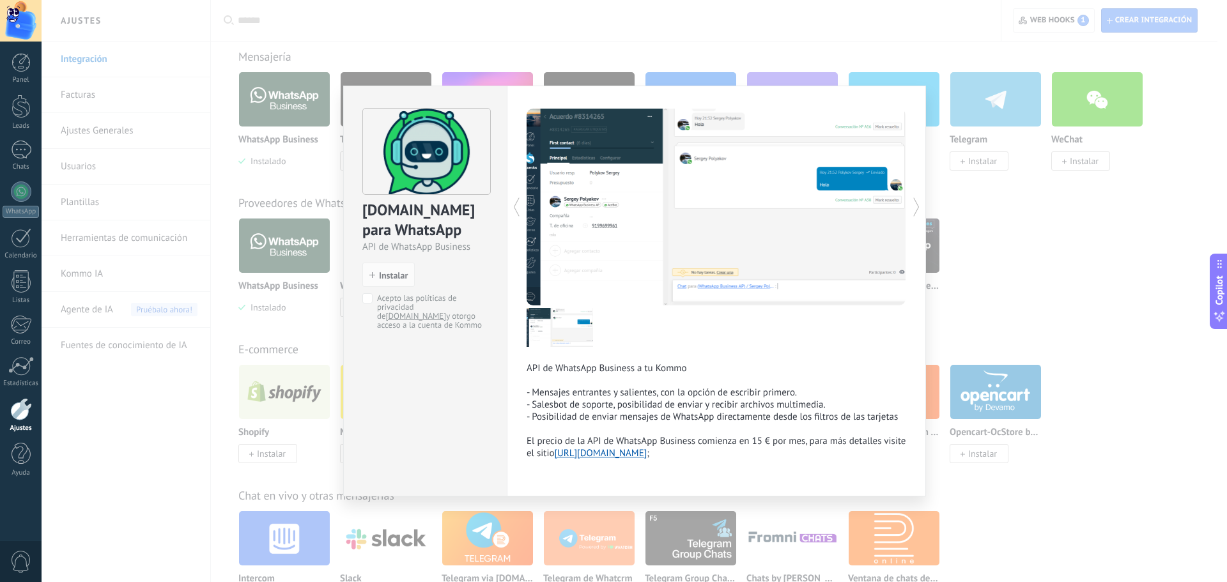
click at [921, 211] on icon at bounding box center [916, 207] width 13 height 26
click at [1081, 366] on div "[DOMAIN_NAME] para WhatsApp API de WhatsApp Business install Instalar Acepto la…" at bounding box center [634, 291] width 1185 height 582
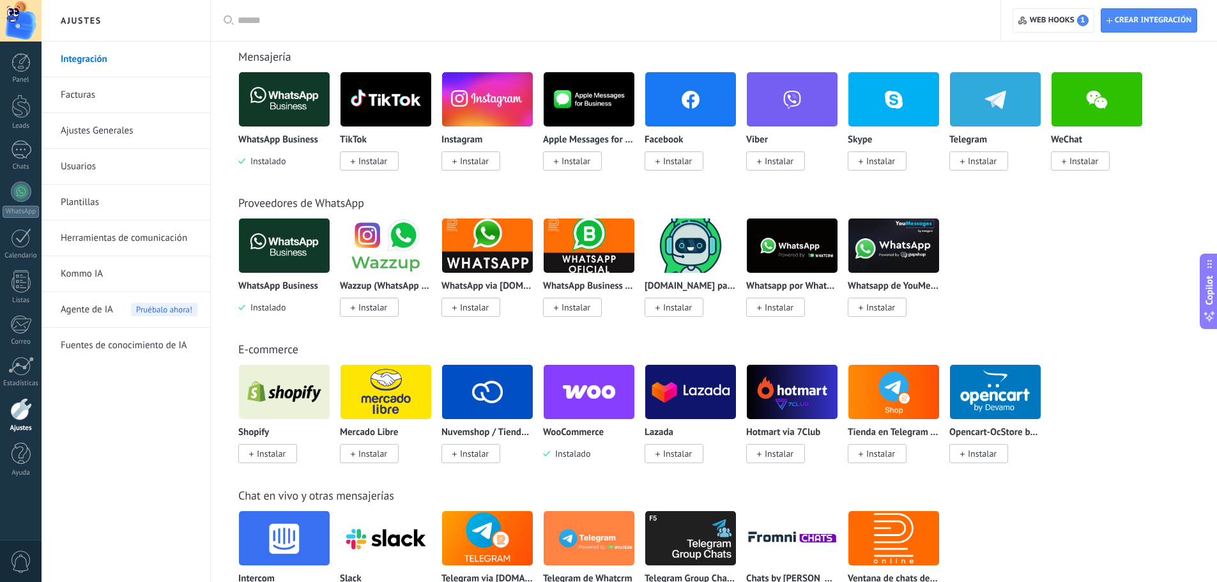
click at [792, 266] on img at bounding box center [792, 246] width 91 height 62
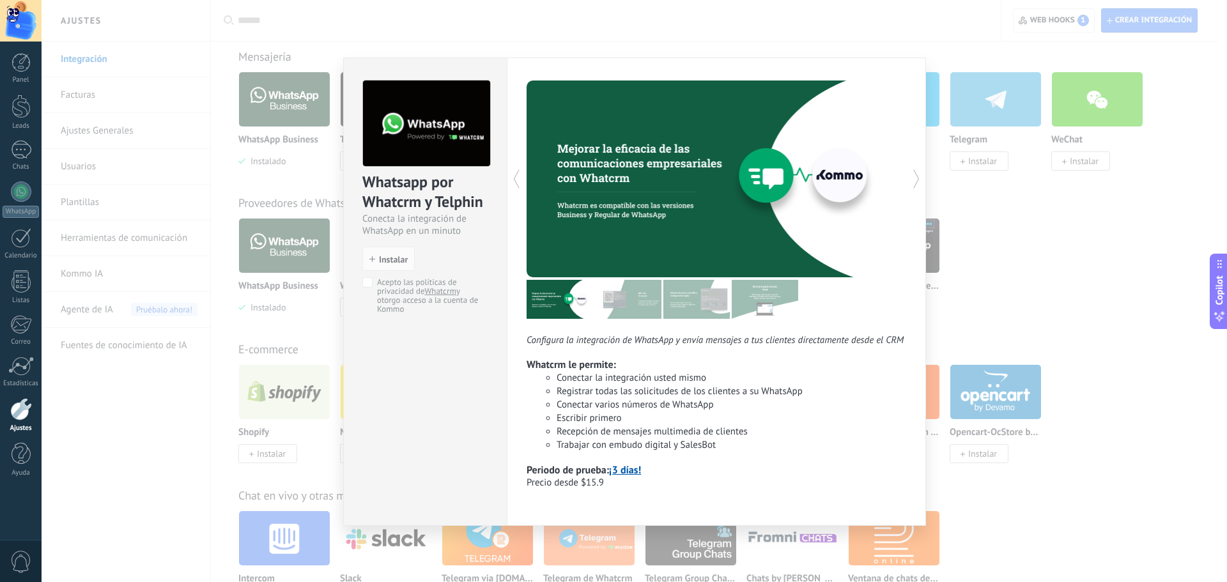
click at [918, 184] on icon at bounding box center [916, 179] width 13 height 26
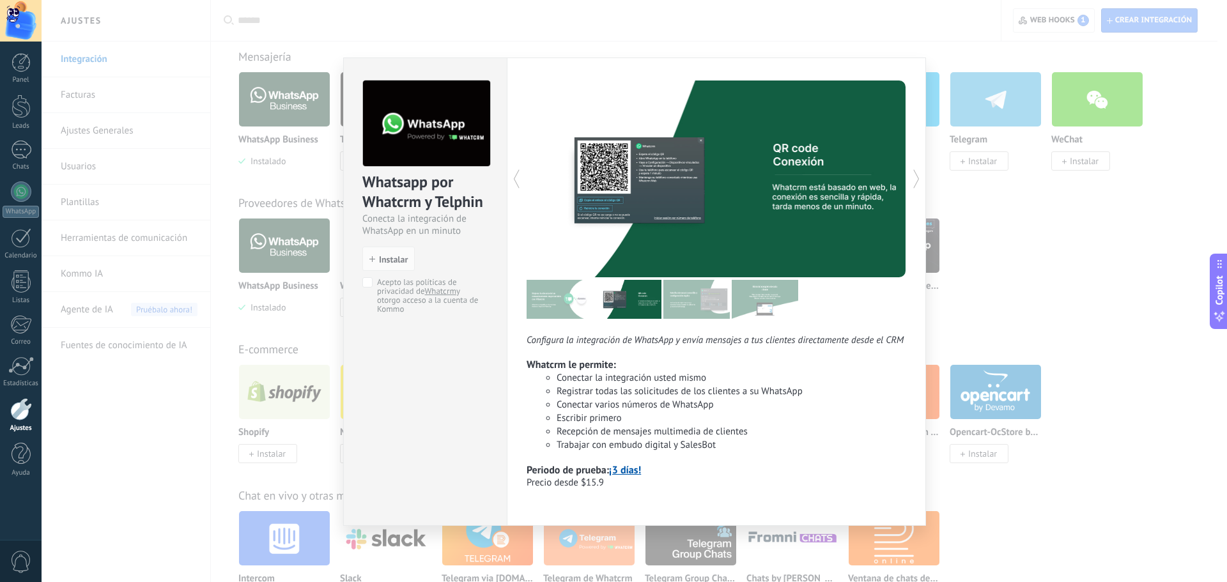
click at [918, 184] on icon at bounding box center [916, 179] width 13 height 26
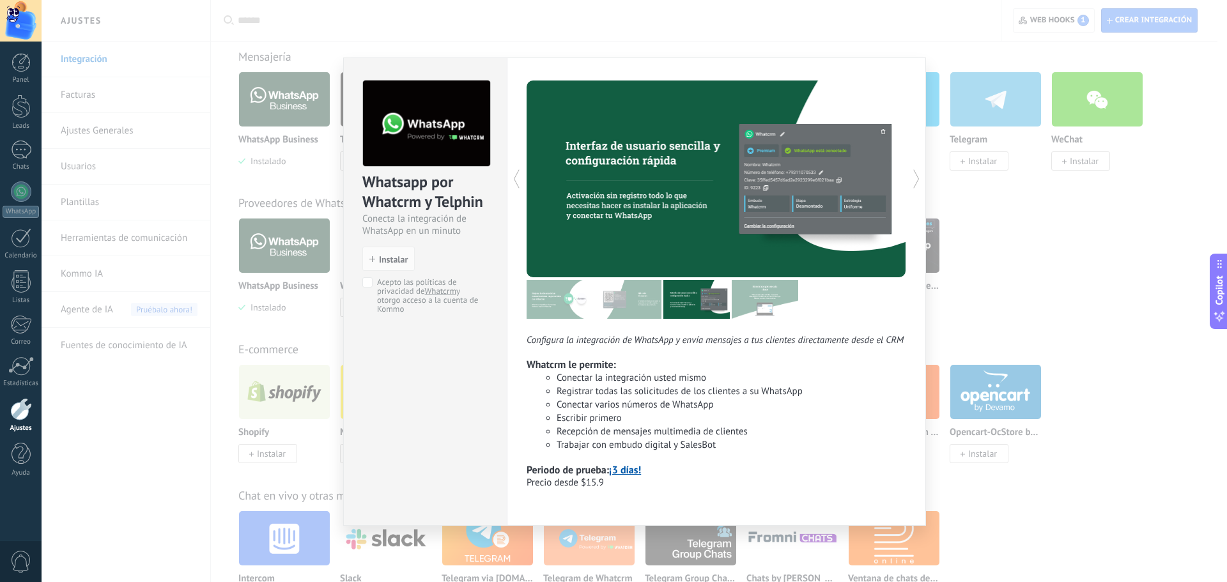
click at [918, 184] on icon at bounding box center [916, 179] width 13 height 26
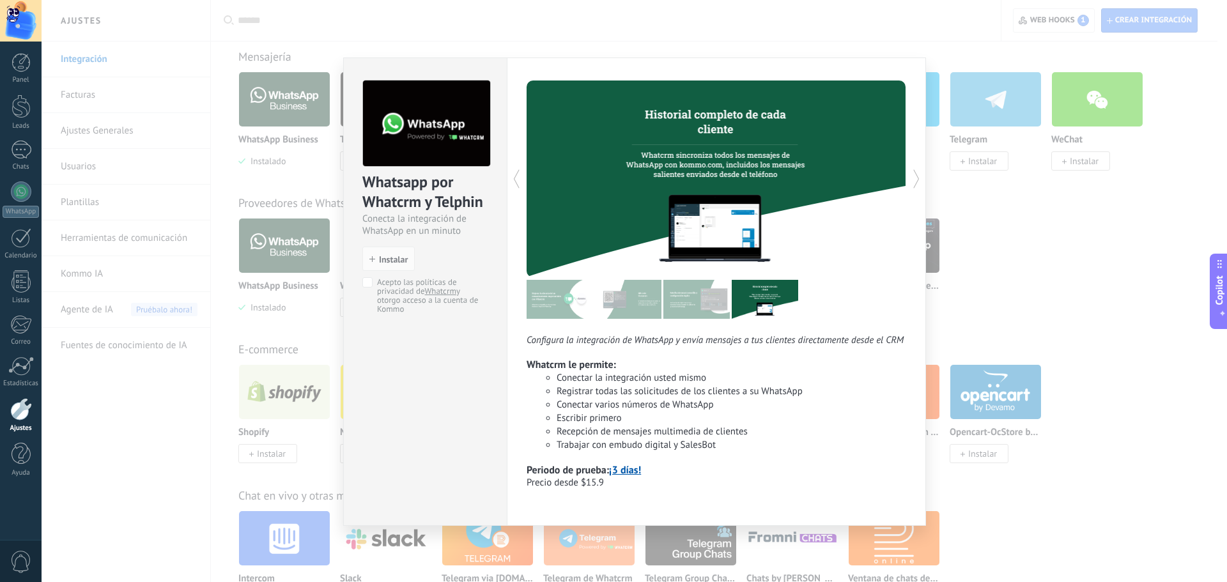
click at [918, 184] on icon at bounding box center [916, 179] width 13 height 26
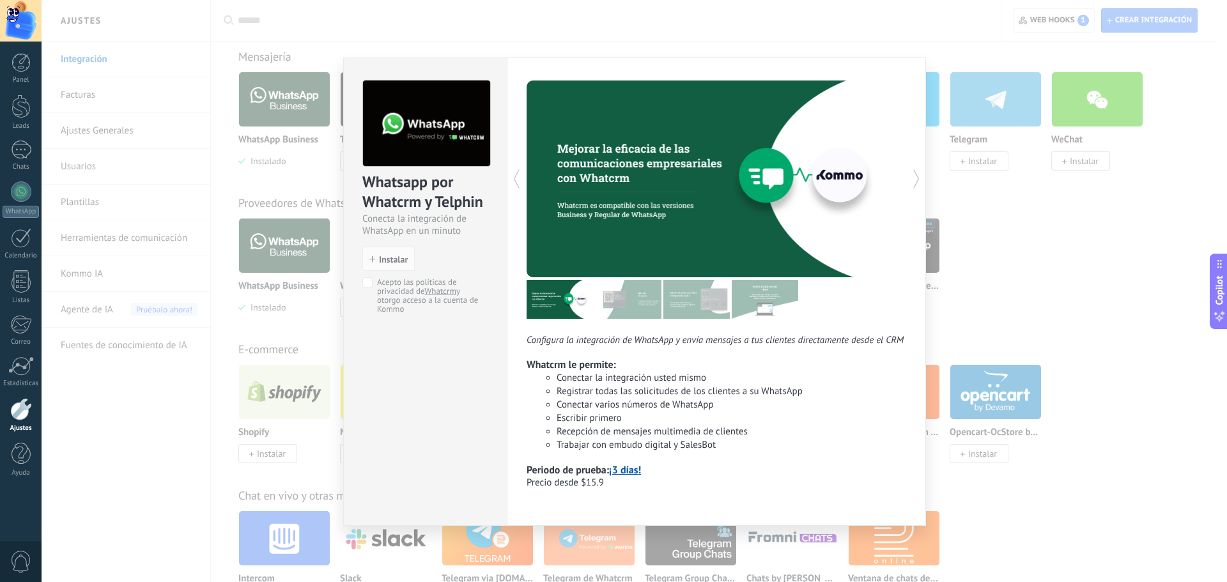
click at [918, 184] on icon at bounding box center [916, 179] width 13 height 26
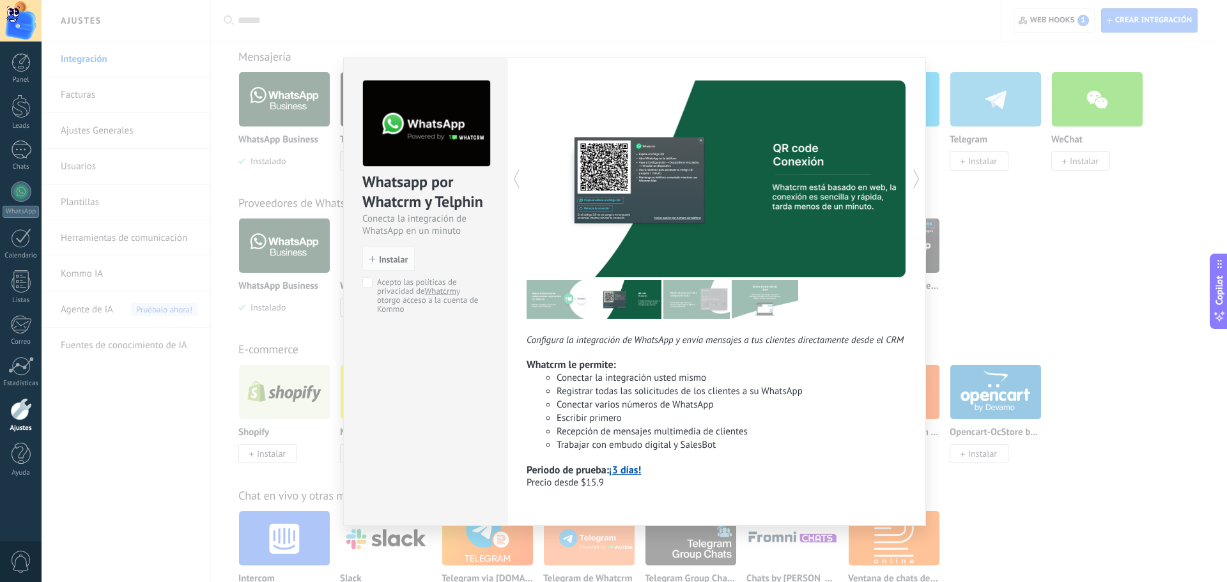
click at [992, 223] on div "Whatsapp por Whatcrm y Telphin Conecta la integración de WhatsApp en un minuto …" at bounding box center [634, 291] width 1185 height 582
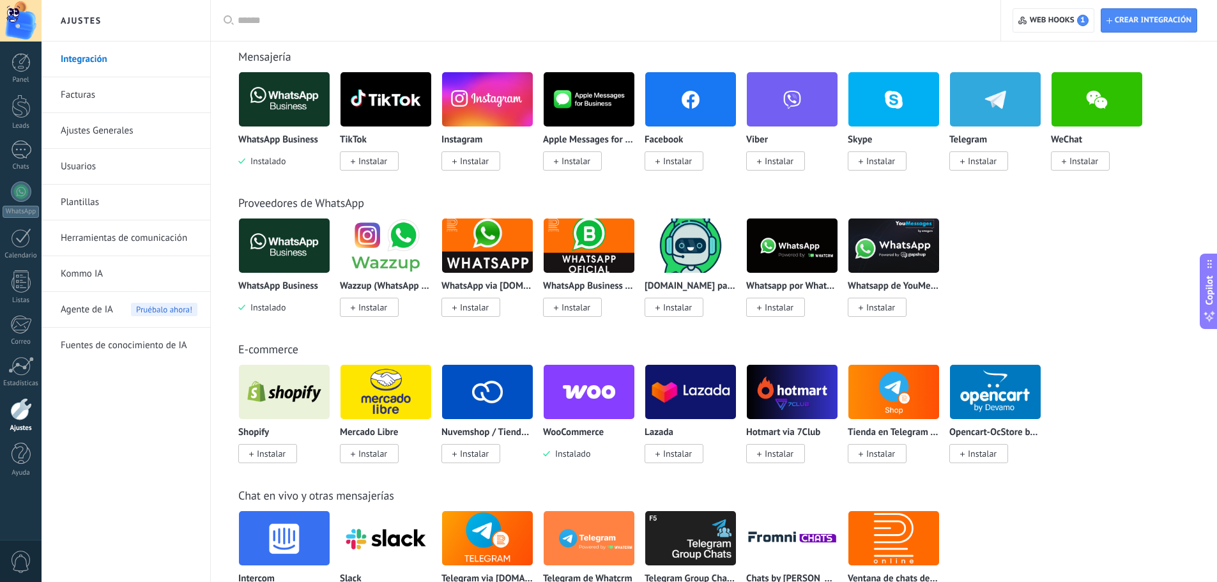
click at [907, 252] on img at bounding box center [894, 246] width 91 height 62
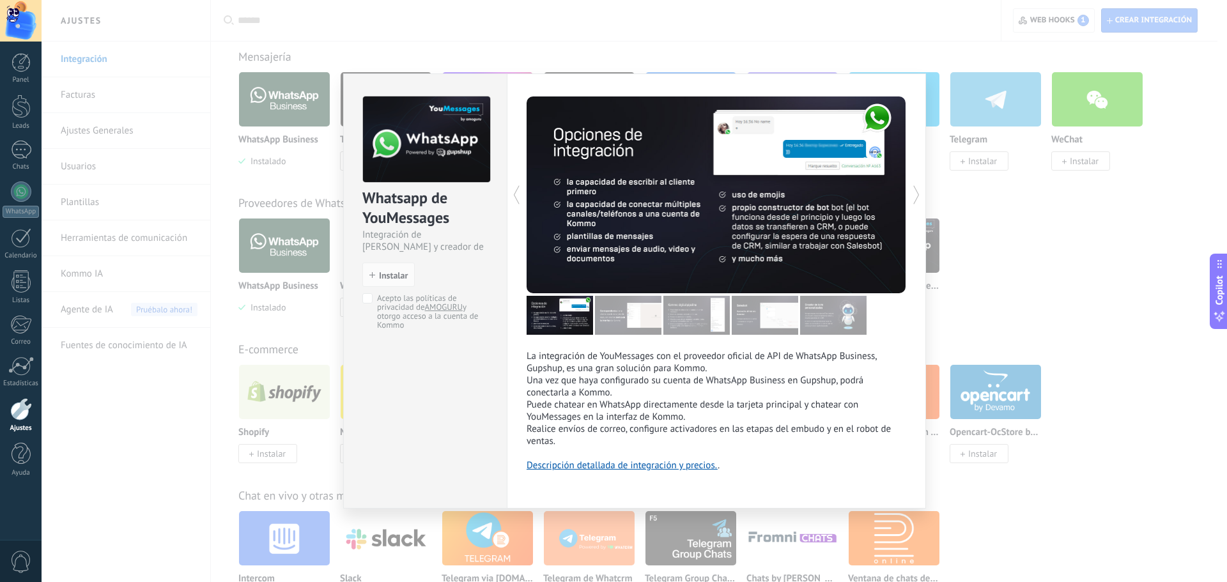
click at [913, 193] on icon at bounding box center [916, 195] width 13 height 26
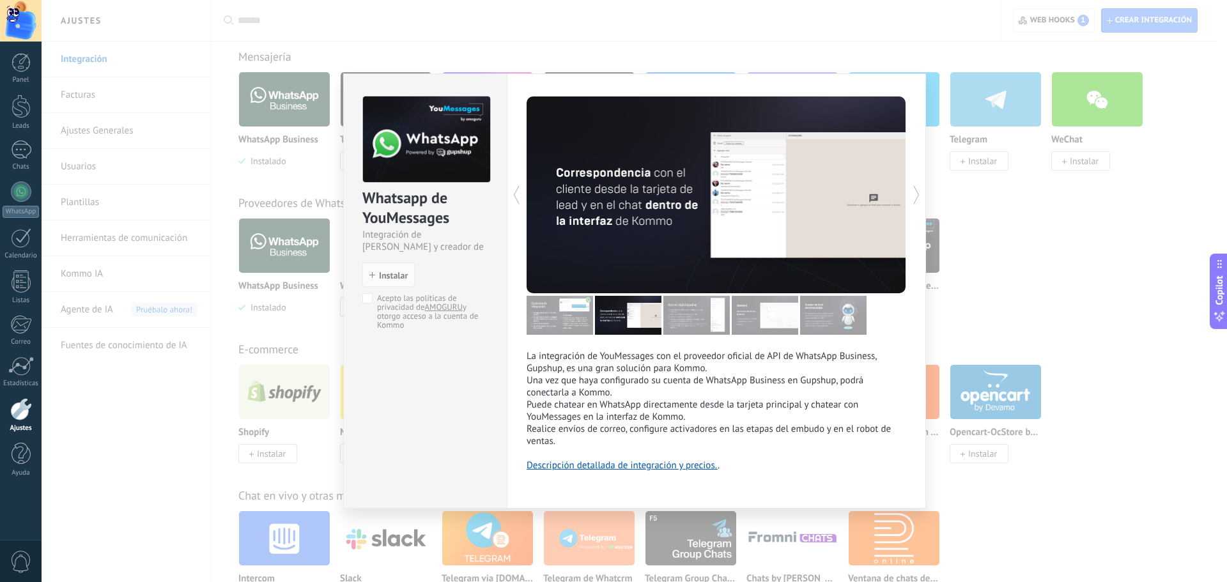
click at [913, 193] on icon at bounding box center [916, 195] width 13 height 26
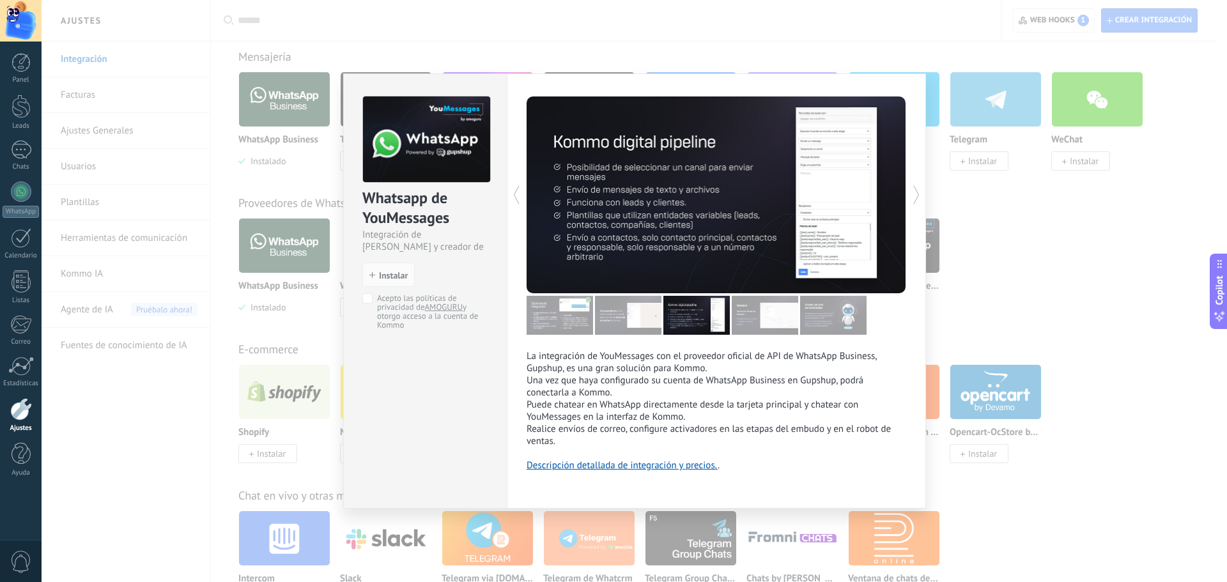
click at [913, 196] on icon at bounding box center [916, 195] width 13 height 26
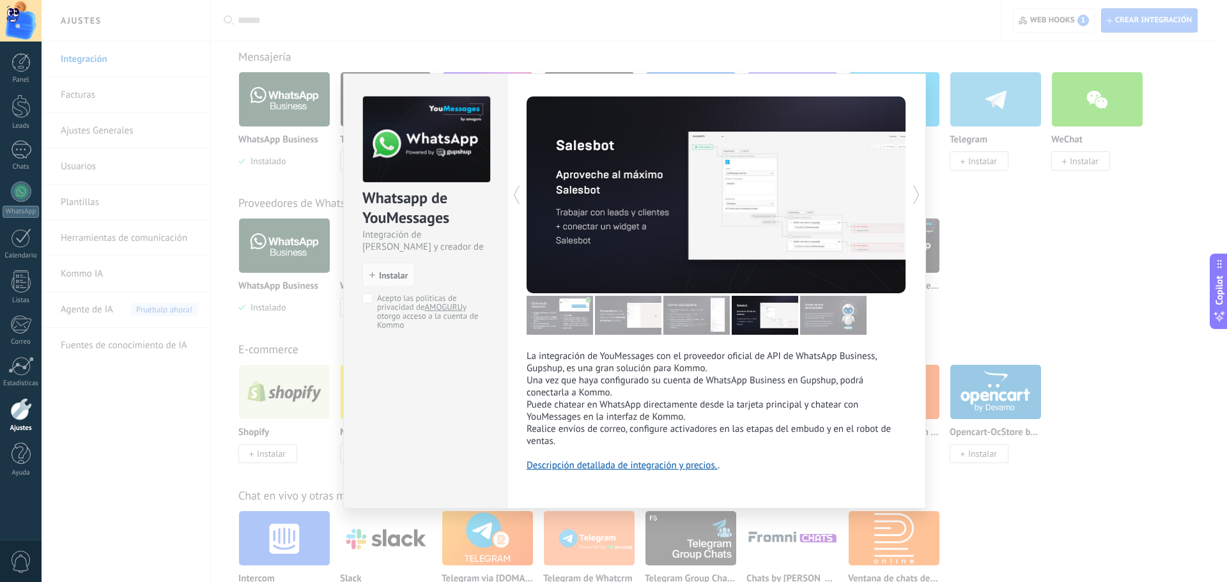
click at [913, 196] on icon at bounding box center [916, 195] width 13 height 26
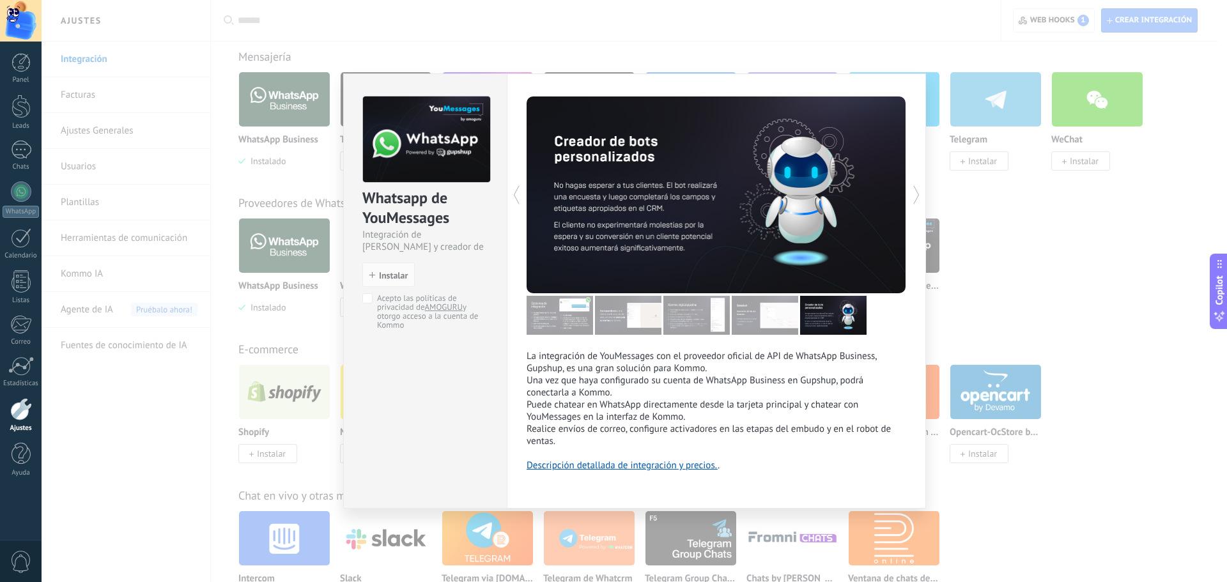
click at [913, 196] on icon at bounding box center [916, 195] width 13 height 26
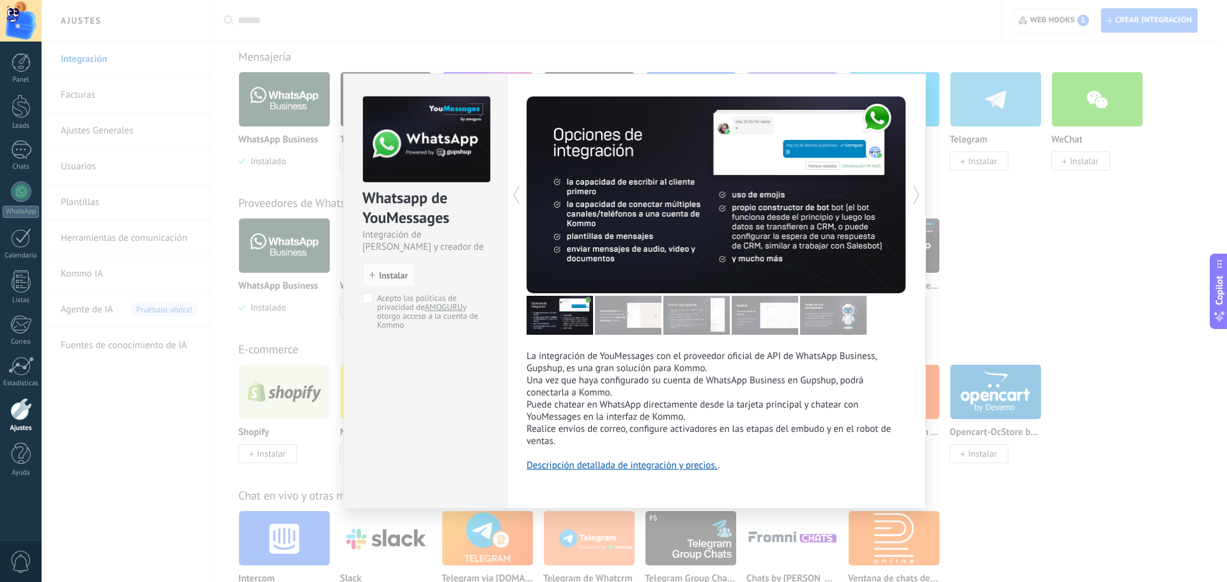
click at [1005, 240] on div "Whatsapp de YouMessages Integración de Whatsapp y creador de bots install Insta…" at bounding box center [634, 291] width 1185 height 582
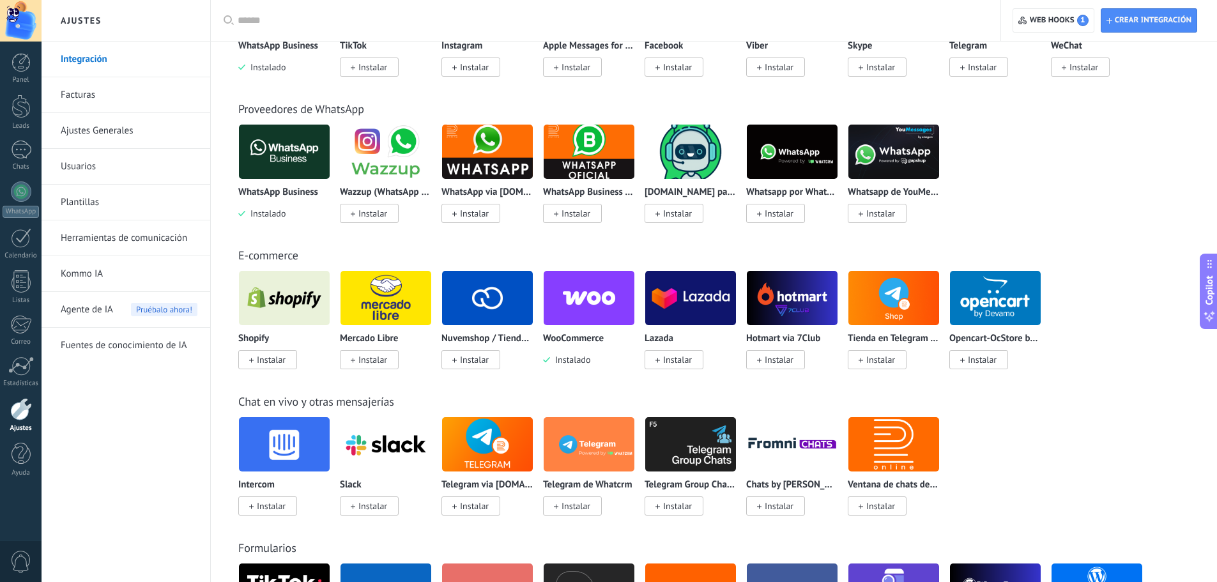
scroll to position [575, 0]
